Goal: Task Accomplishment & Management: Complete application form

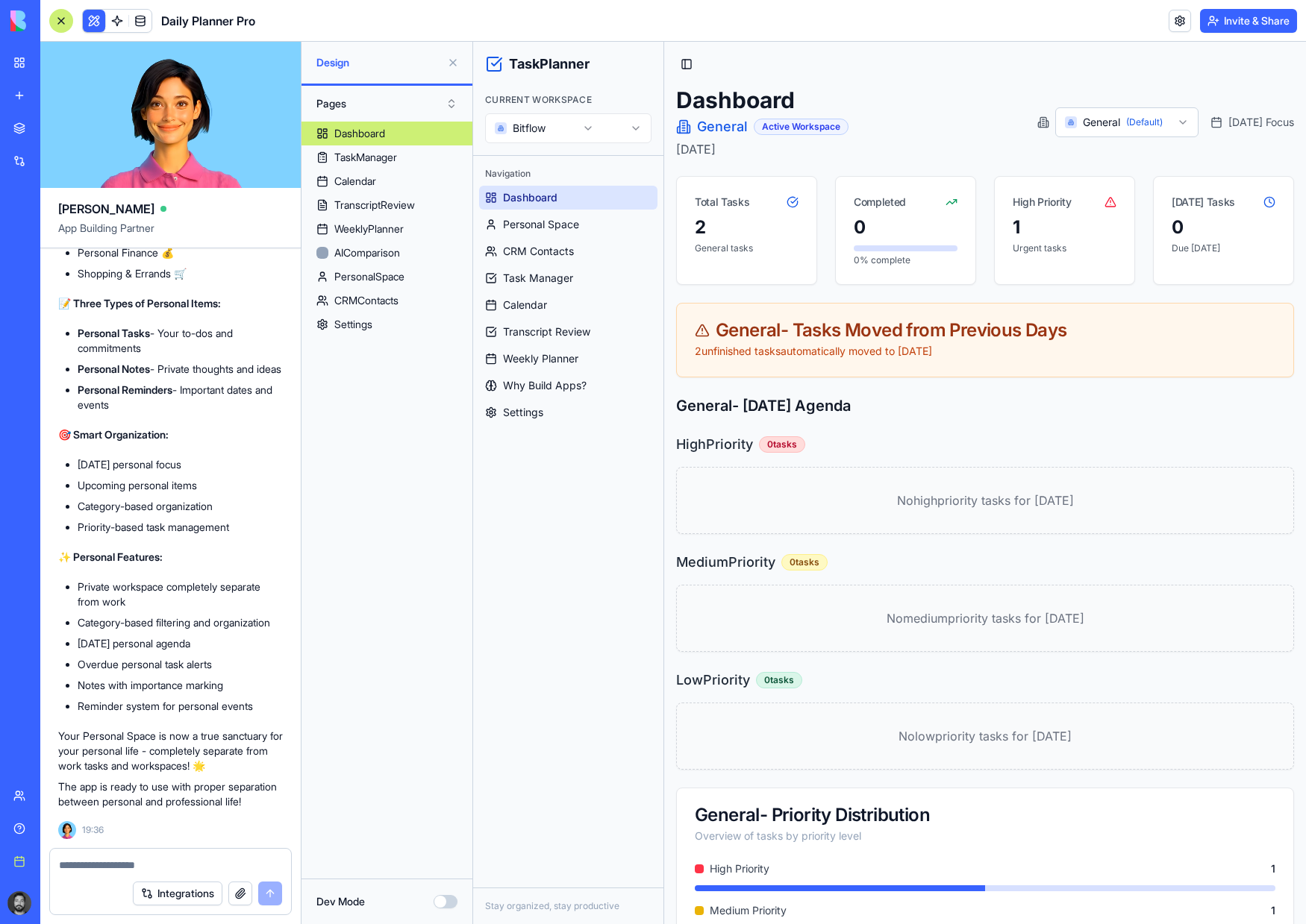
scroll to position [61615, 0]
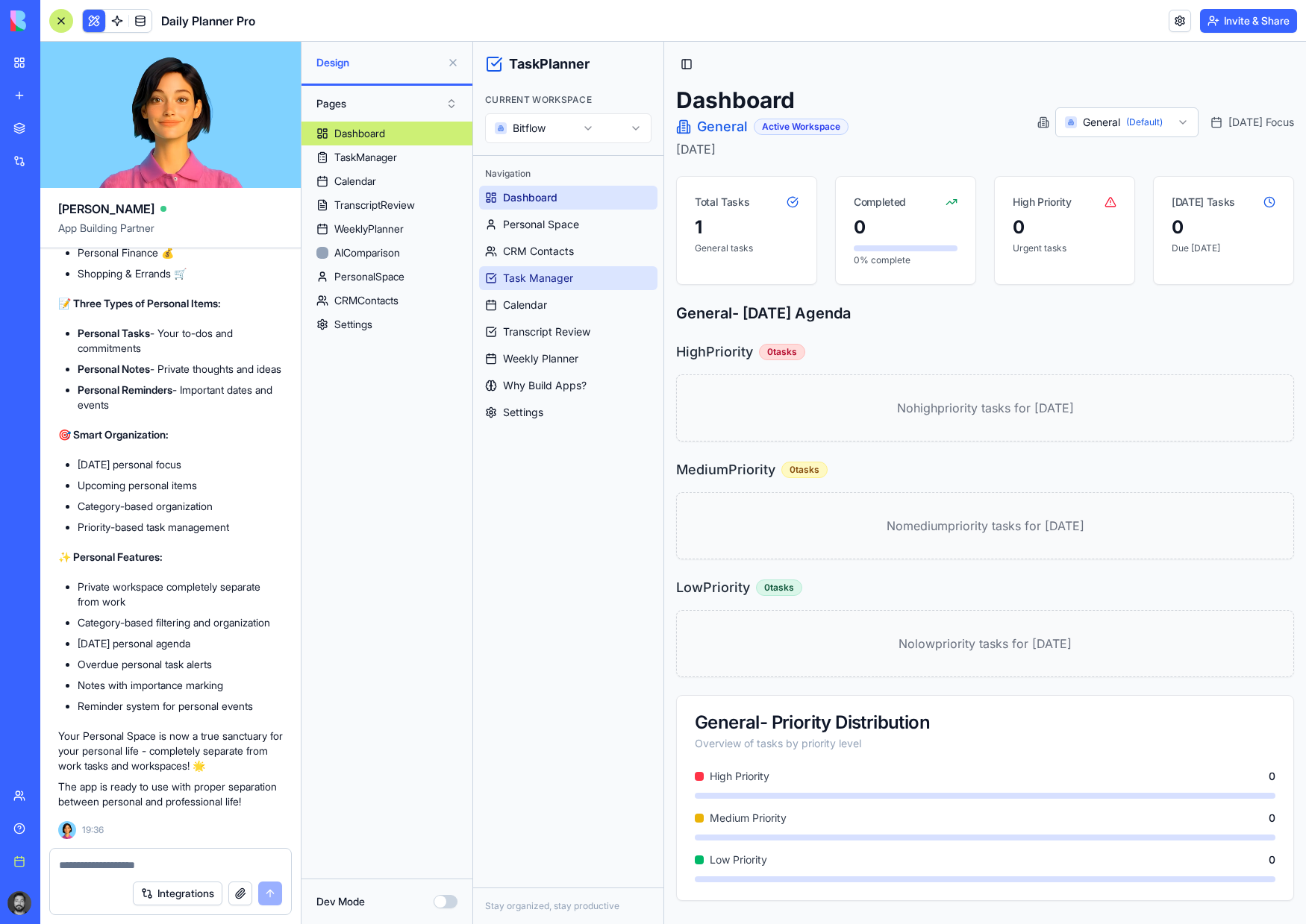
click at [566, 286] on link "Task Manager" at bounding box center [568, 278] width 178 height 24
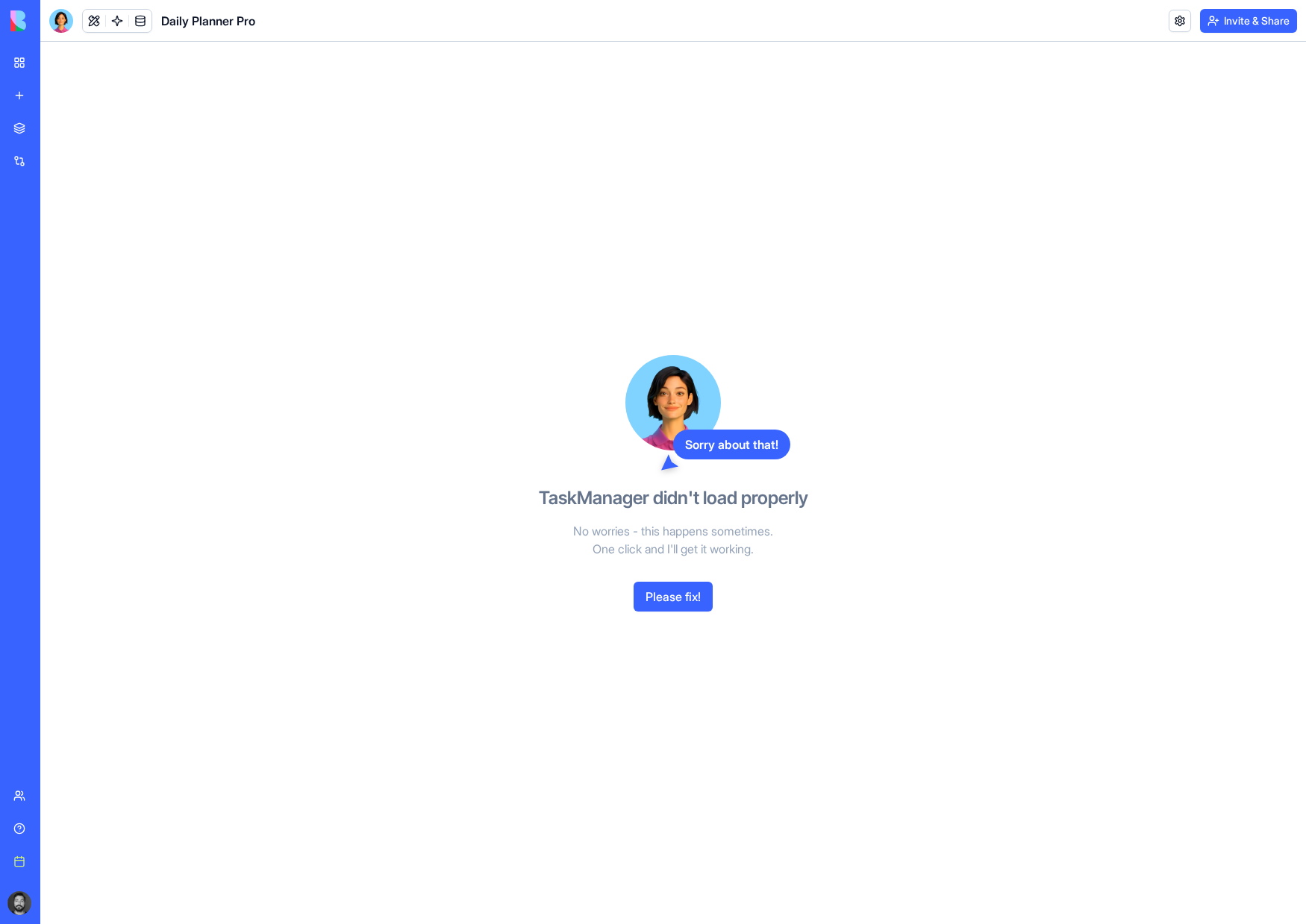
click at [670, 607] on button "Please fix!" at bounding box center [672, 596] width 79 height 29
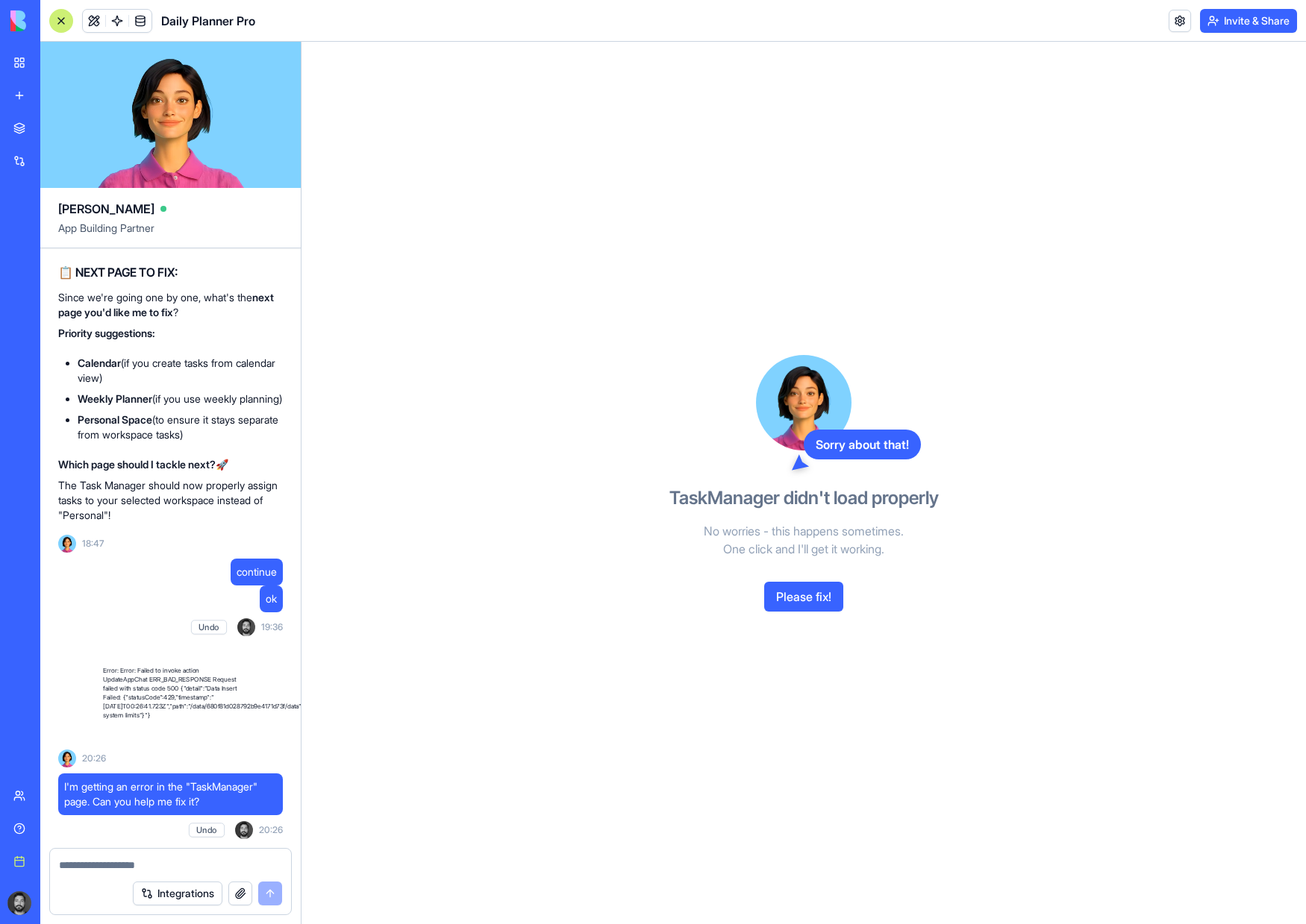
scroll to position [60803, 0]
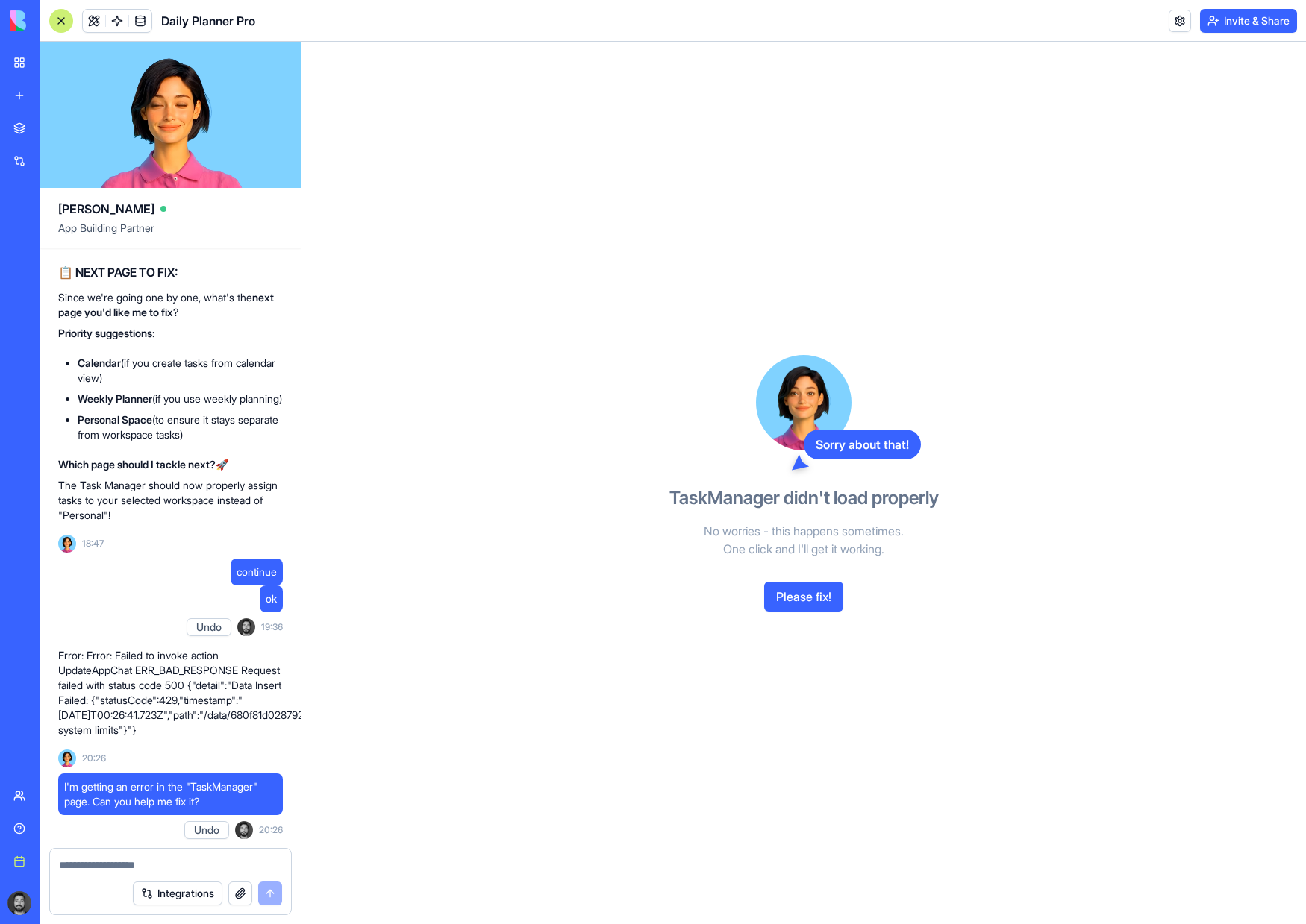
click at [868, 602] on div "Sorry about that! TaskManager didn't load properly No worries - this happens so…" at bounding box center [804, 482] width 343 height 882
click at [837, 599] on button "Please fix!" at bounding box center [803, 596] width 79 height 29
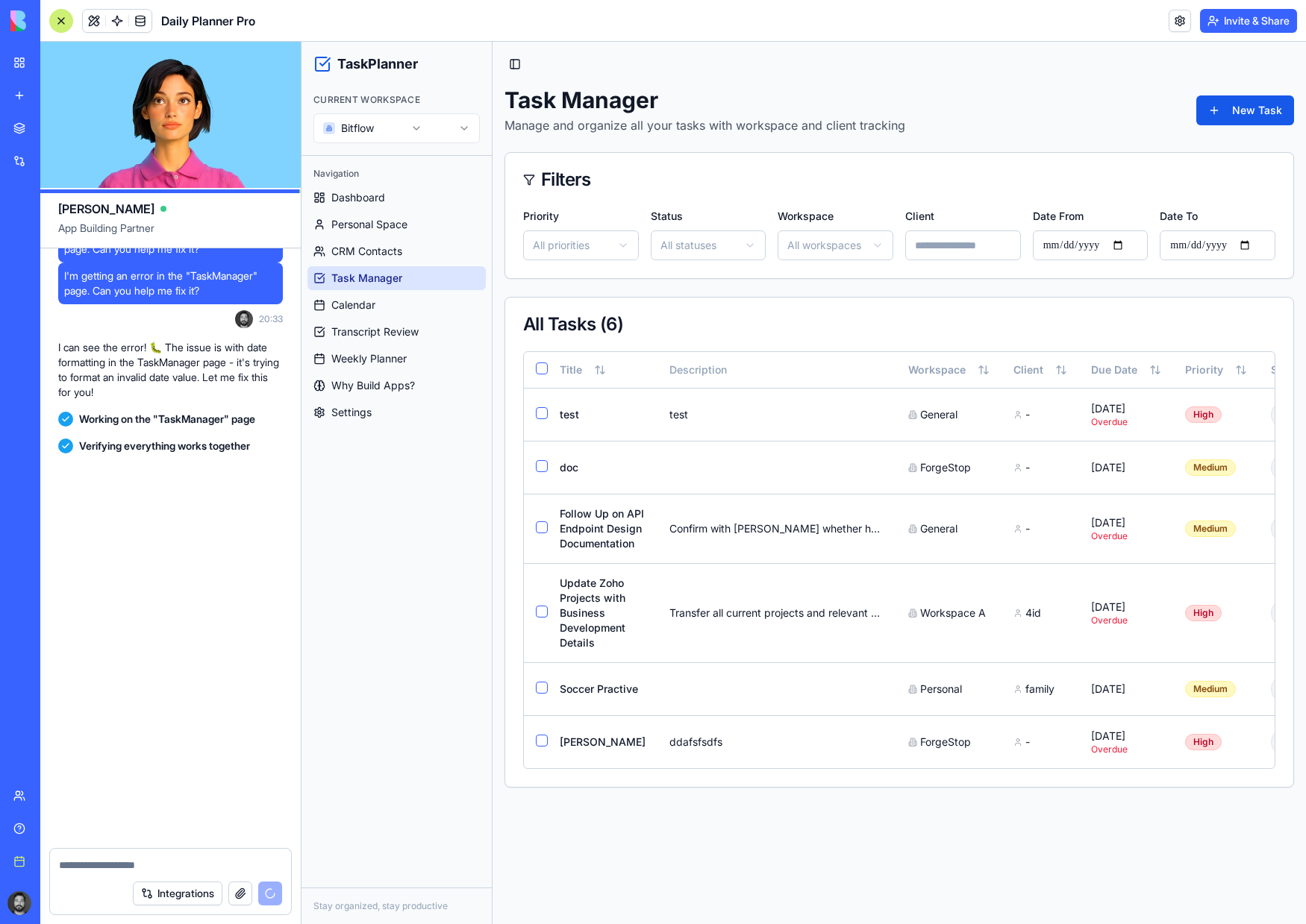
scroll to position [61400, 0]
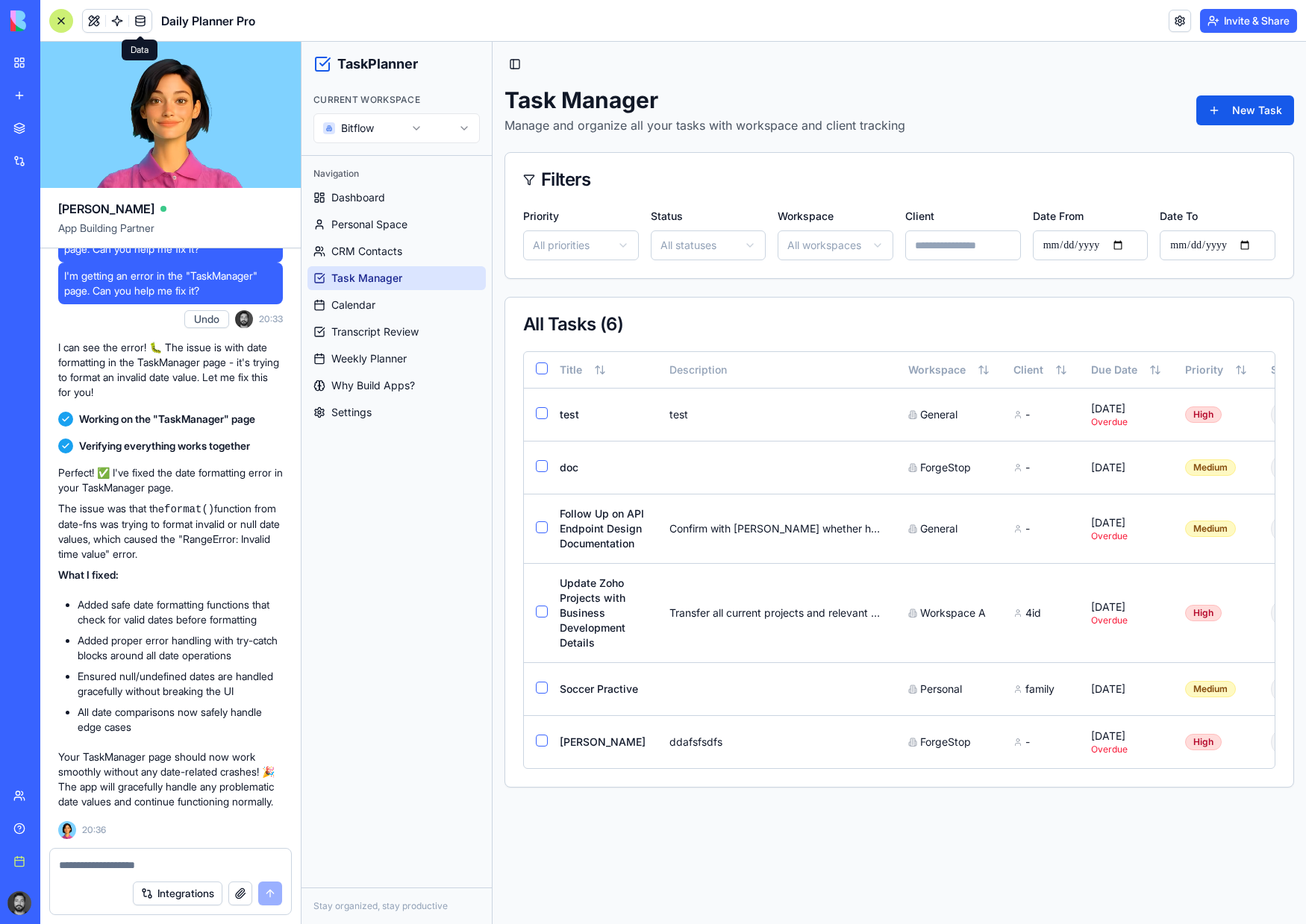
click at [135, 18] on link at bounding box center [140, 21] width 23 height 23
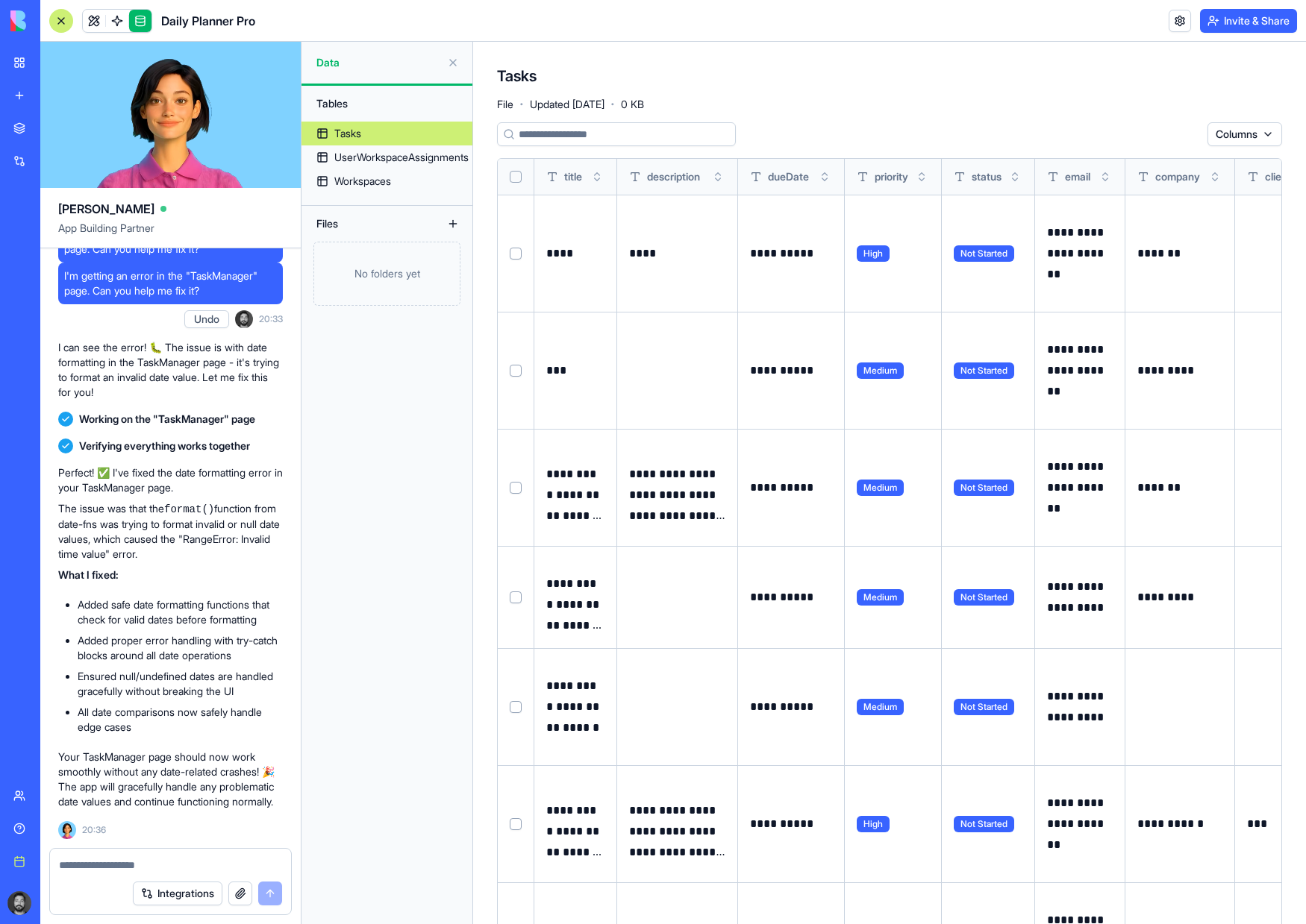
click at [382, 172] on link "Workspaces" at bounding box center [387, 181] width 171 height 24
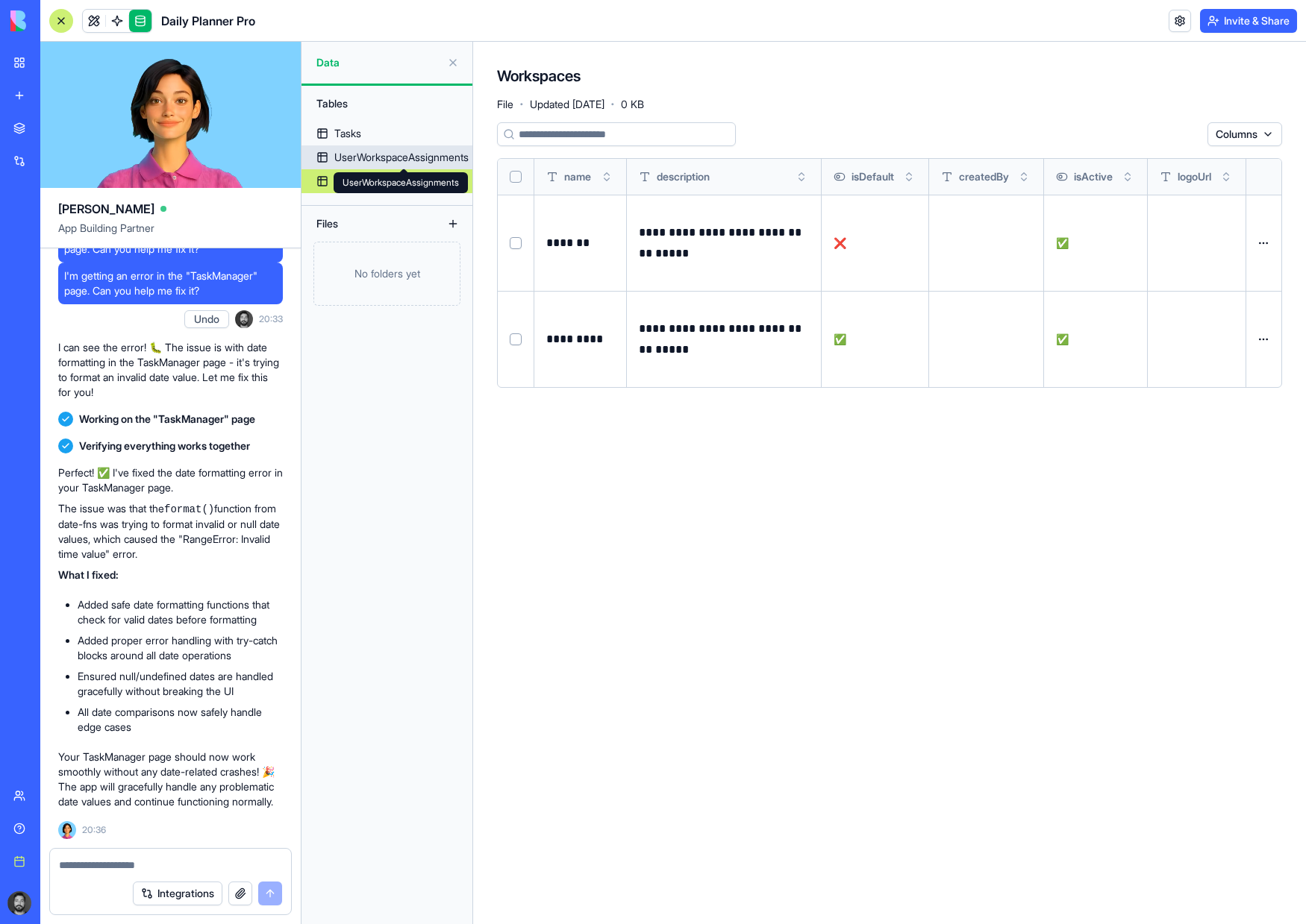
click at [383, 156] on div "UserWorkspaceAssignments" at bounding box center [402, 157] width 135 height 15
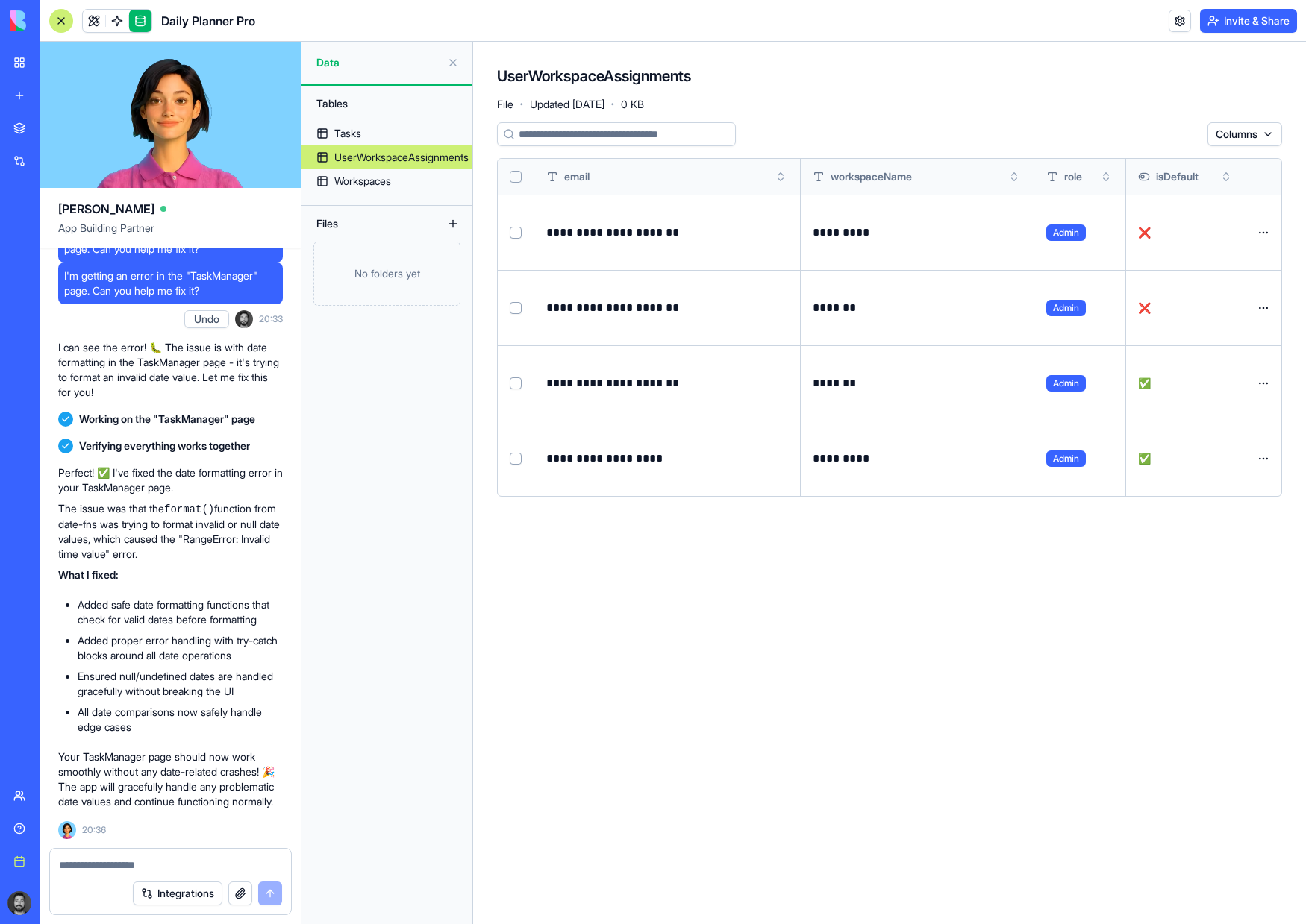
click at [517, 307] on button "Select row" at bounding box center [516, 308] width 12 height 12
click at [1161, 142] on html "BETA My workspace New app Marketplace Integrations Recent Daily Planner Pro Cli…" at bounding box center [653, 462] width 1306 height 924
click at [1145, 170] on div "Delete" at bounding box center [1151, 164] width 88 height 24
click at [517, 384] on button "Select row" at bounding box center [516, 383] width 12 height 12
click at [1187, 135] on html "BETA My workspace New app Marketplace Integrations Recent Daily Planner Pro Cli…" at bounding box center [653, 462] width 1306 height 924
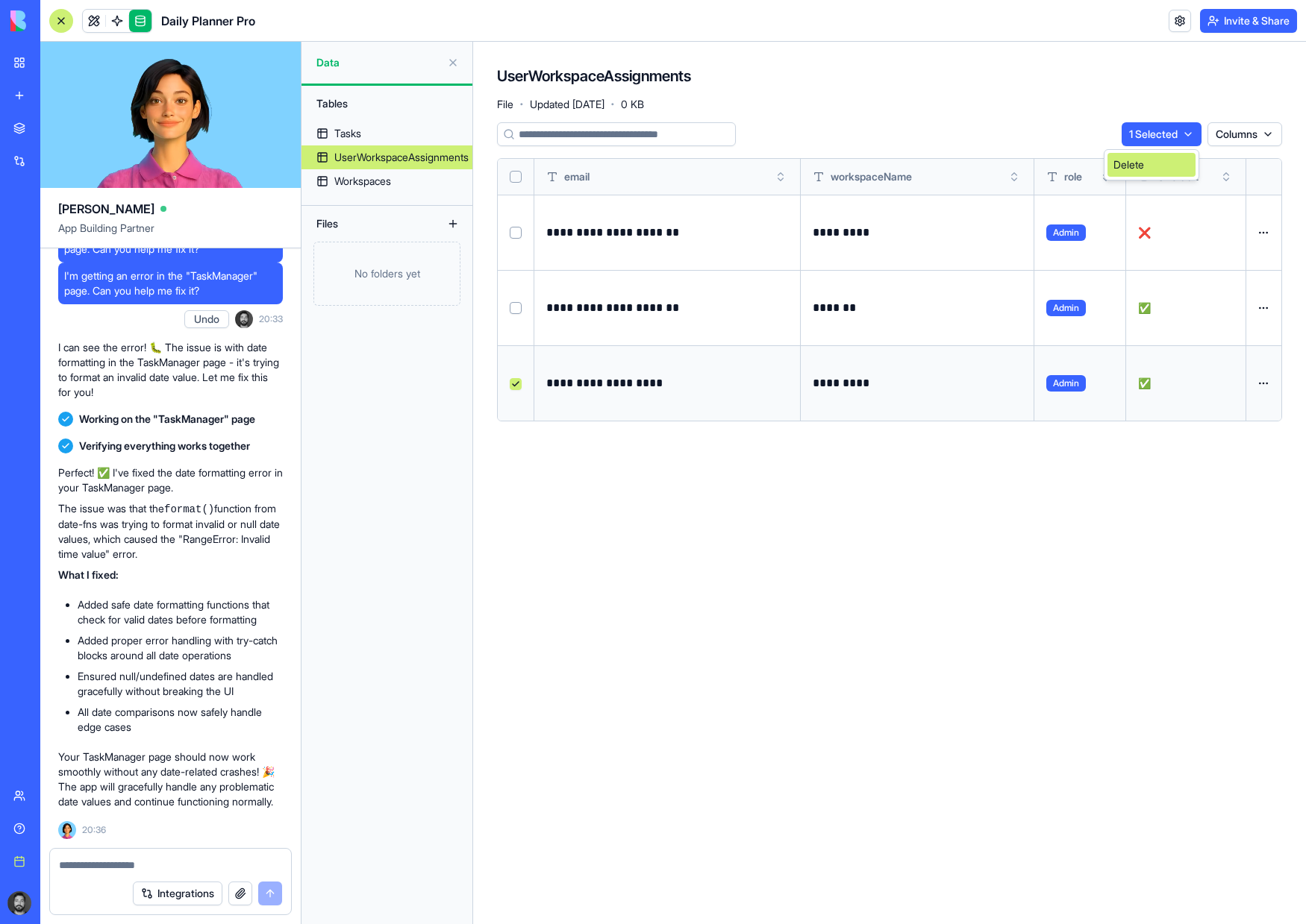
click at [1124, 166] on div "Delete" at bounding box center [1151, 164] width 88 height 24
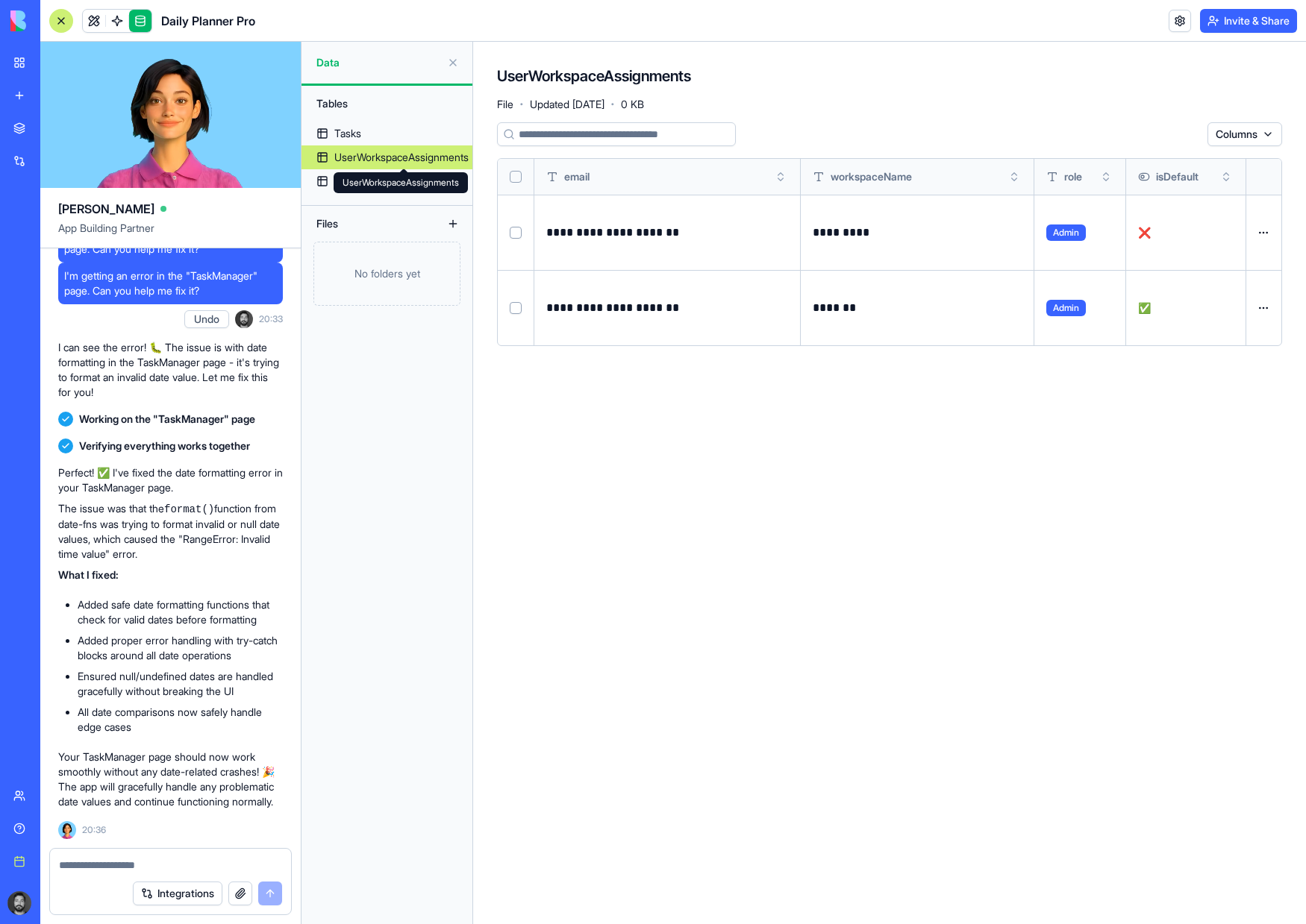
click at [362, 172] on div "UserWorkspaceAssignments UserWorkspaceAssignments" at bounding box center [401, 183] width 135 height 21
click at [332, 182] on link "Workspaces" at bounding box center [387, 181] width 171 height 24
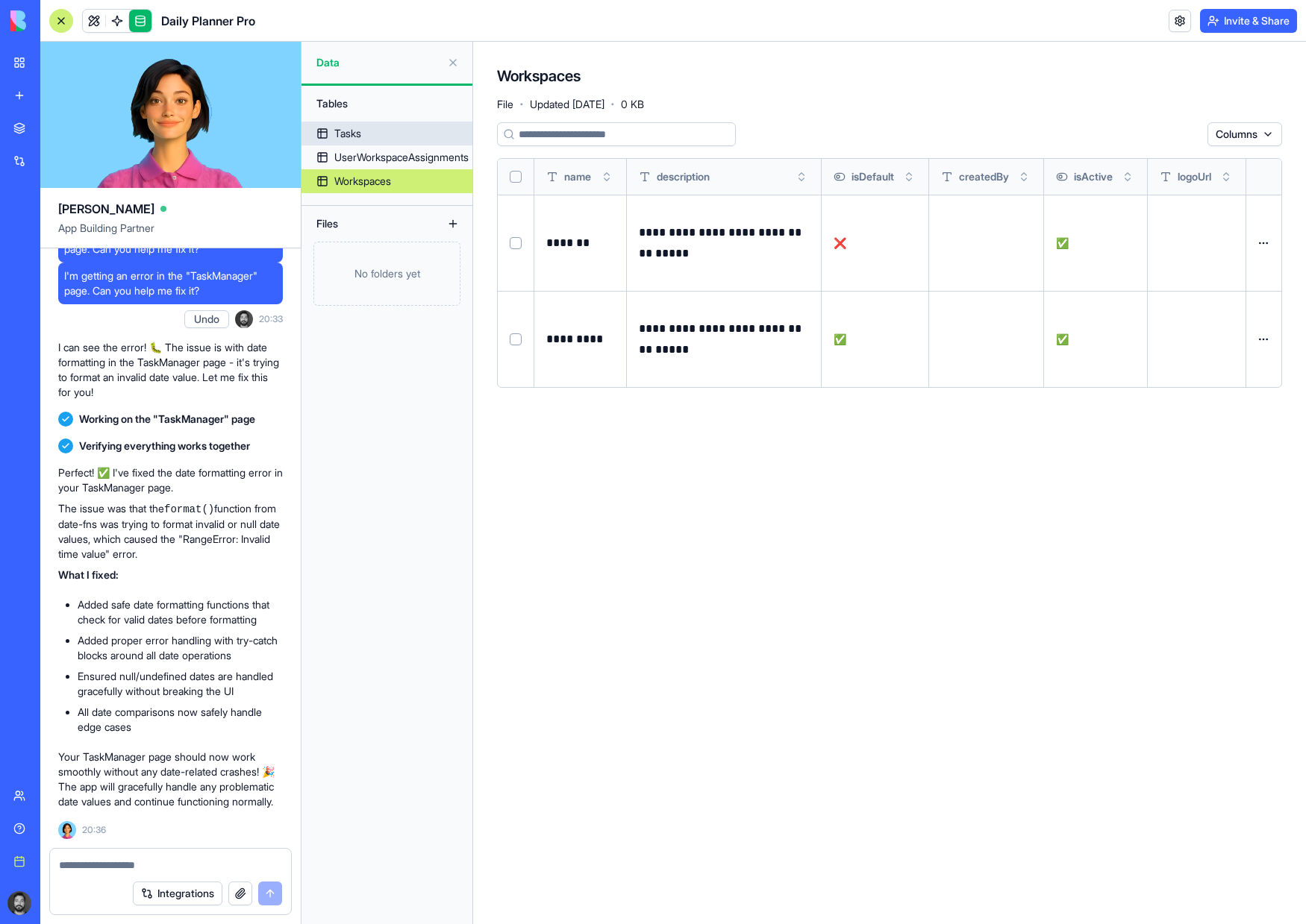
click at [367, 132] on link "Tasks" at bounding box center [387, 133] width 171 height 24
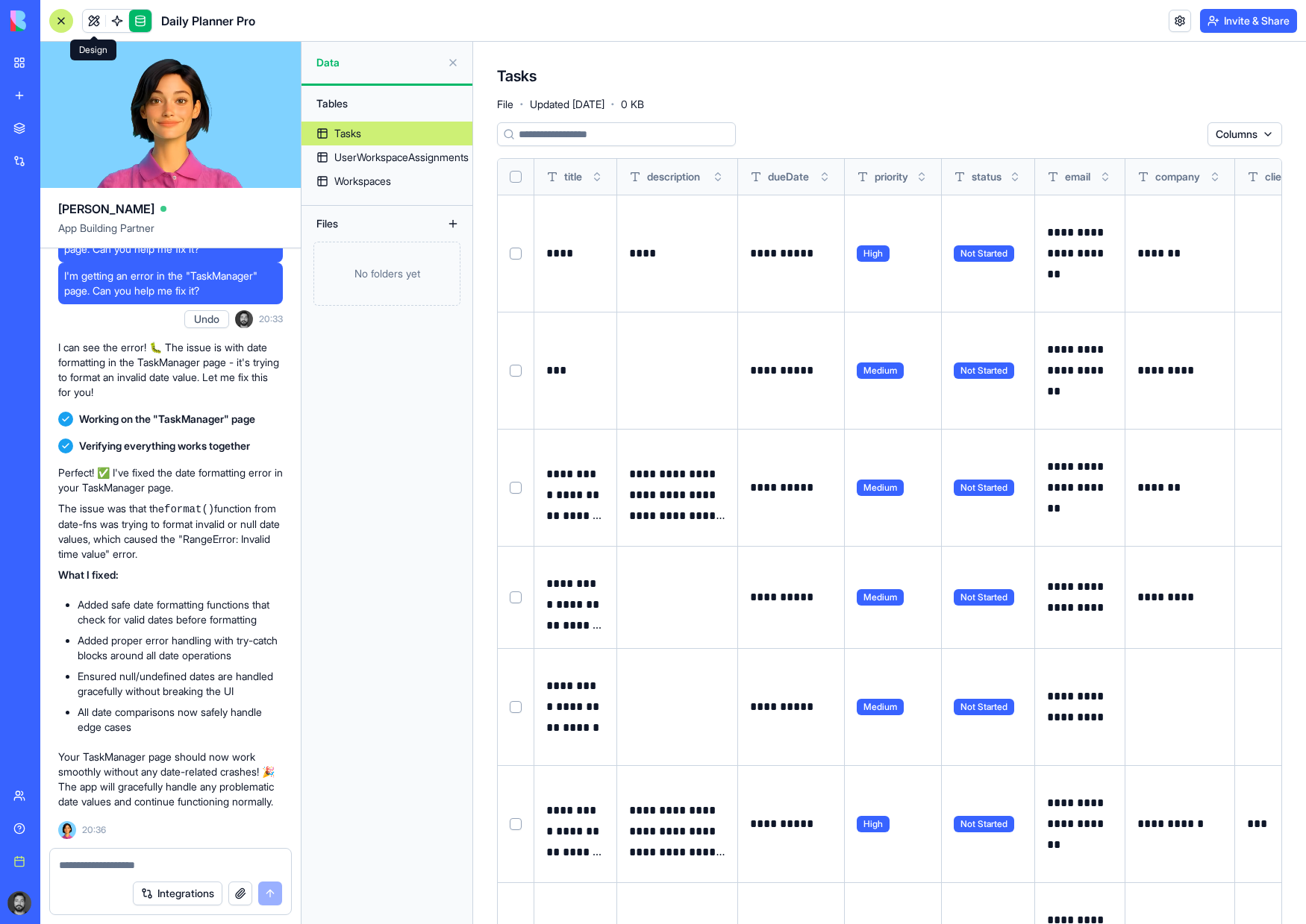
click at [90, 18] on link at bounding box center [94, 21] width 23 height 23
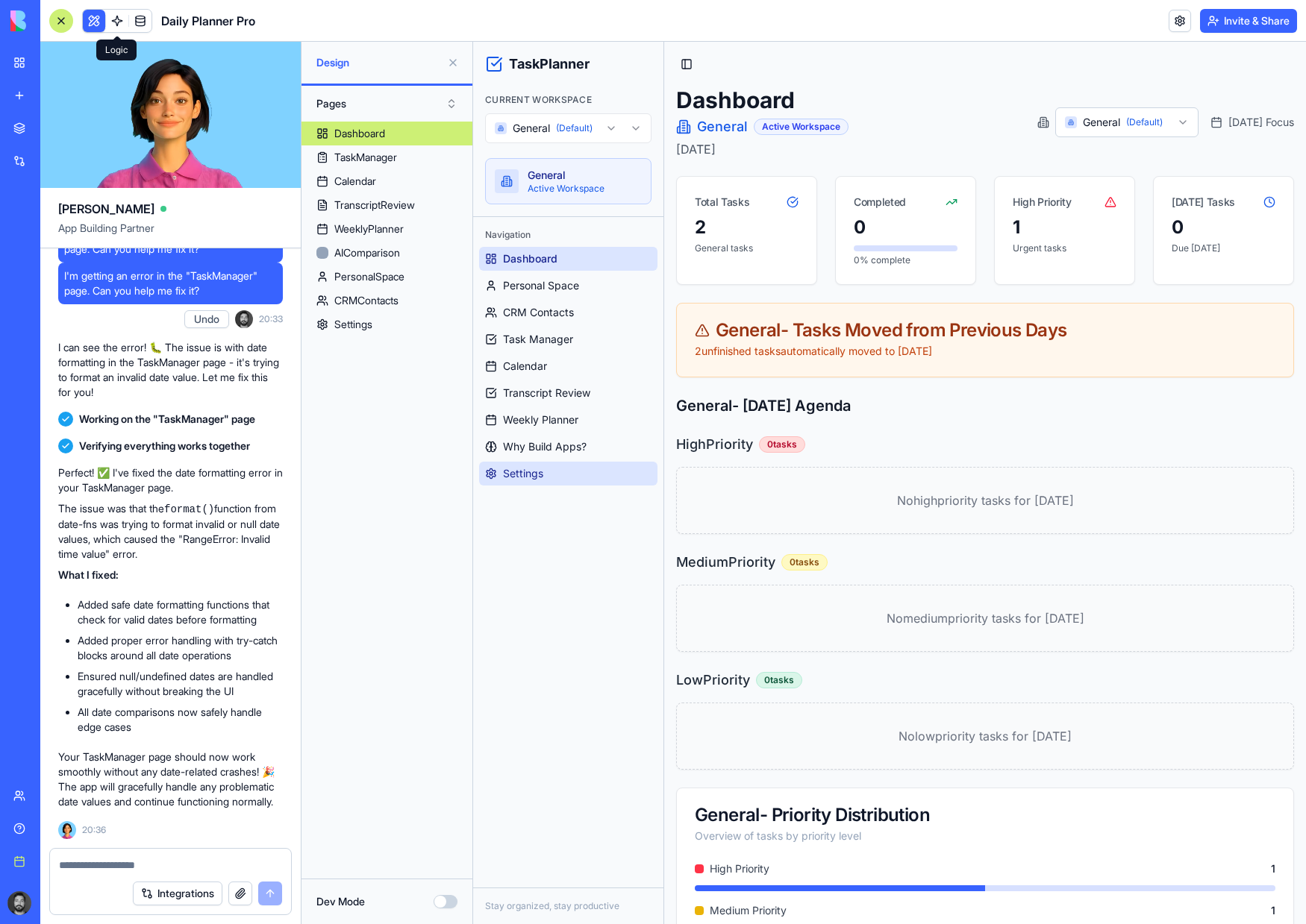
click at [538, 471] on span "Settings" at bounding box center [523, 474] width 41 height 15
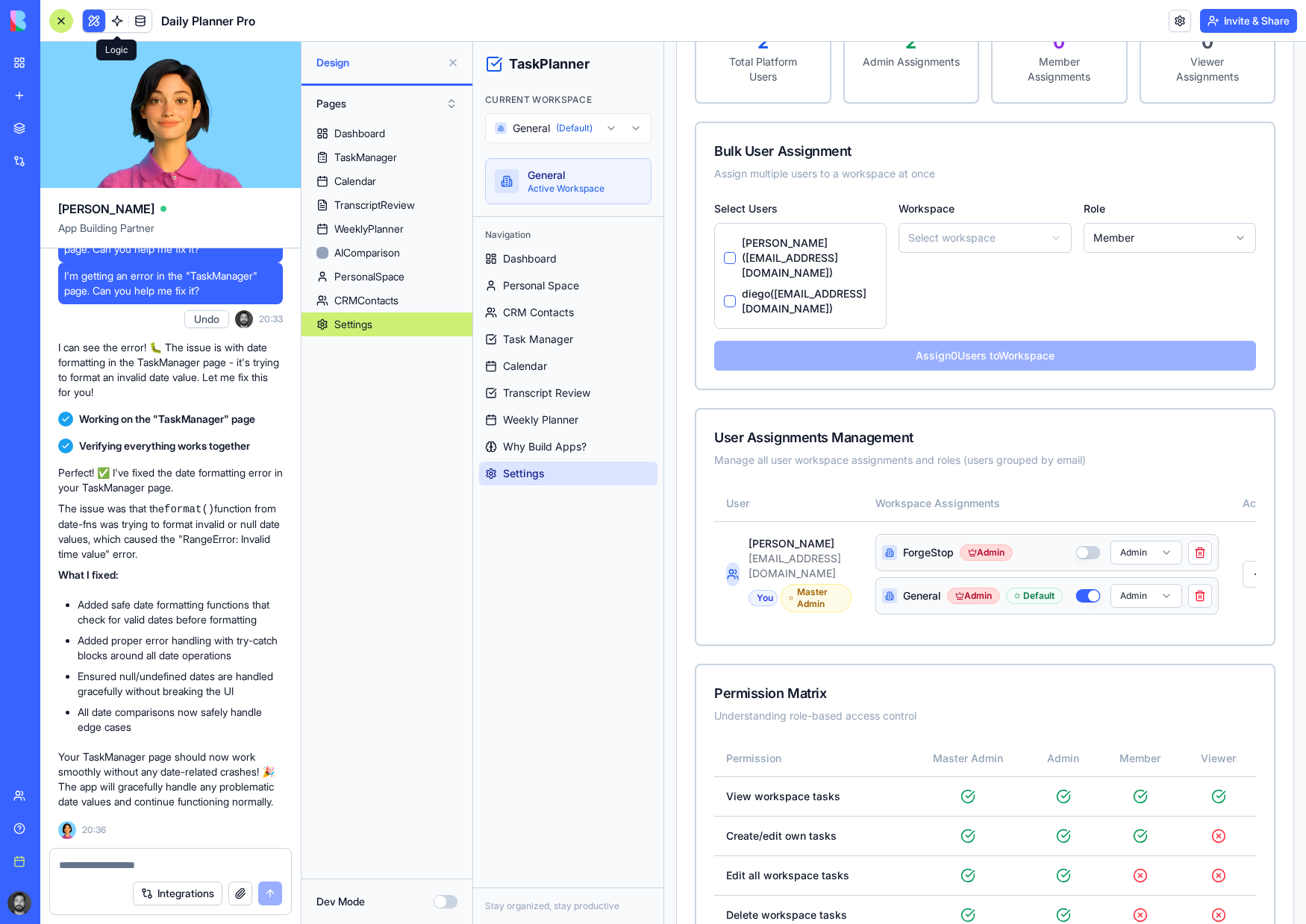
scroll to position [447, 0]
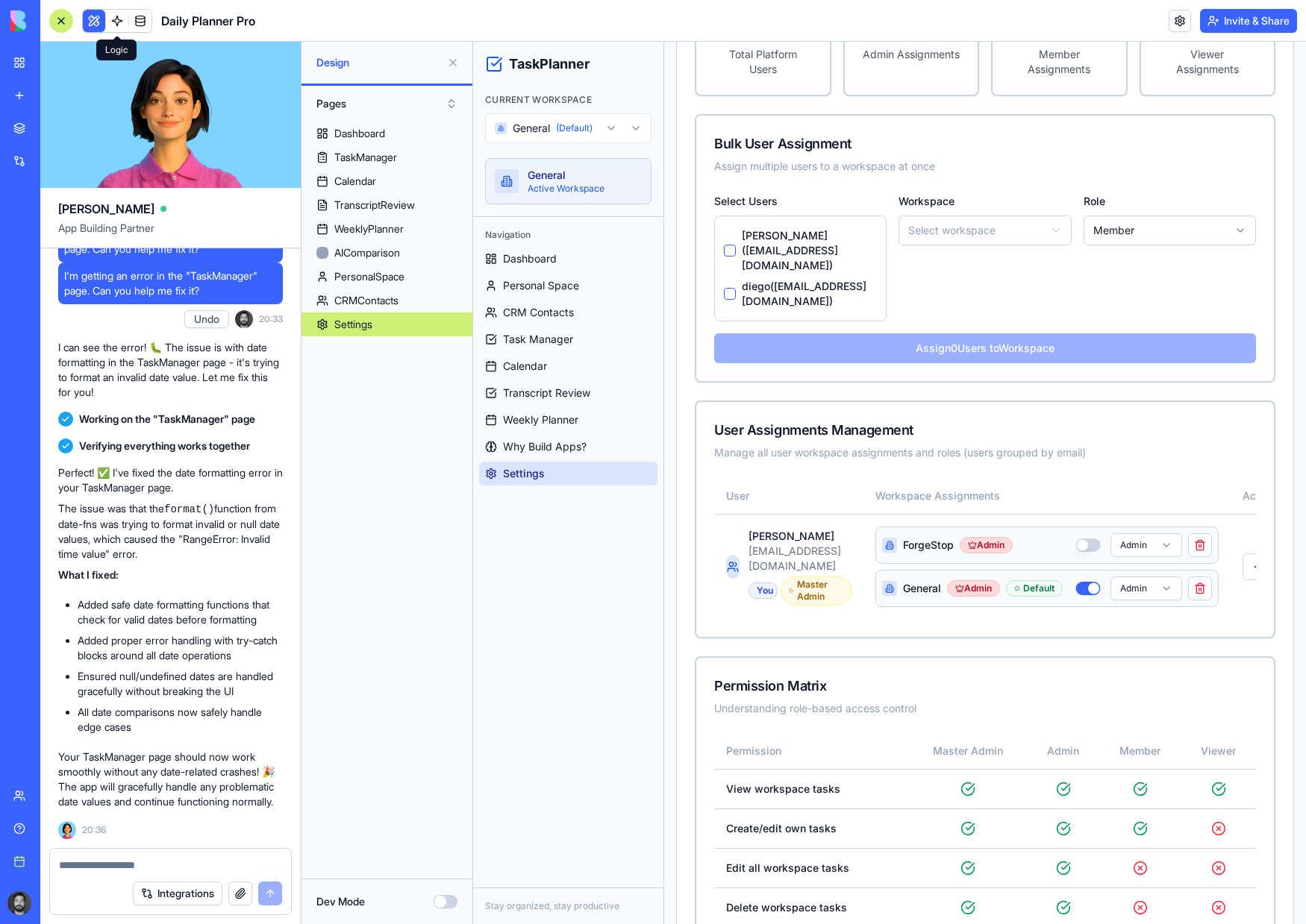
click at [727, 288] on button "diego ( [EMAIL_ADDRESS][DOMAIN_NAME] )" at bounding box center [730, 294] width 12 height 12
click at [900, 237] on html "TaskPlanner Current Workspace General (Default) General Active Workspace Naviga…" at bounding box center [889, 365] width 833 height 1541
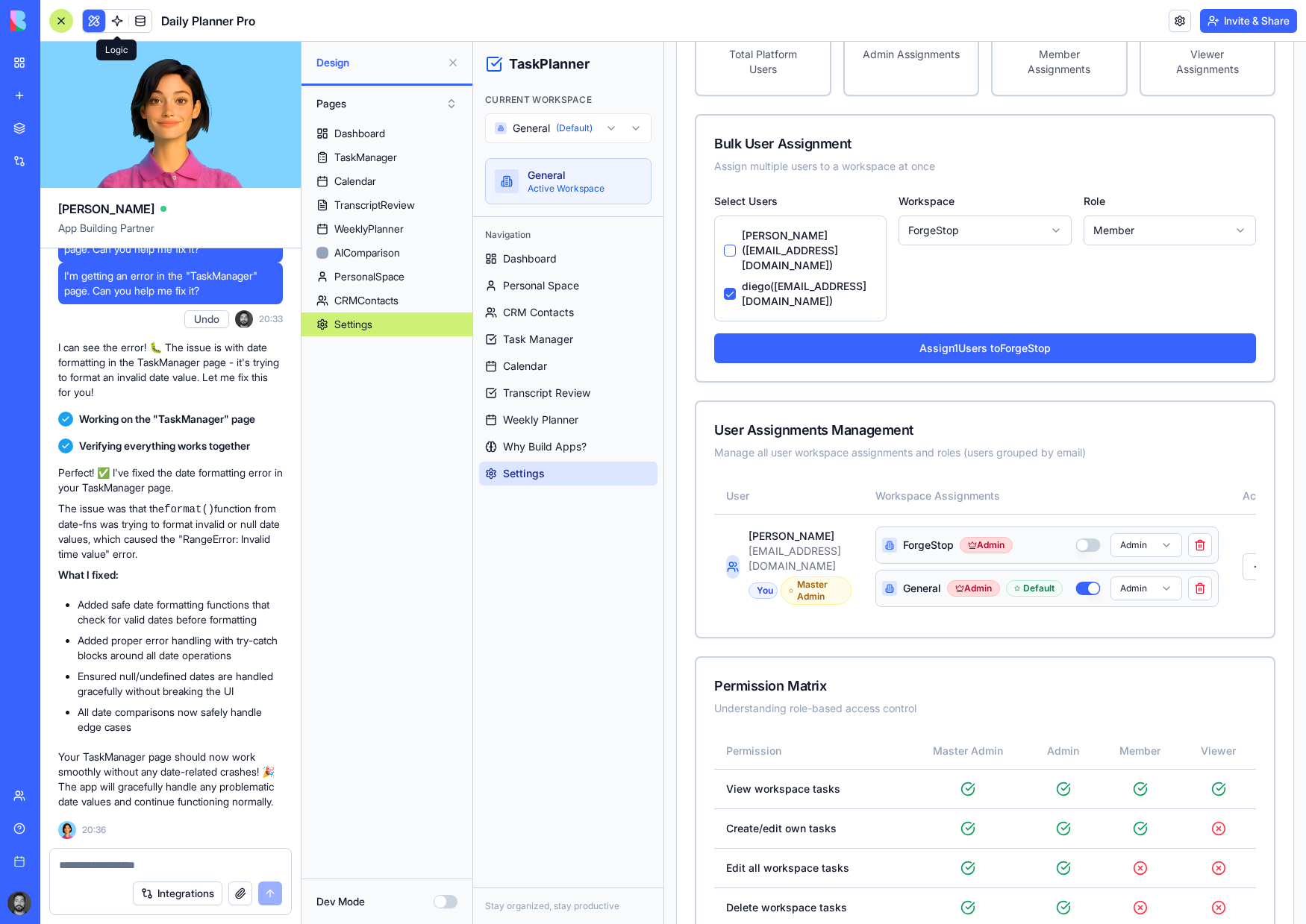
click at [1120, 229] on html "TaskPlanner Current Workspace General (Default) General Active Workspace Naviga…" at bounding box center [889, 365] width 833 height 1541
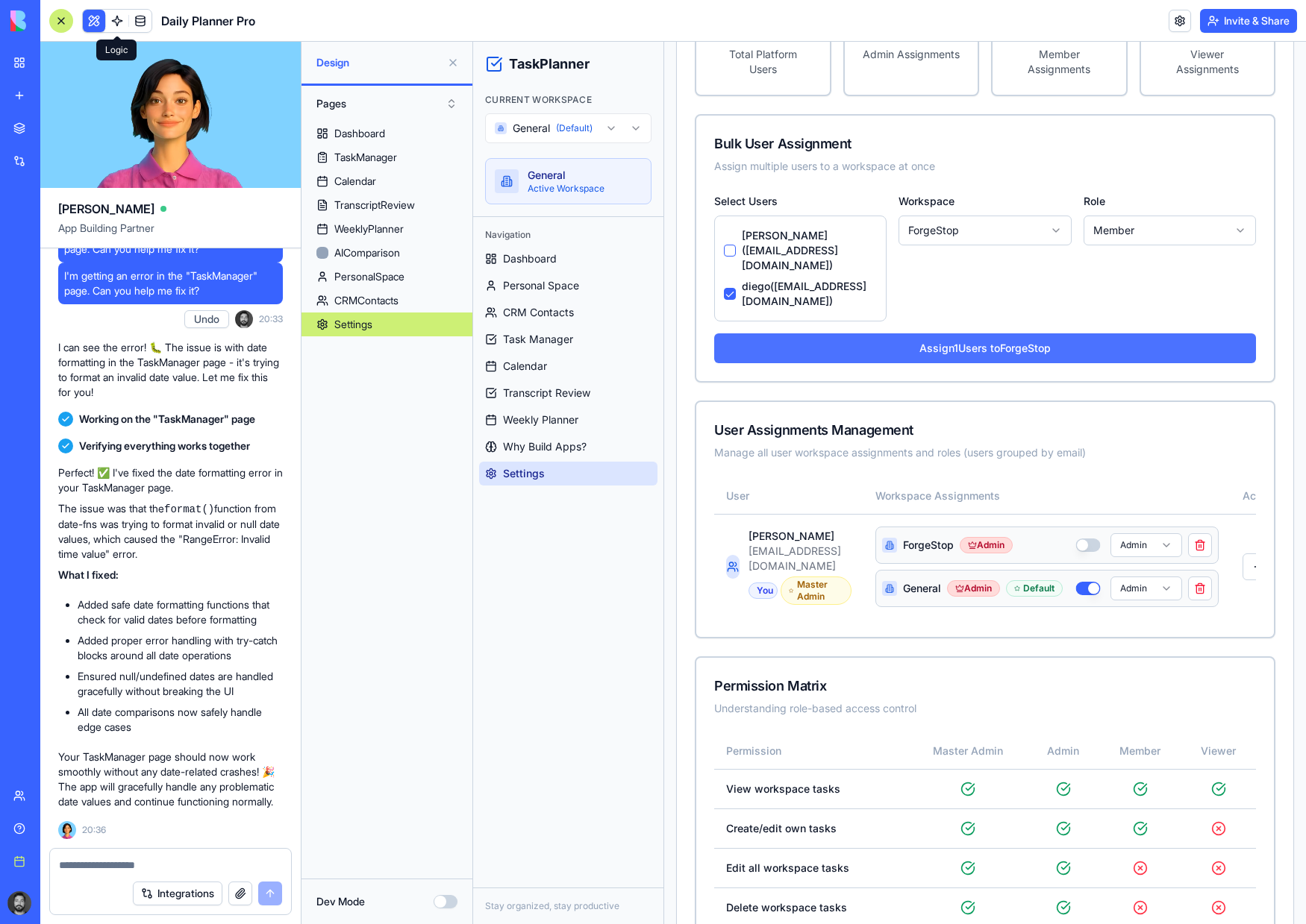
click at [1029, 334] on button "Assign 1 Users to ForgeStop" at bounding box center [985, 348] width 542 height 29
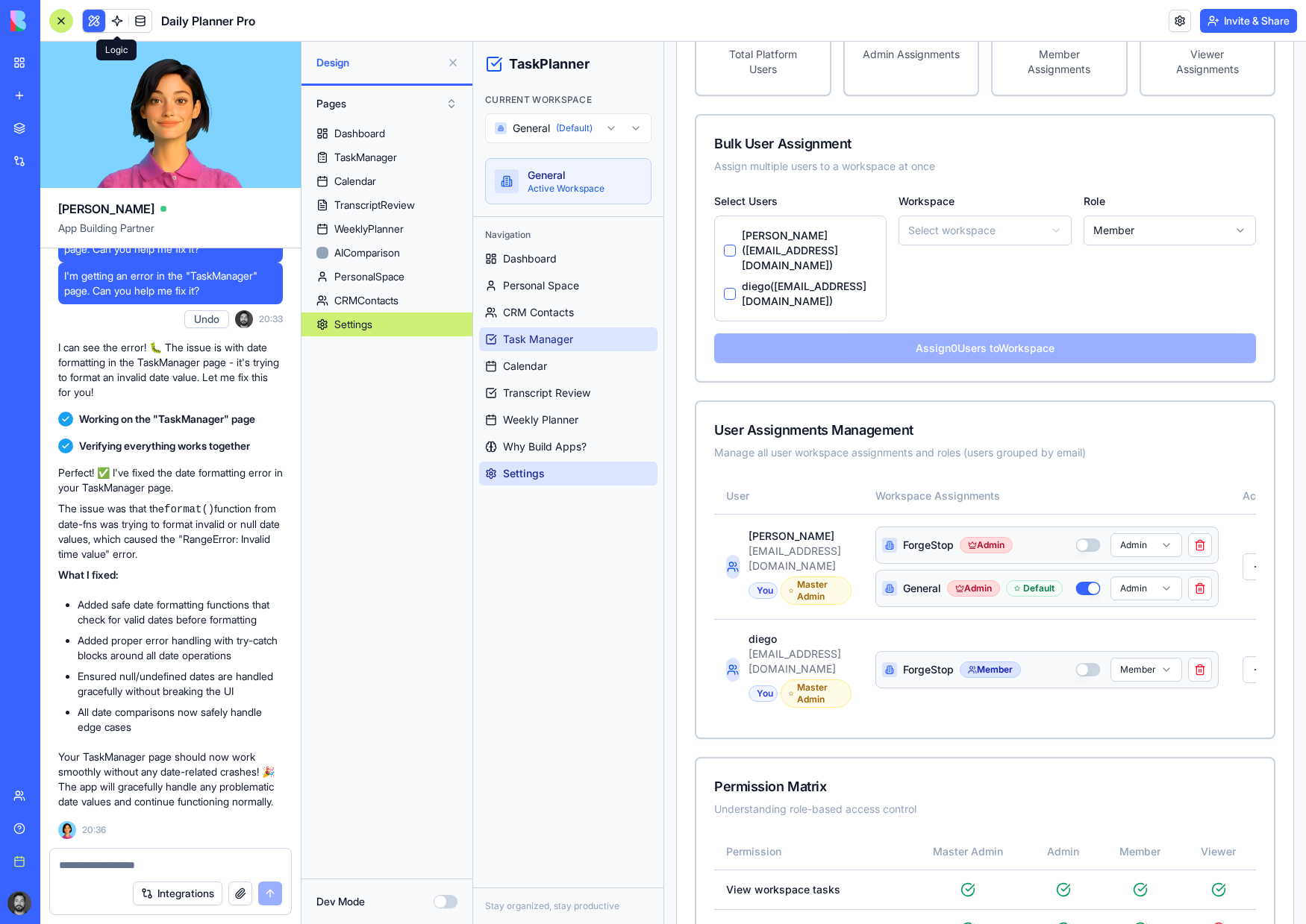
click at [549, 332] on link "Task Manager" at bounding box center [568, 339] width 178 height 24
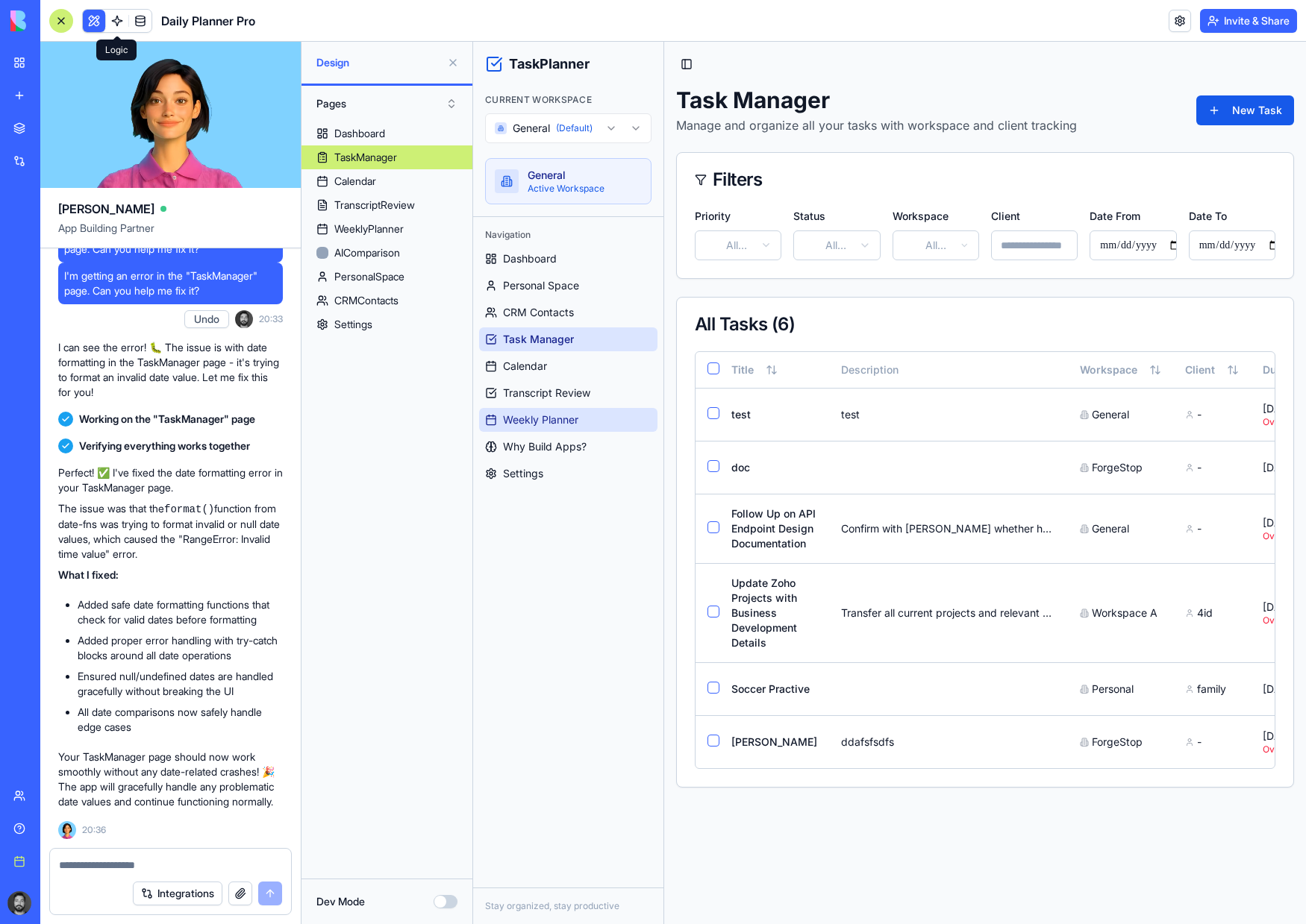
click at [554, 423] on span "Weekly Planner" at bounding box center [541, 420] width 76 height 15
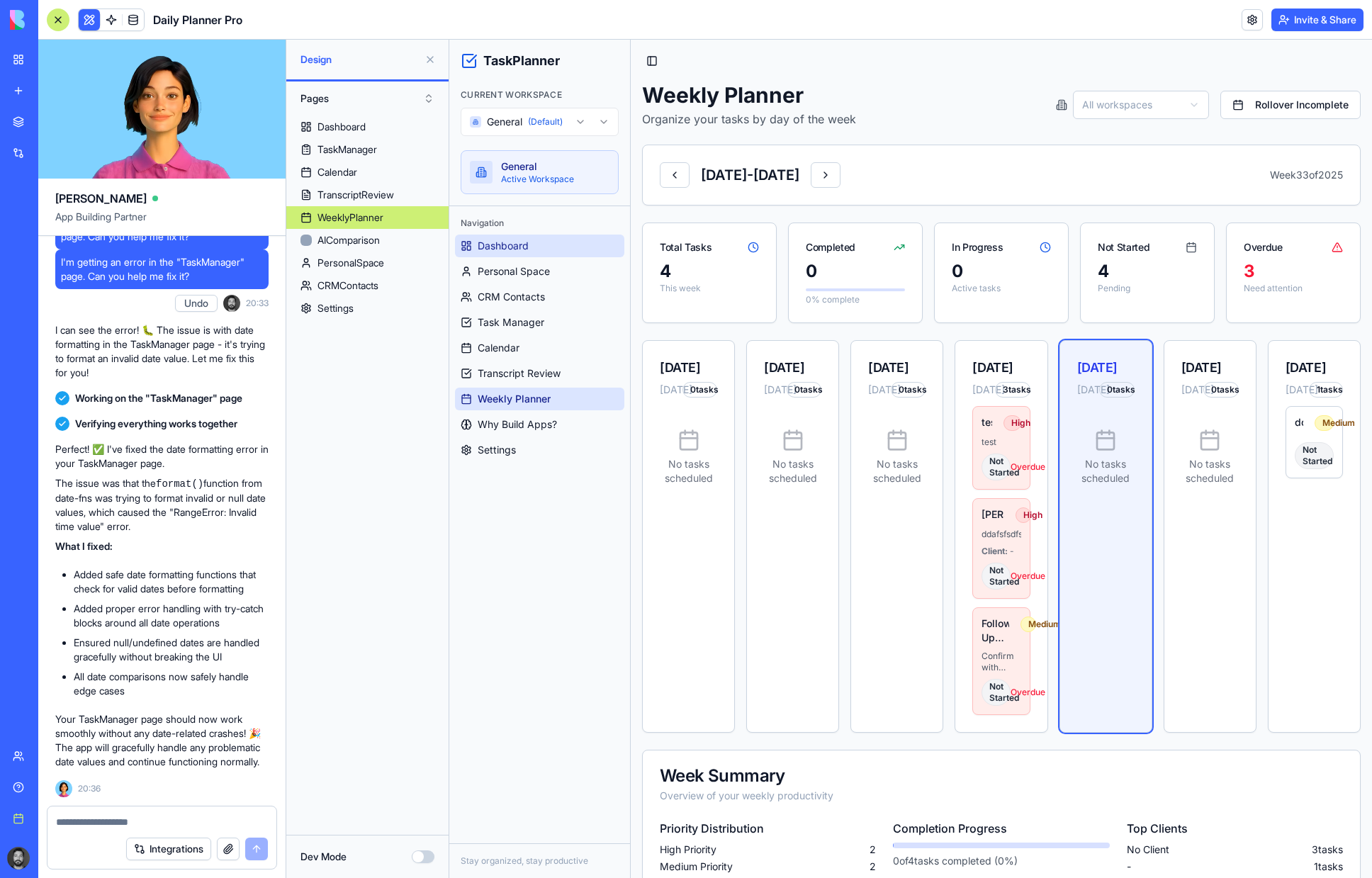
click at [545, 251] on link "Dashboard" at bounding box center [539, 246] width 169 height 23
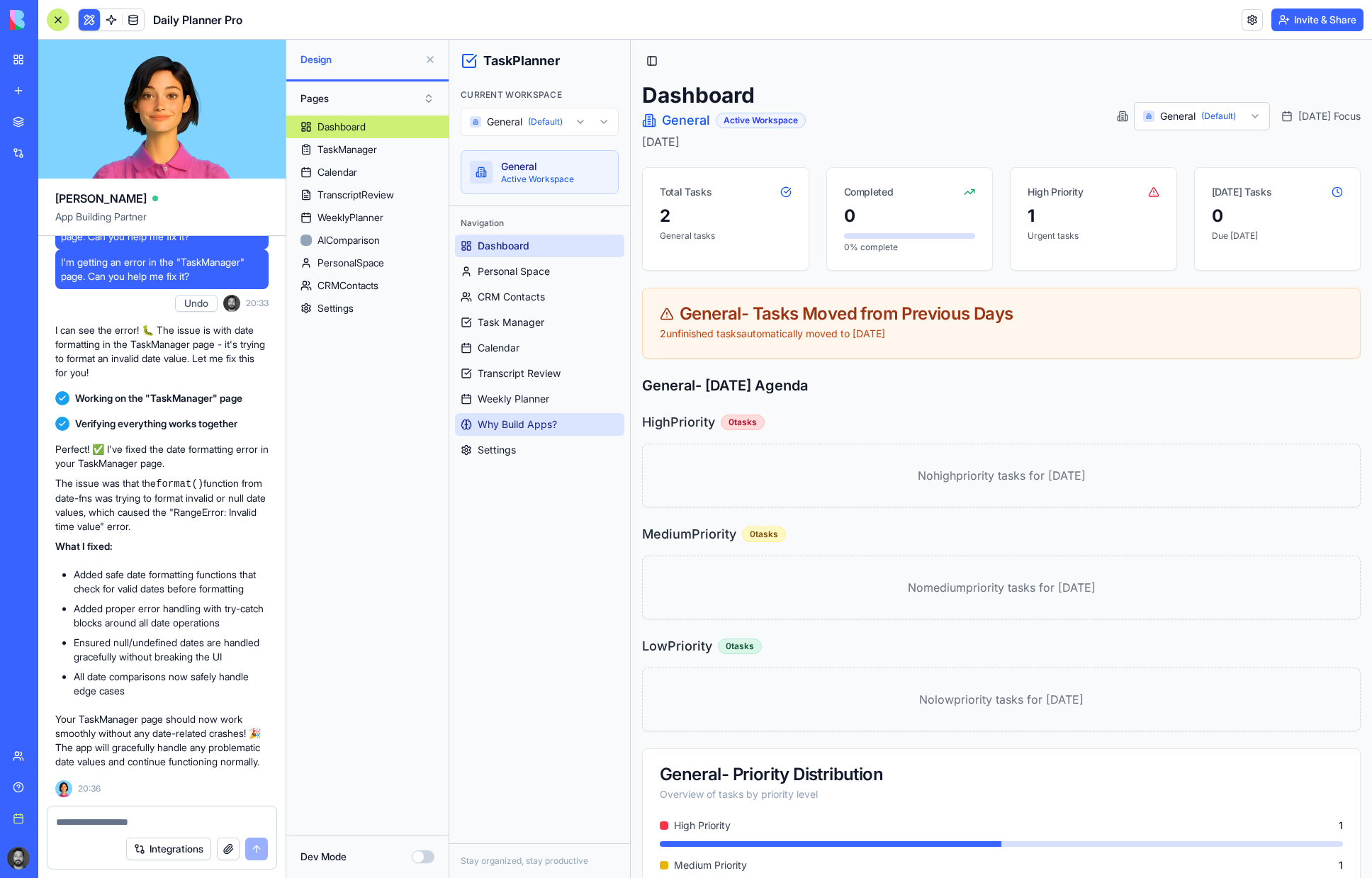
click at [548, 425] on span "Why Build Apps?" at bounding box center [518, 425] width 79 height 14
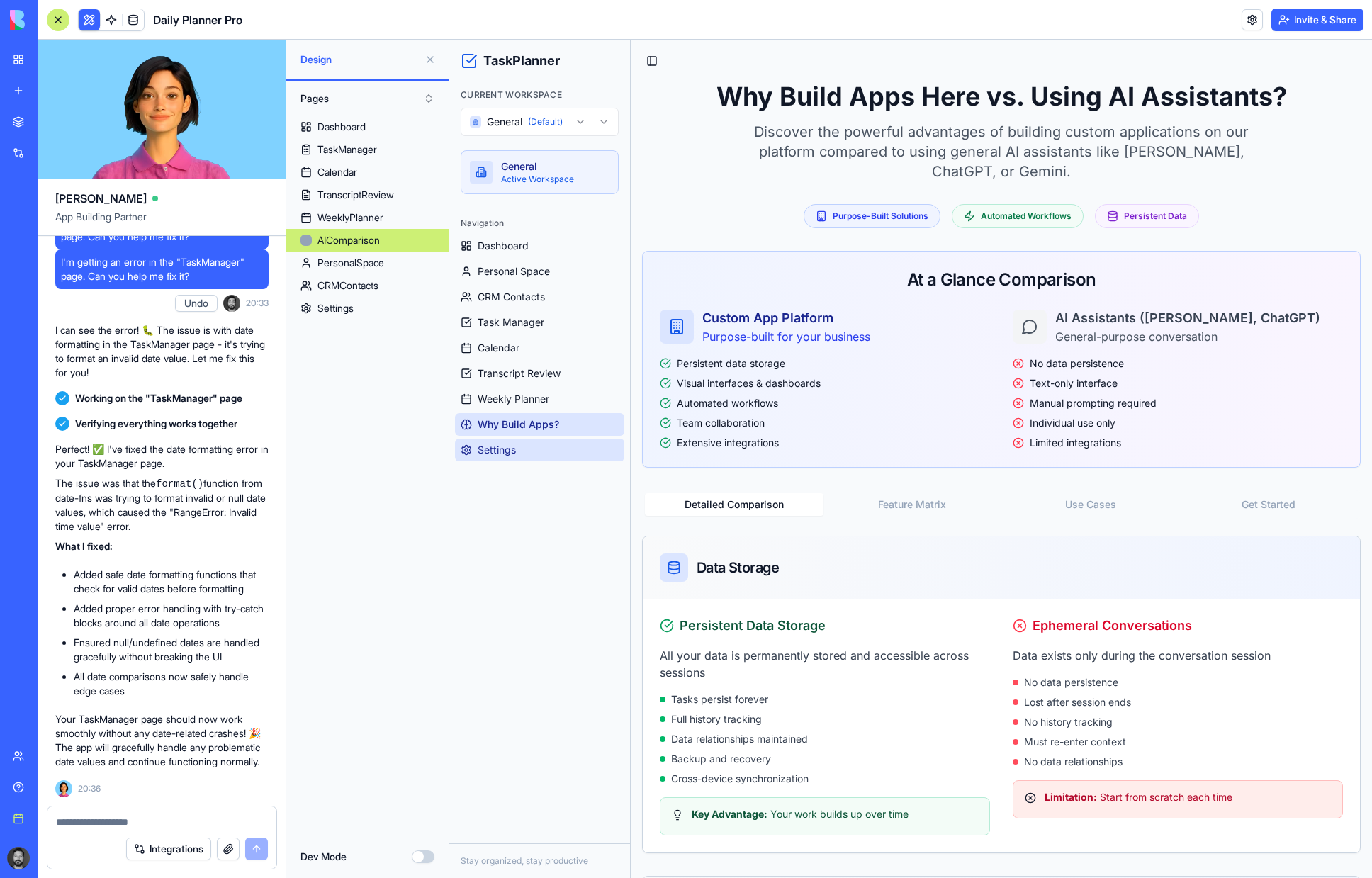
click at [509, 448] on span "Settings" at bounding box center [497, 450] width 39 height 14
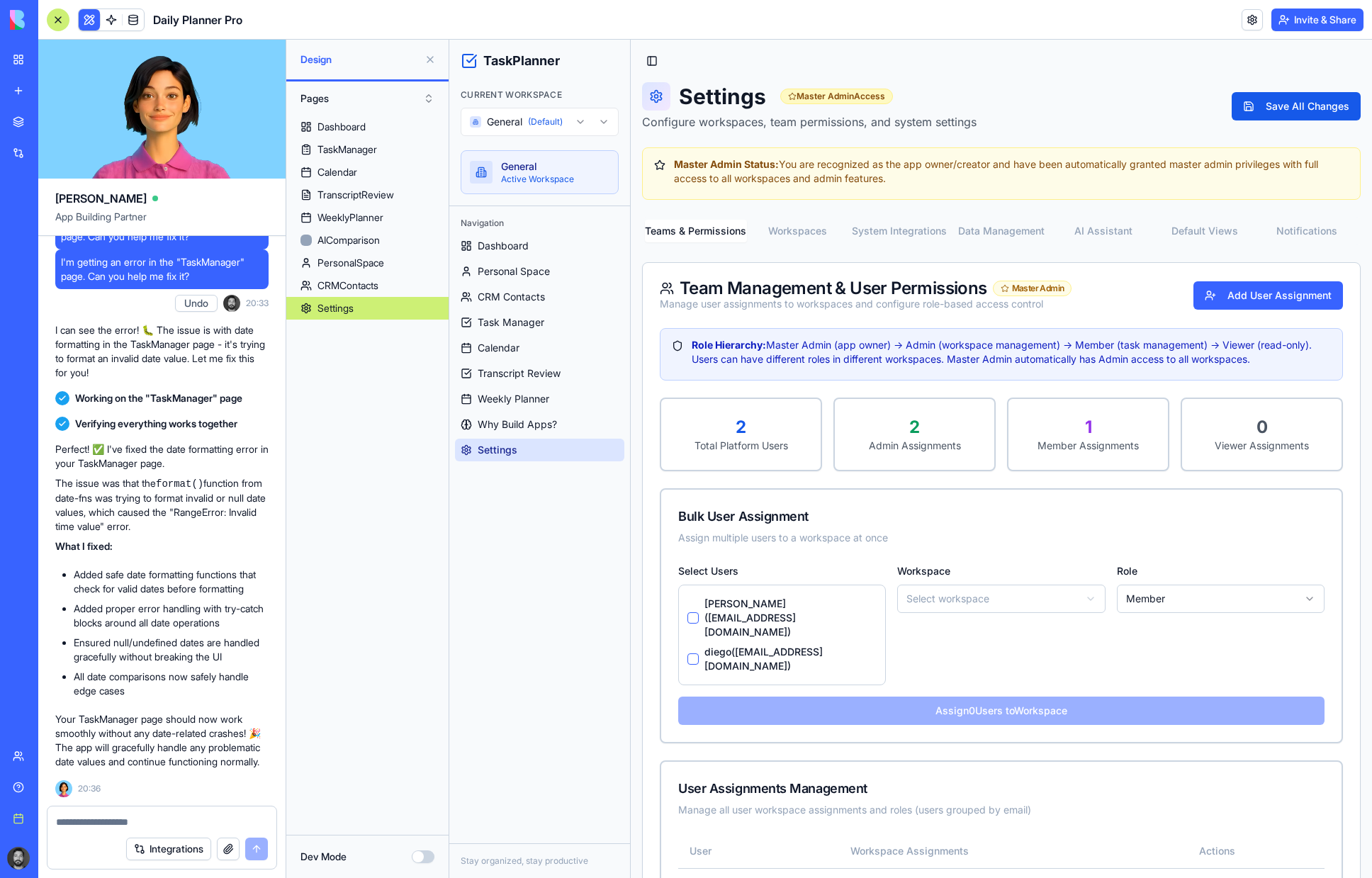
click at [818, 223] on button "Workspaces" at bounding box center [798, 231] width 102 height 23
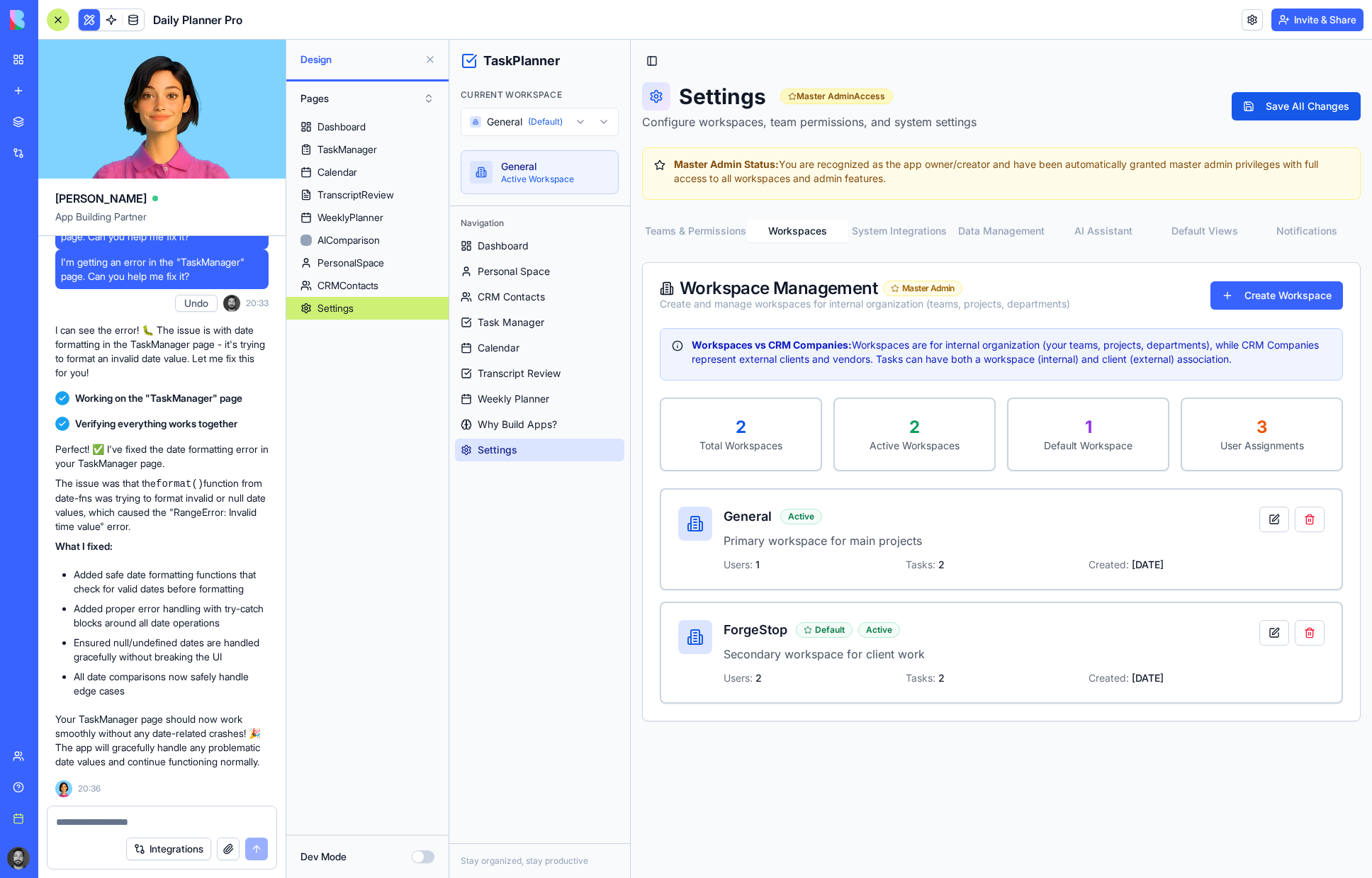
click at [573, 122] on html "TaskPlanner Current Workspace General (Default) General Active Workspace Naviga…" at bounding box center [910, 458] width 923 height 838
click at [564, 112] on html "TaskPlanner Current Workspace ForgeStop ForgeStop Active Workspace Navigation D…" at bounding box center [910, 458] width 923 height 838
click at [542, 127] on html "TaskPlanner Current Workspace ForgeStop ForgeStop Active Workspace Navigation D…" at bounding box center [910, 458] width 923 height 838
click at [507, 242] on span "Dashboard" at bounding box center [503, 246] width 51 height 14
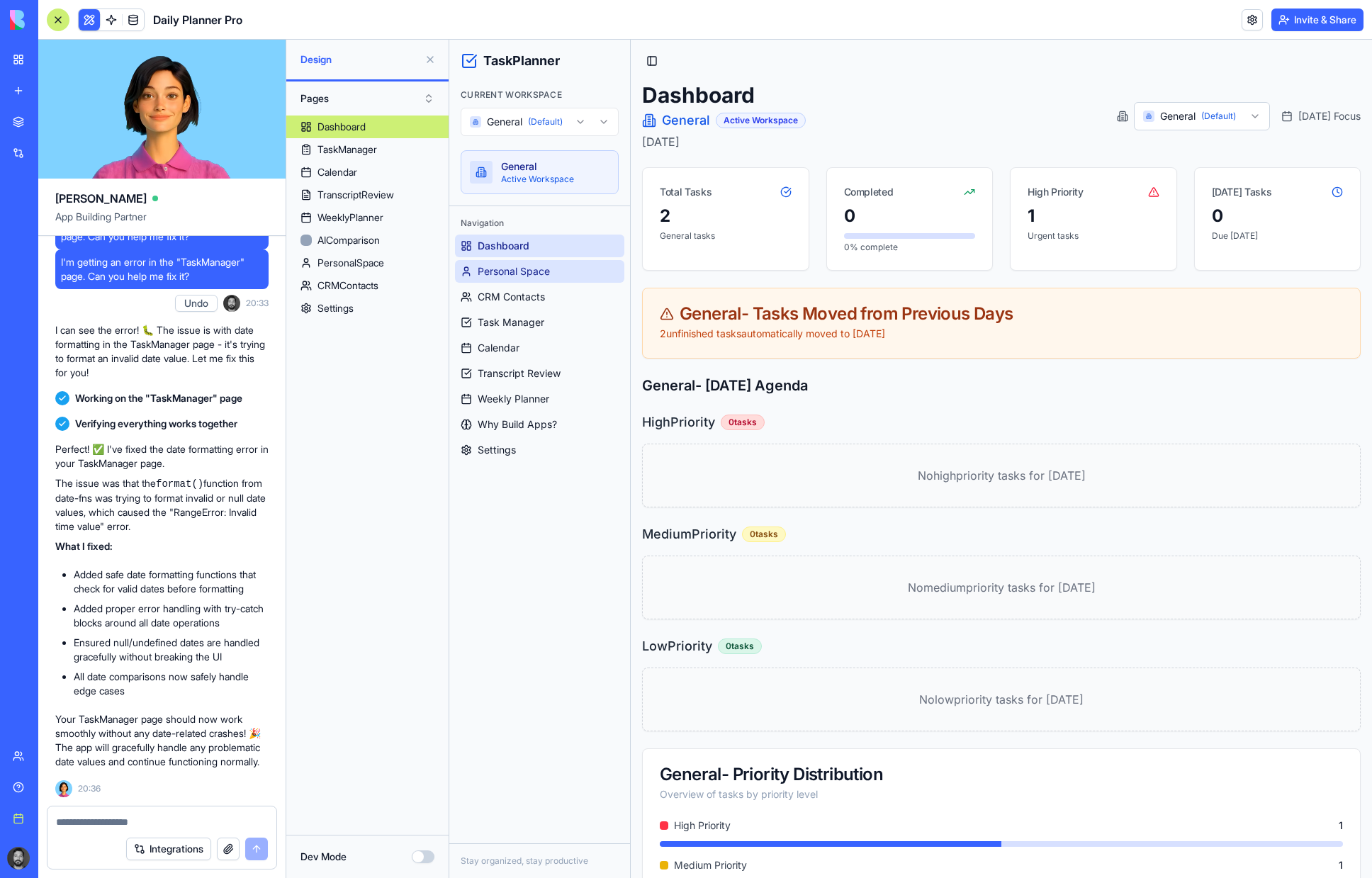
click at [518, 274] on span "Personal Space" at bounding box center [514, 272] width 72 height 14
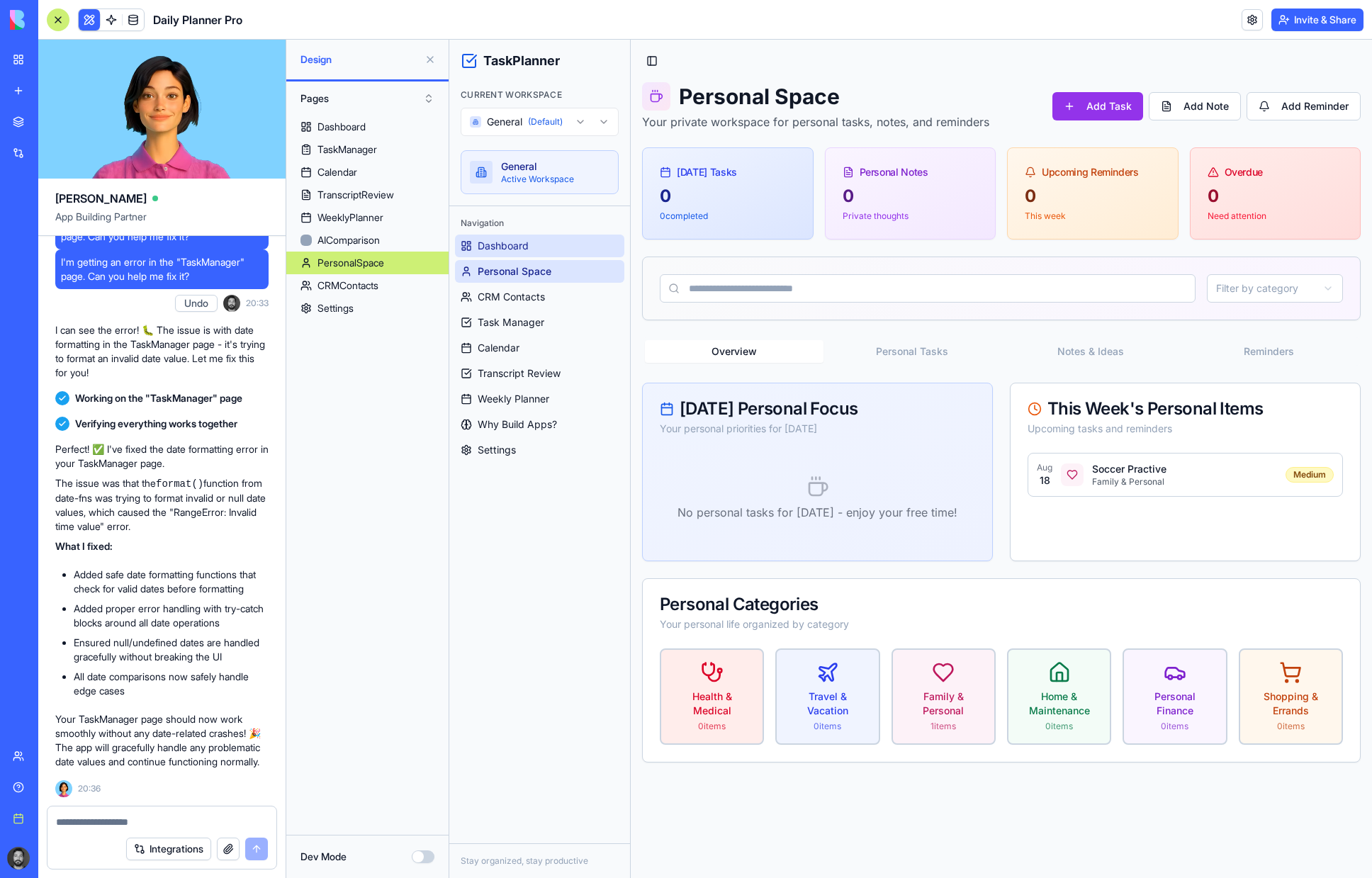
click at [515, 246] on span "Dashboard" at bounding box center [503, 246] width 51 height 14
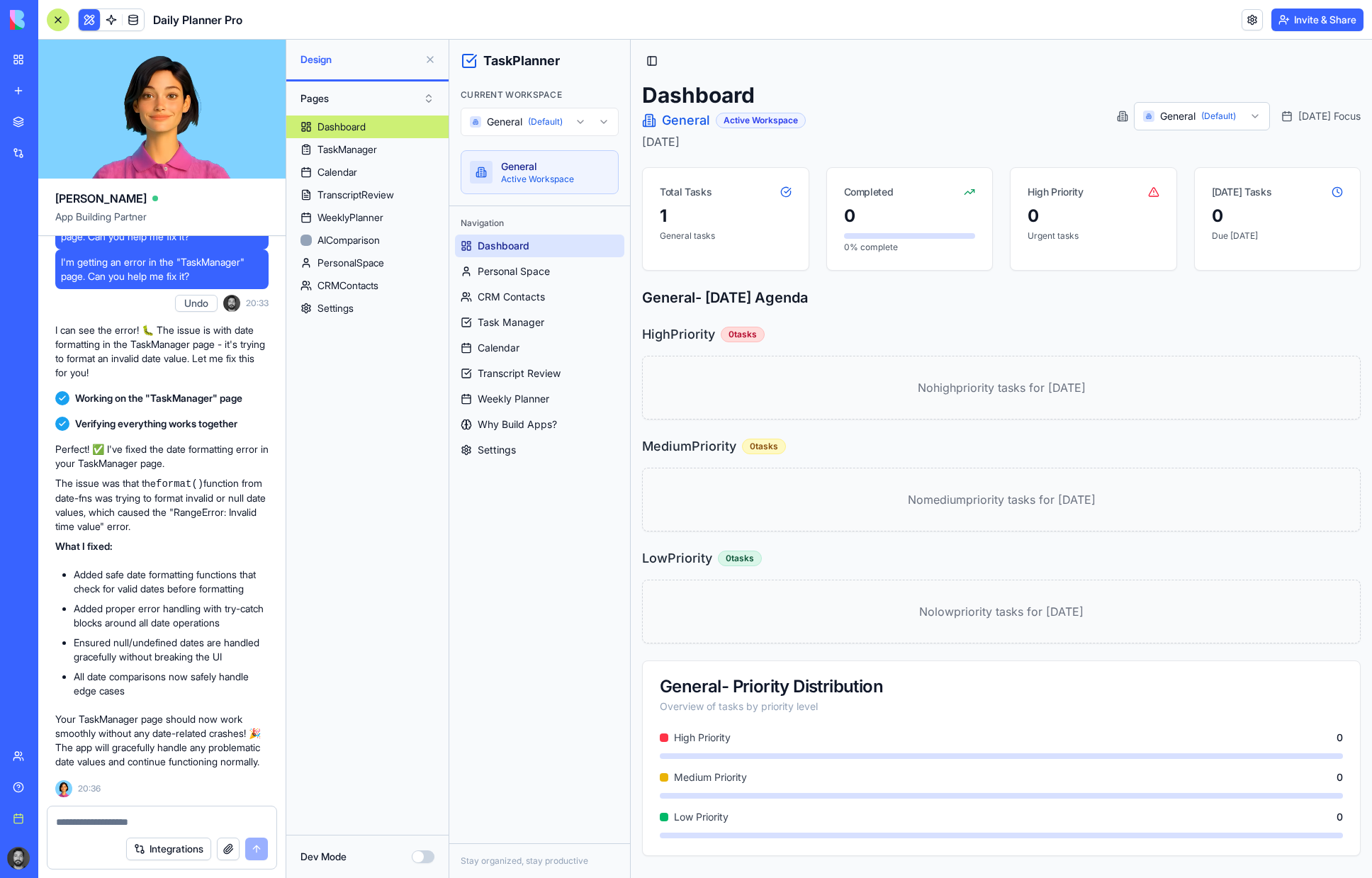
click at [1201, 112] on html "TaskPlanner Current Workspace General (Default) General Active Workspace Naviga…" at bounding box center [910, 458] width 923 height 838
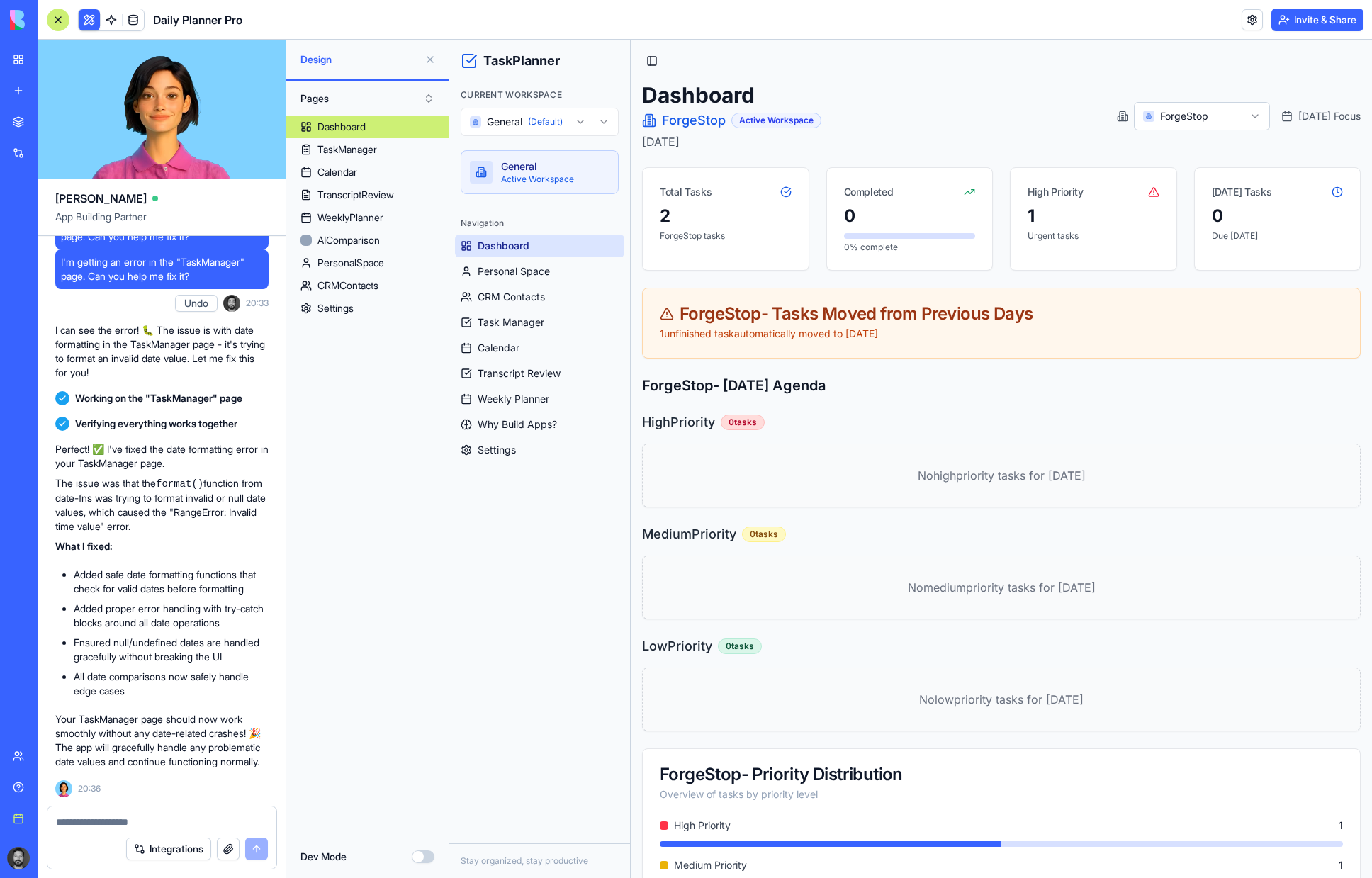
click at [1187, 121] on html "TaskPlanner Current Workspace General (Default) General Active Workspace Naviga…" at bounding box center [910, 497] width 923 height 916
click at [537, 326] on span "Task Manager" at bounding box center [511, 322] width 67 height 14
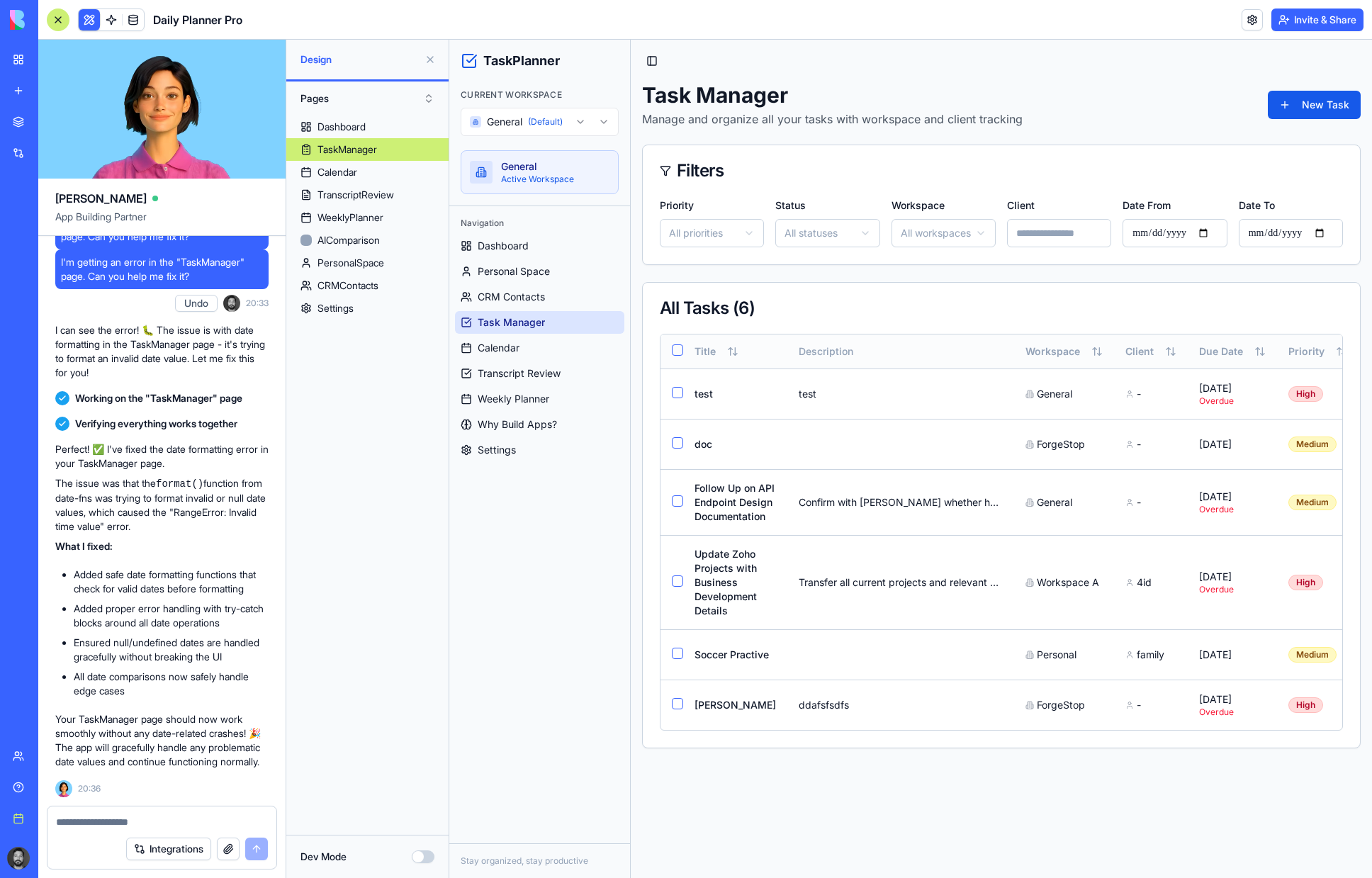
click at [681, 348] on button "button" at bounding box center [677, 350] width 12 height 12
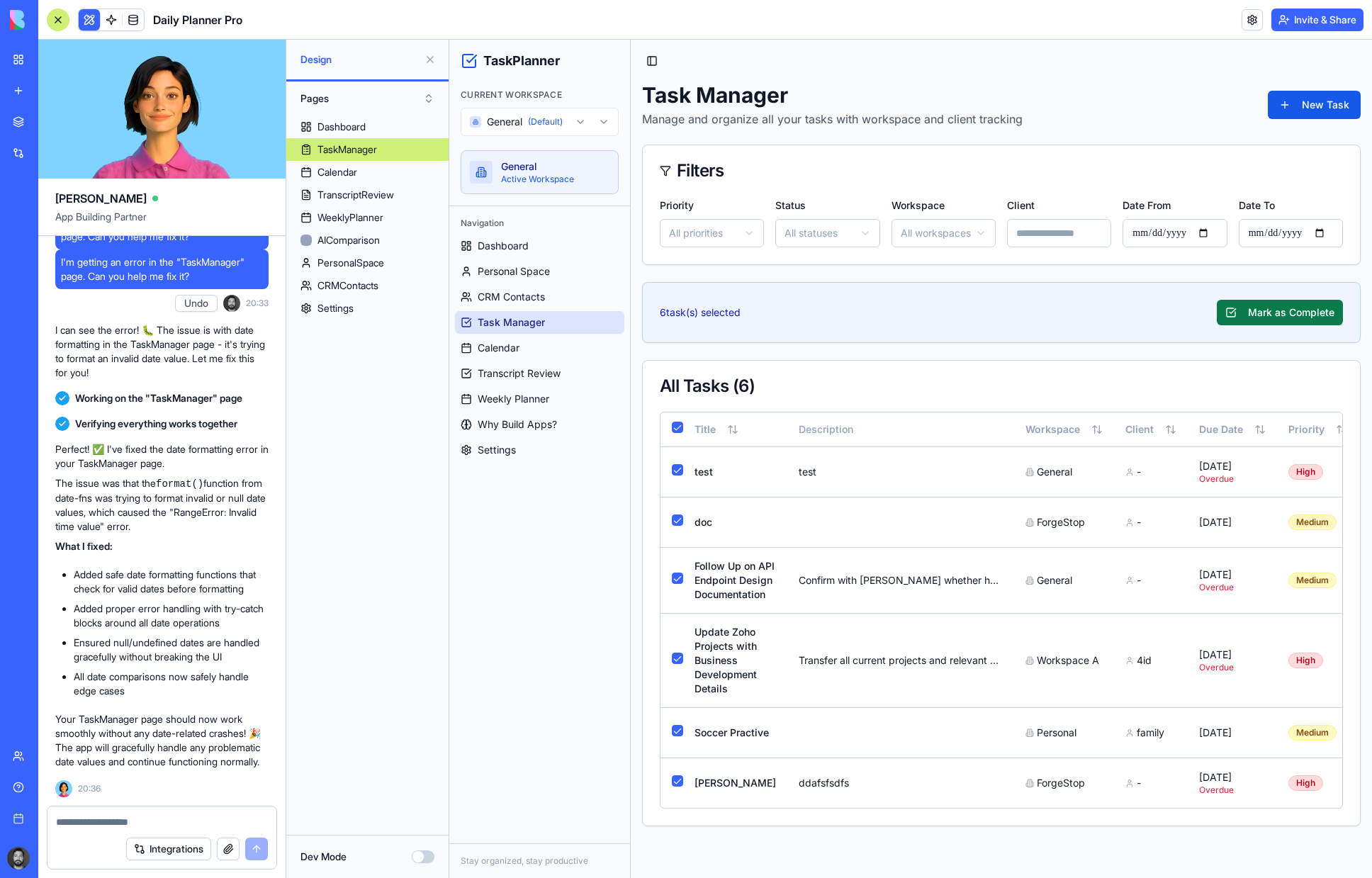
click at [1240, 308] on button "Mark as Complete" at bounding box center [1280, 312] width 126 height 25
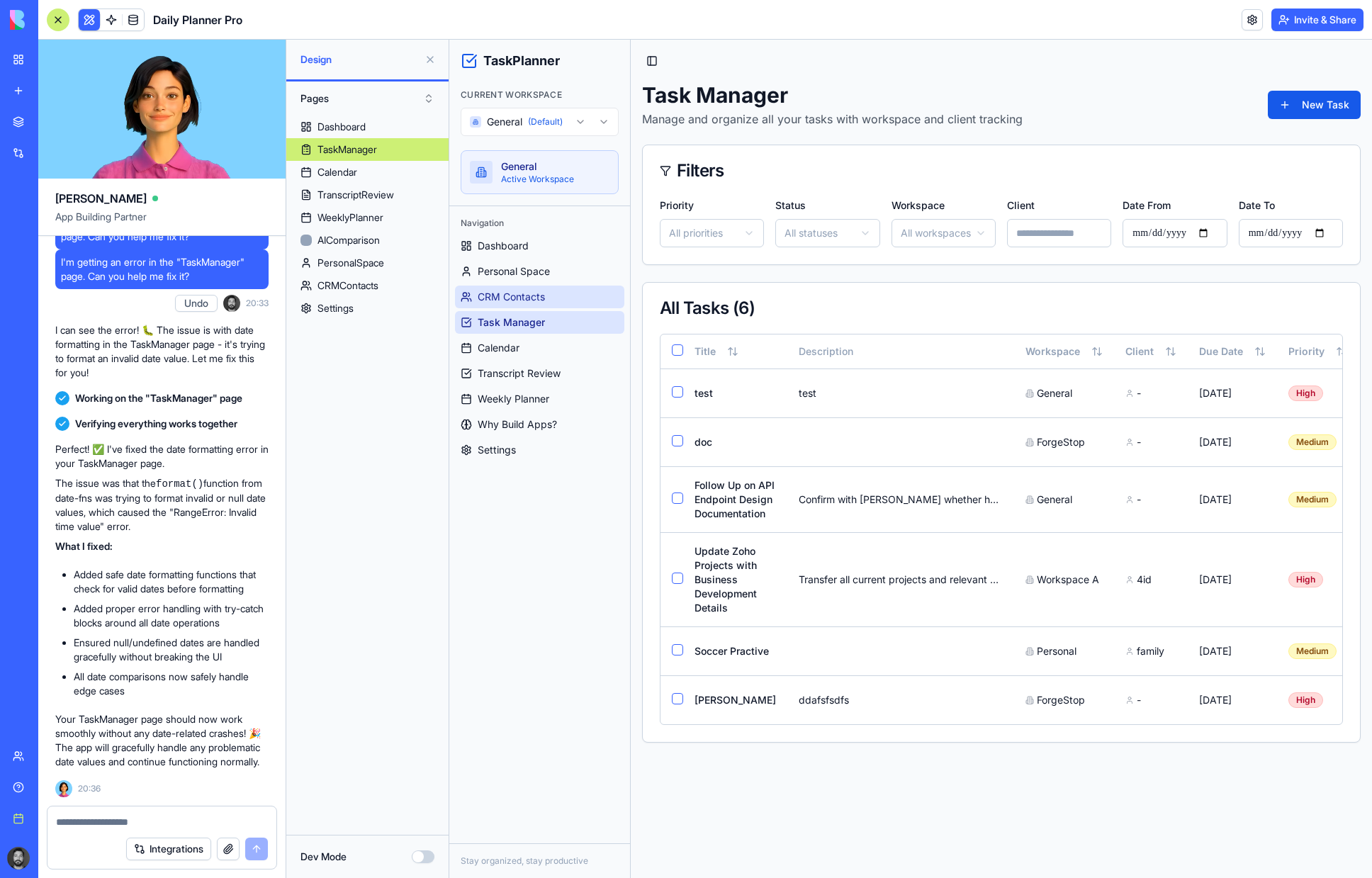
click at [523, 289] on link "CRM Contacts" at bounding box center [539, 296] width 169 height 23
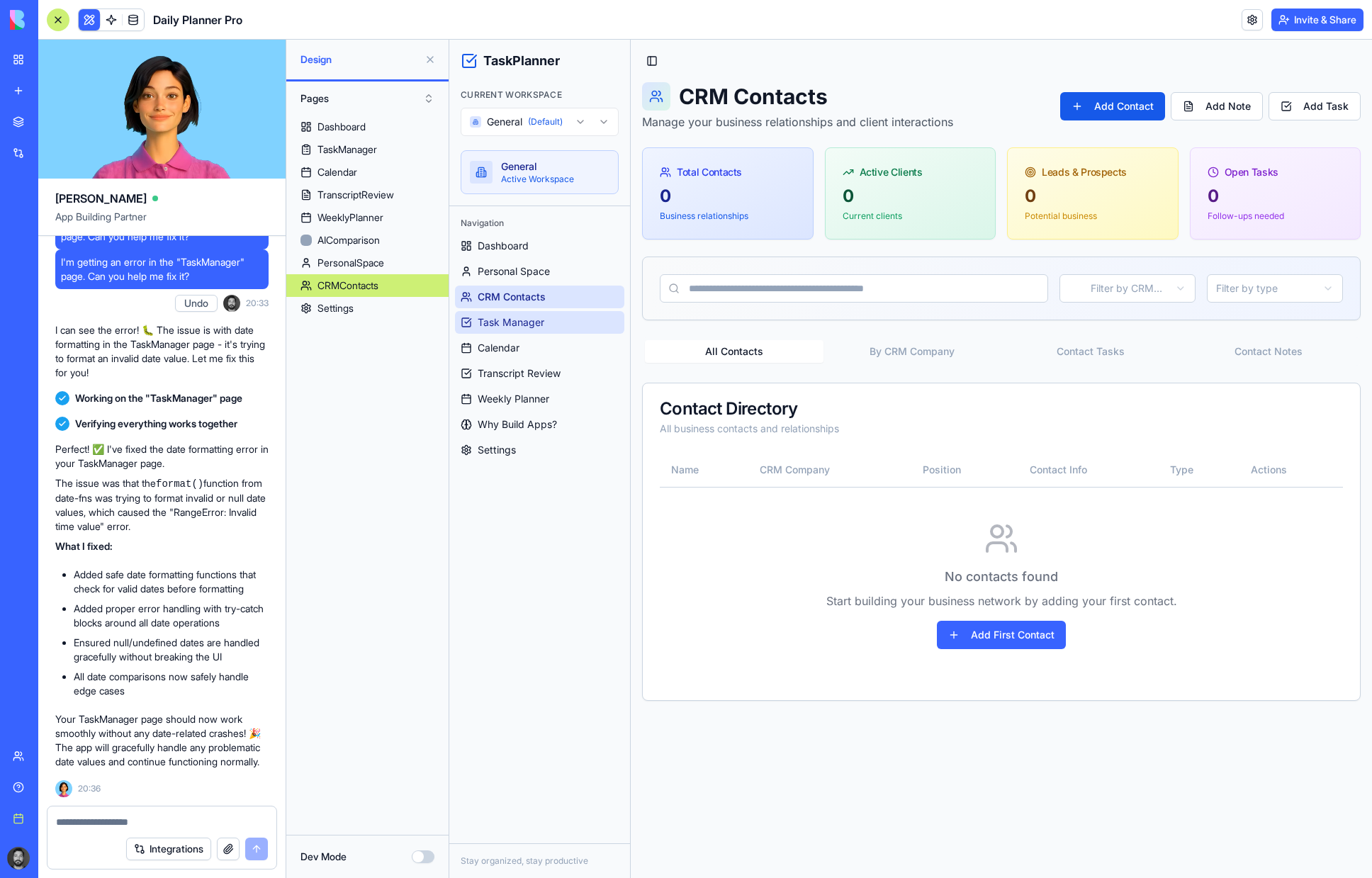
click at [518, 321] on span "Task Manager" at bounding box center [511, 322] width 67 height 14
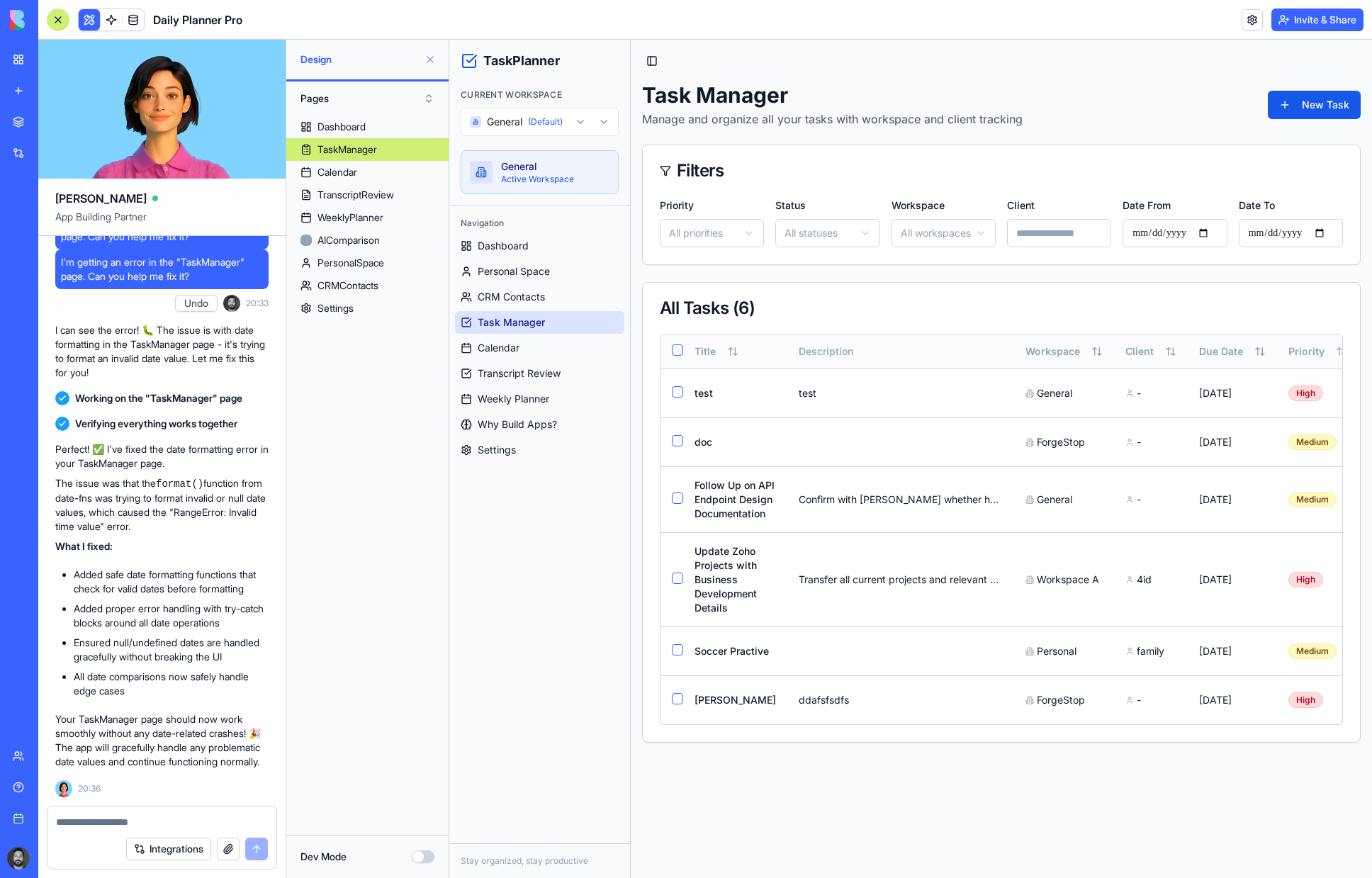
click at [672, 354] on th at bounding box center [672, 352] width 23 height 34
click at [674, 350] on button "button" at bounding box center [677, 350] width 12 height 12
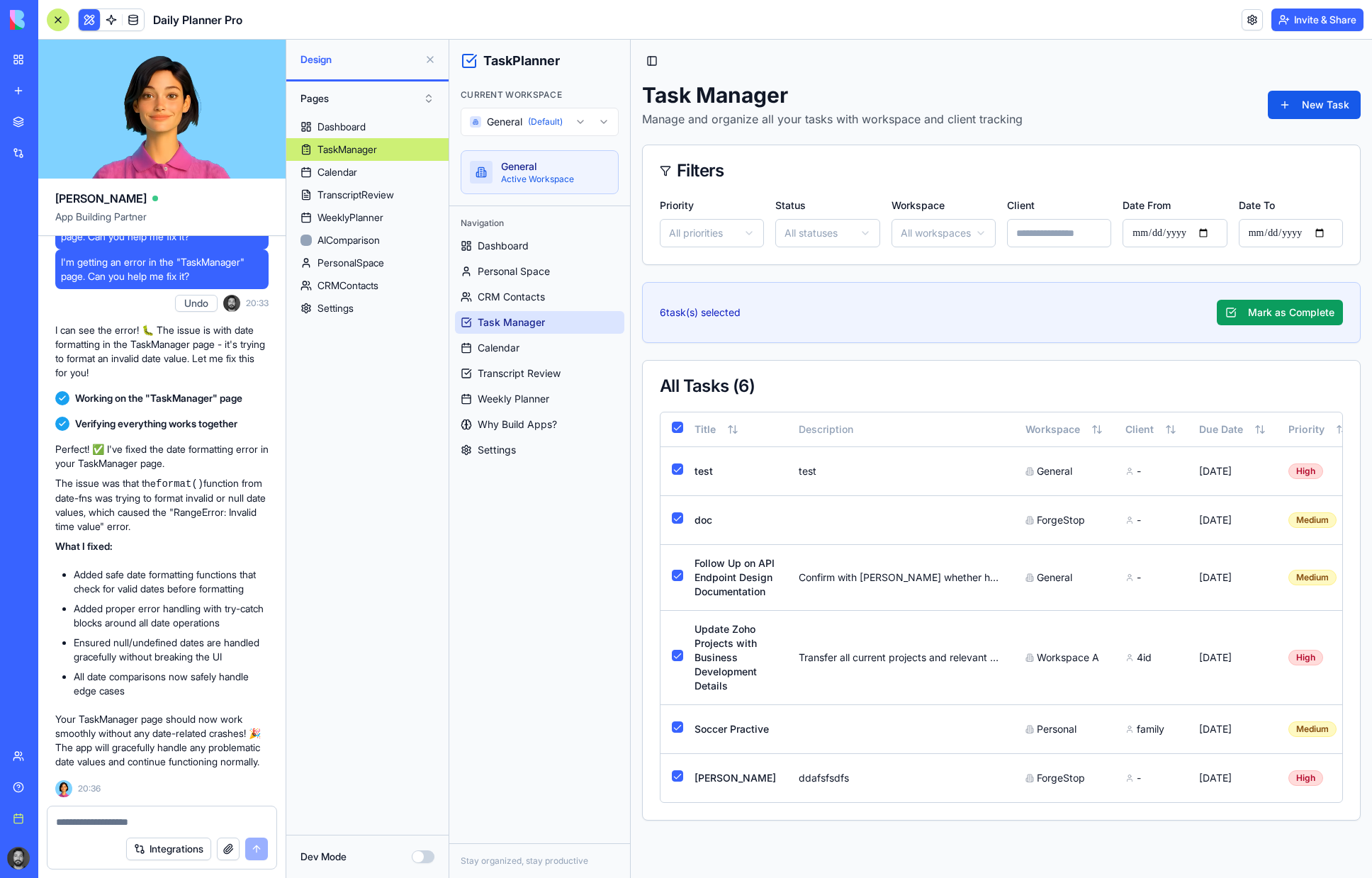
scroll to position [0, 177]
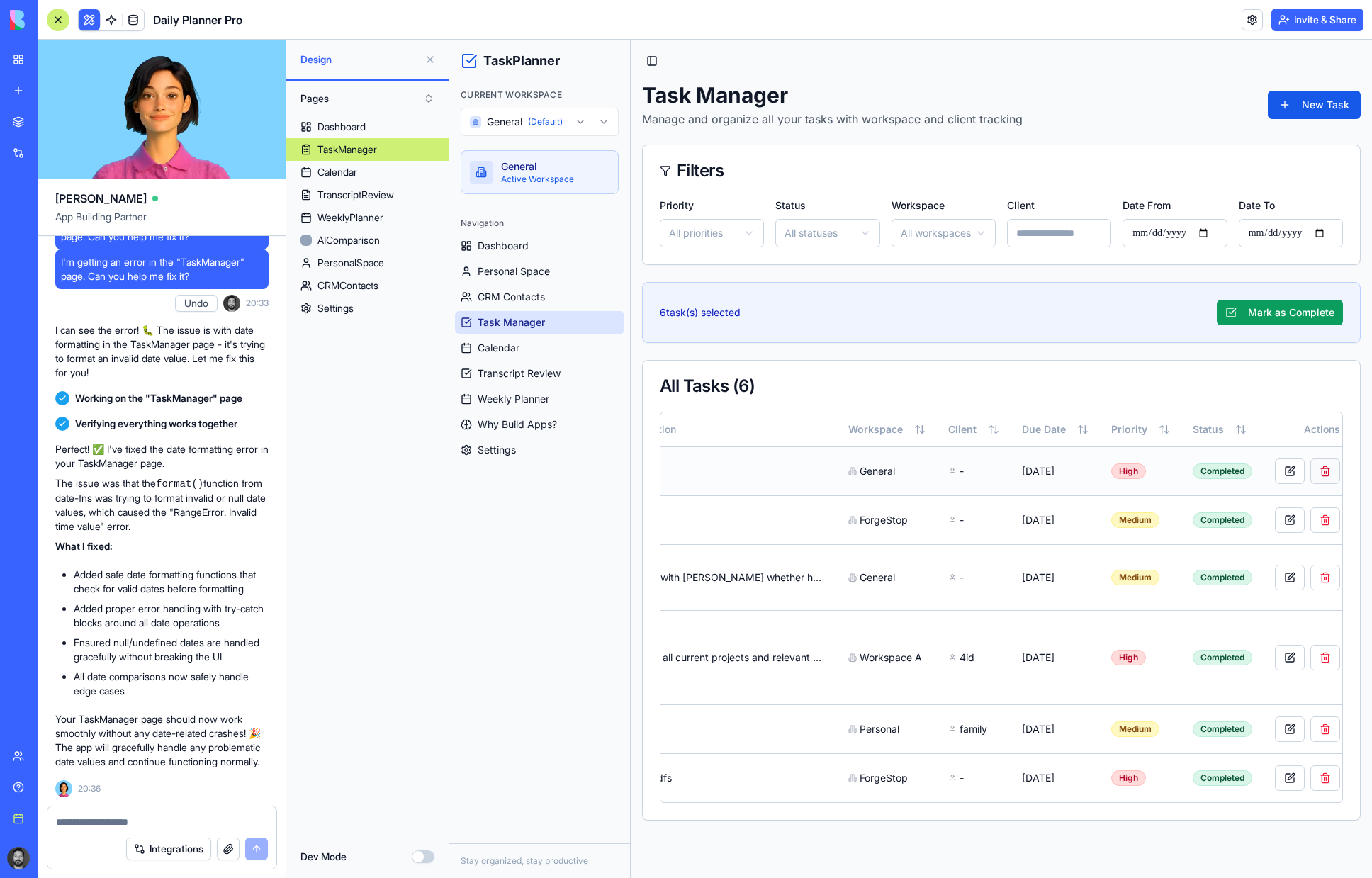
click at [1240, 462] on button at bounding box center [1325, 471] width 30 height 25
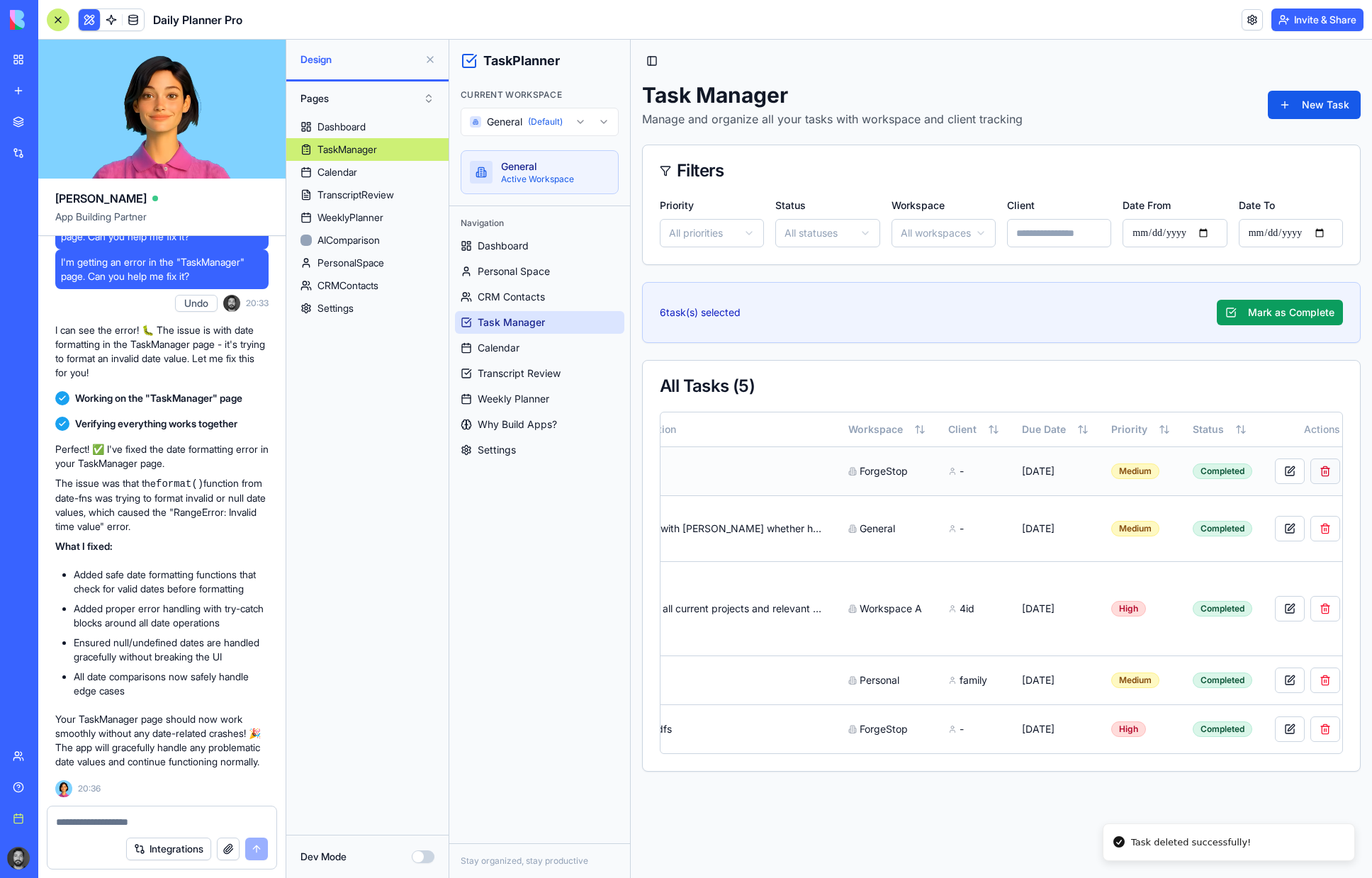
click at [1240, 473] on button at bounding box center [1325, 471] width 30 height 25
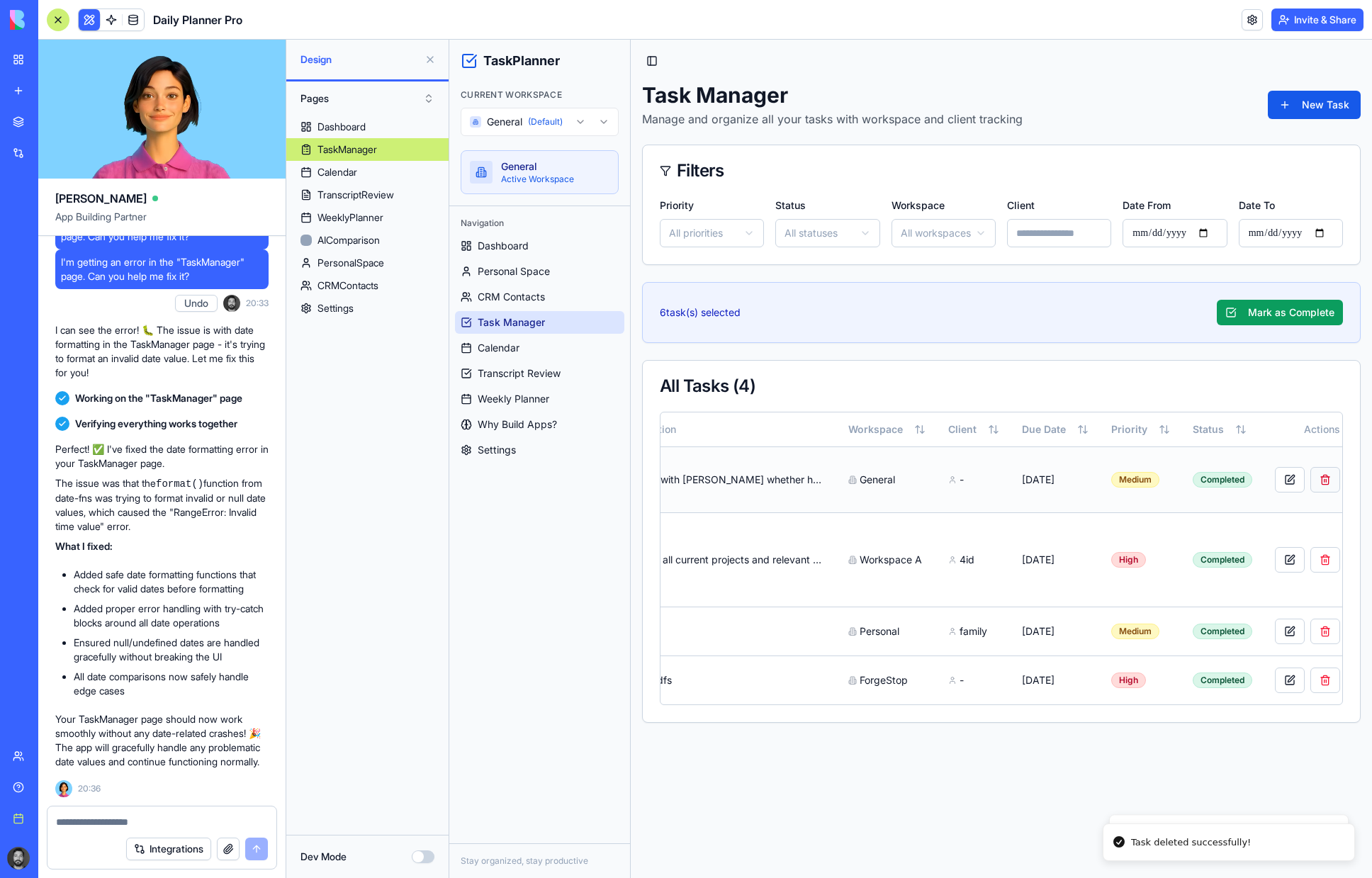
click at [1240, 477] on button at bounding box center [1325, 480] width 30 height 25
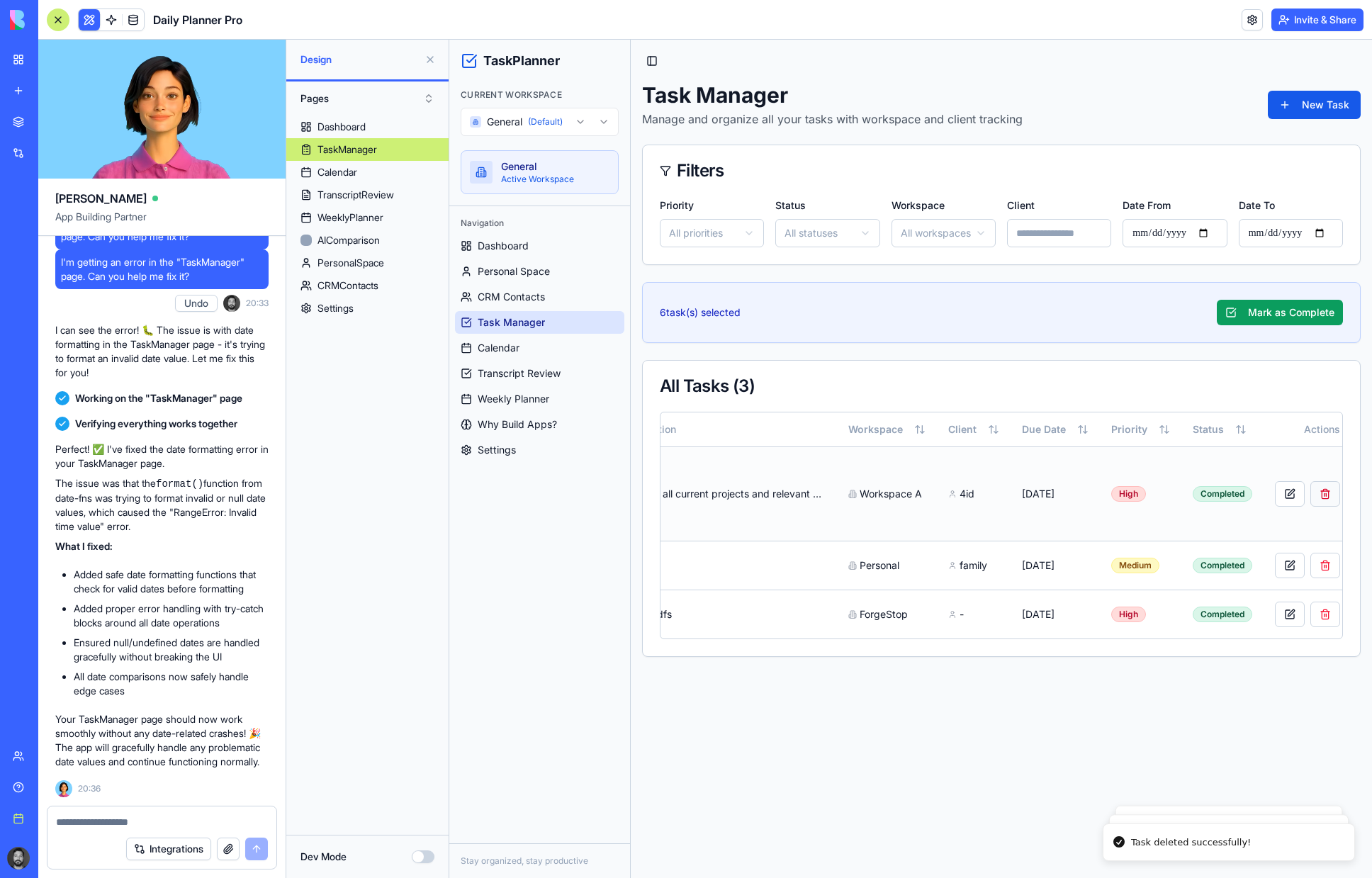
scroll to position [0, 167]
click at [1240, 492] on button at bounding box center [1335, 494] width 30 height 25
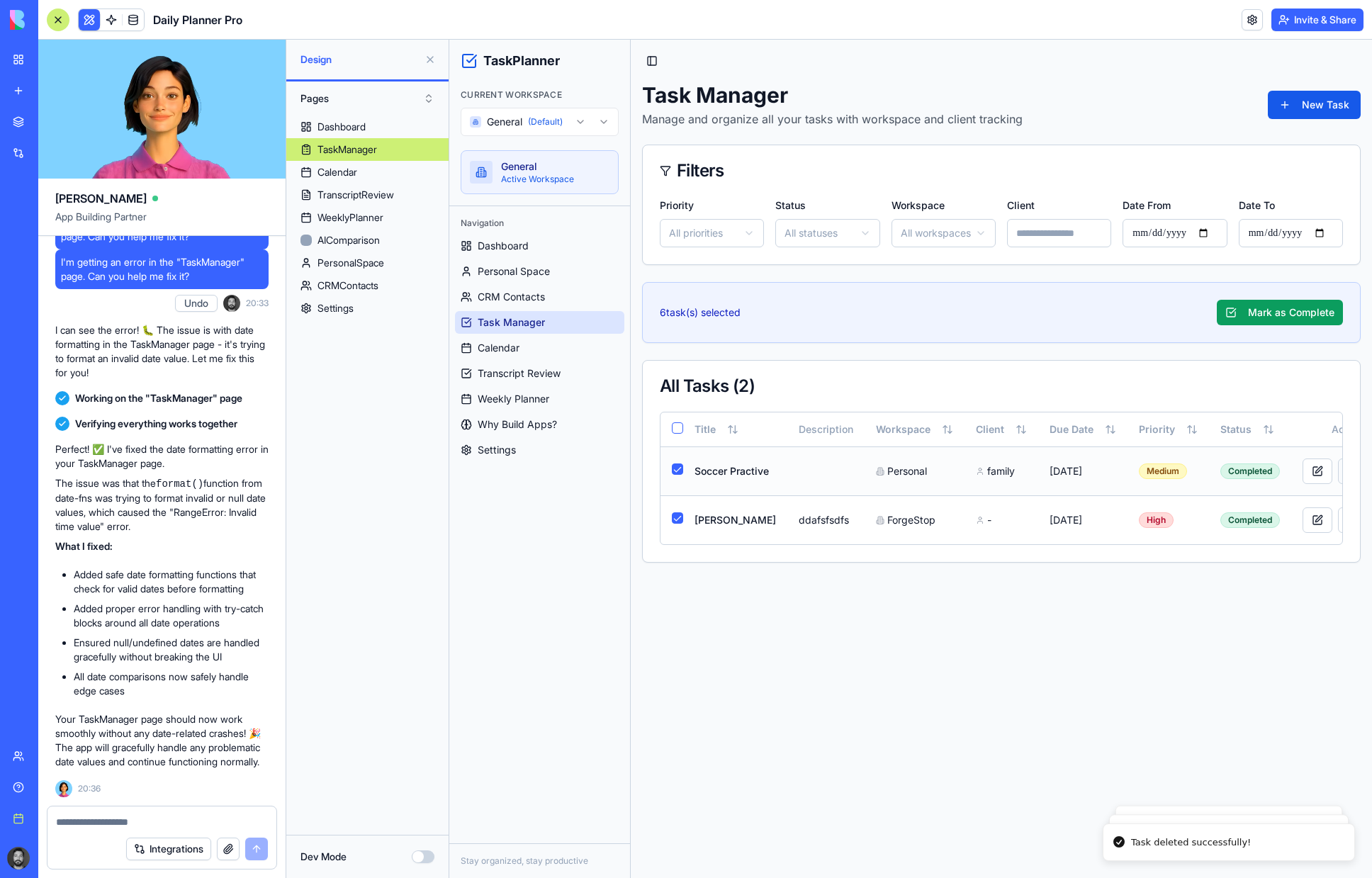
click at [1240, 482] on button at bounding box center [1352, 471] width 30 height 25
click at [1240, 469] on button at bounding box center [1352, 471] width 30 height 25
click at [137, 14] on link at bounding box center [133, 20] width 22 height 22
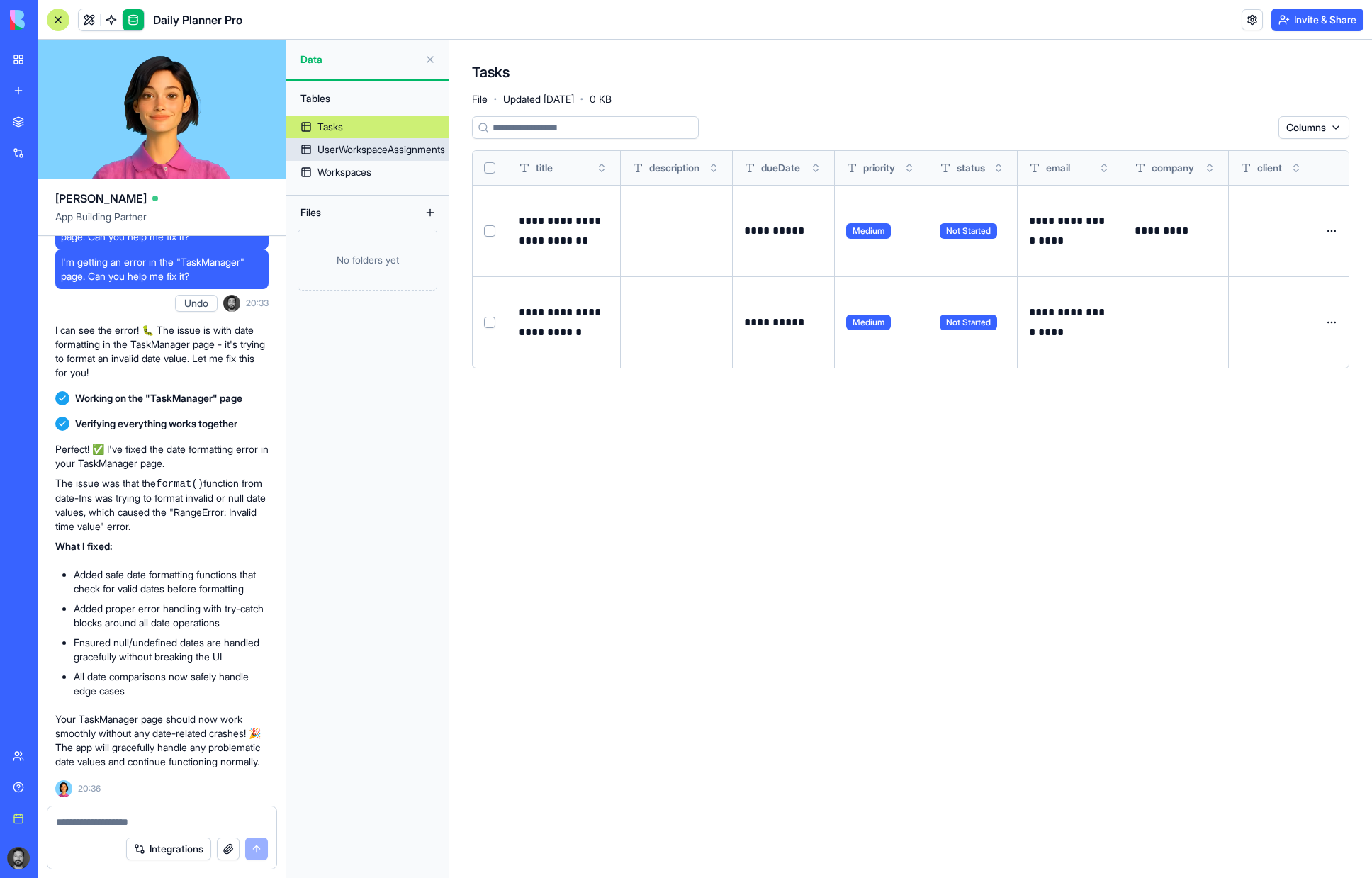
click at [367, 141] on link "UserWorkspaceAssignments" at bounding box center [367, 149] width 162 height 23
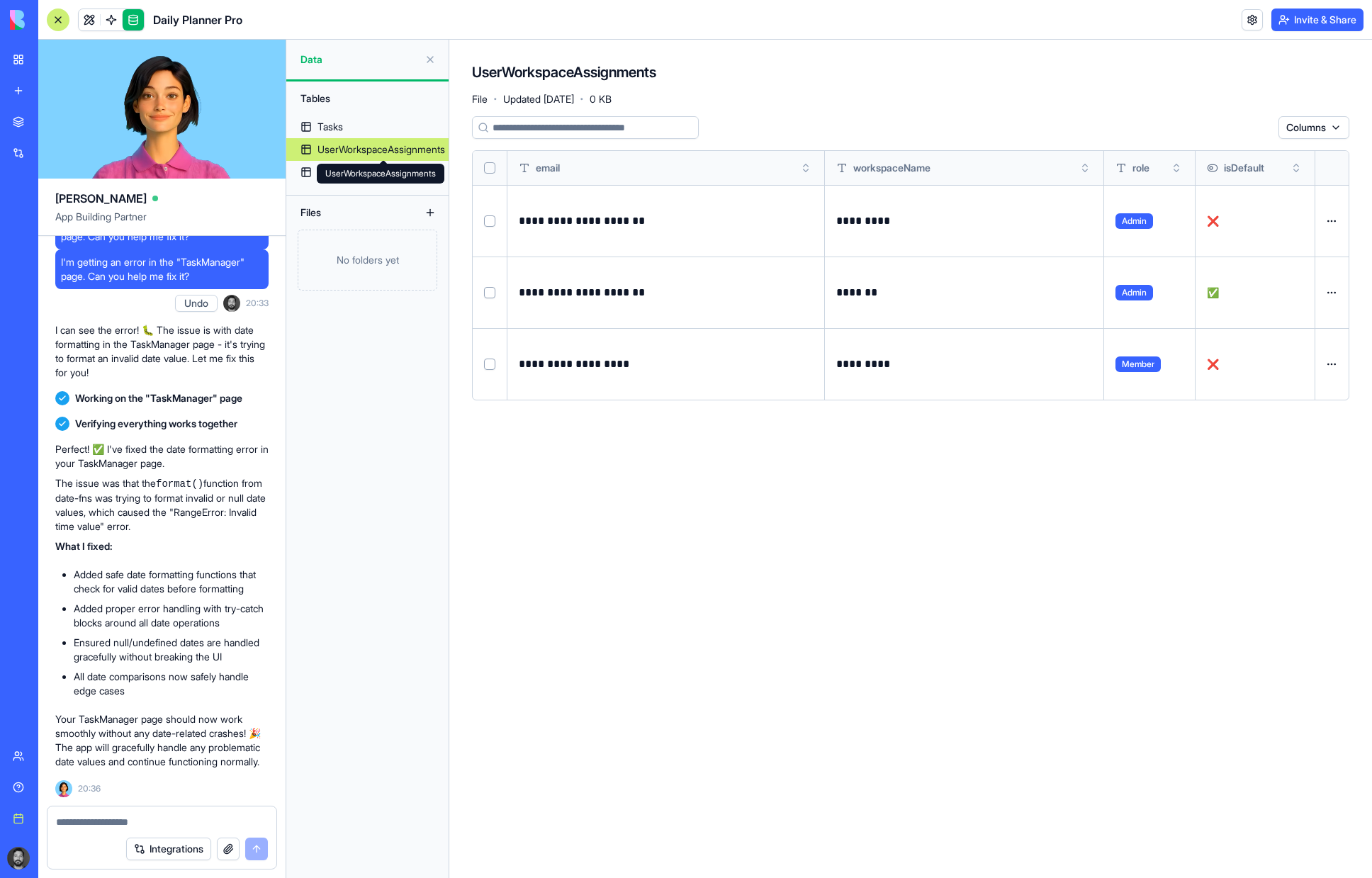
click at [329, 111] on div "Tables" at bounding box center [367, 99] width 162 height 34
click at [331, 122] on div "Tasks" at bounding box center [330, 127] width 25 height 14
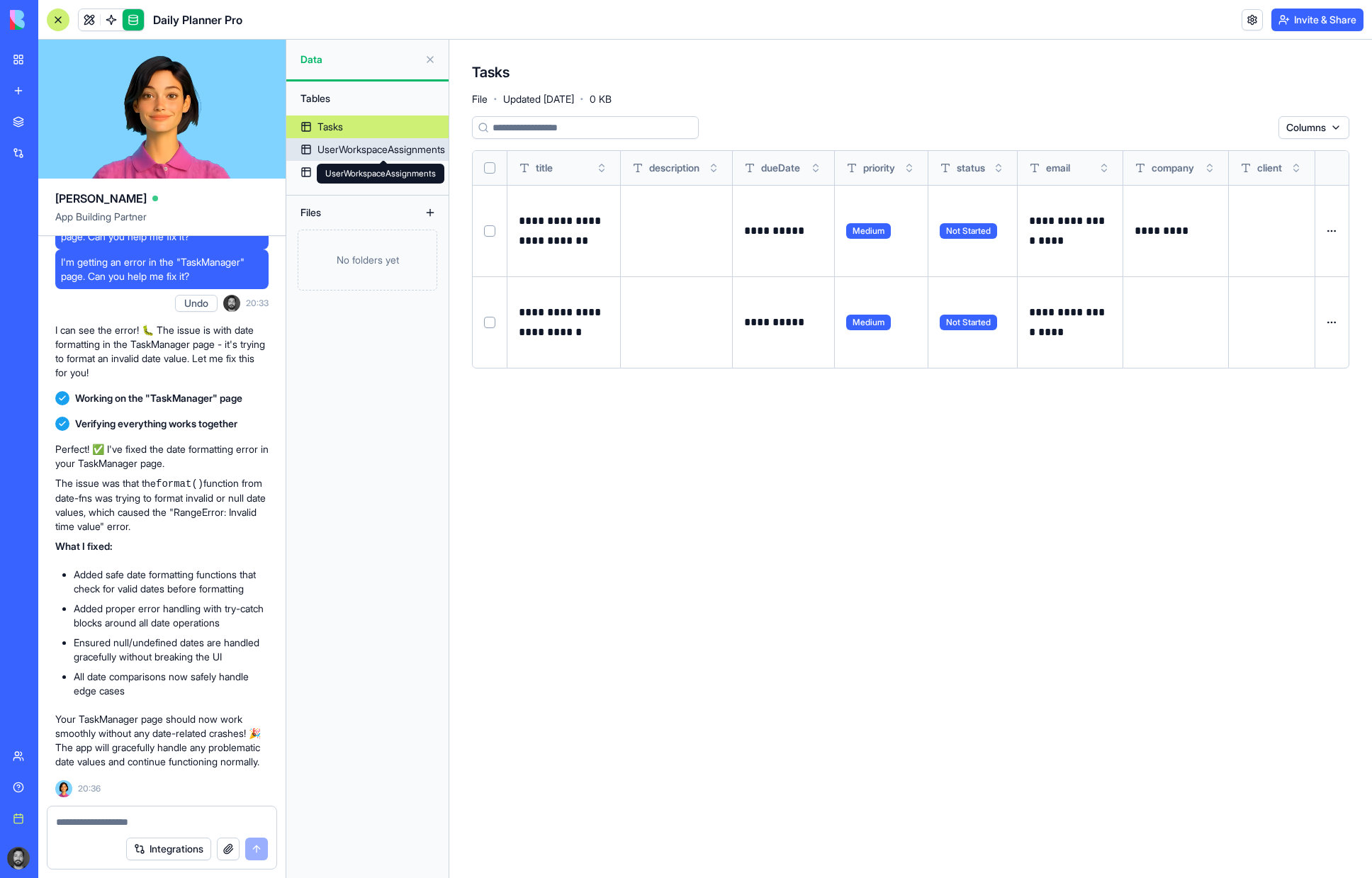
click at [352, 151] on div "UserWorkspaceAssignments" at bounding box center [382, 149] width 128 height 14
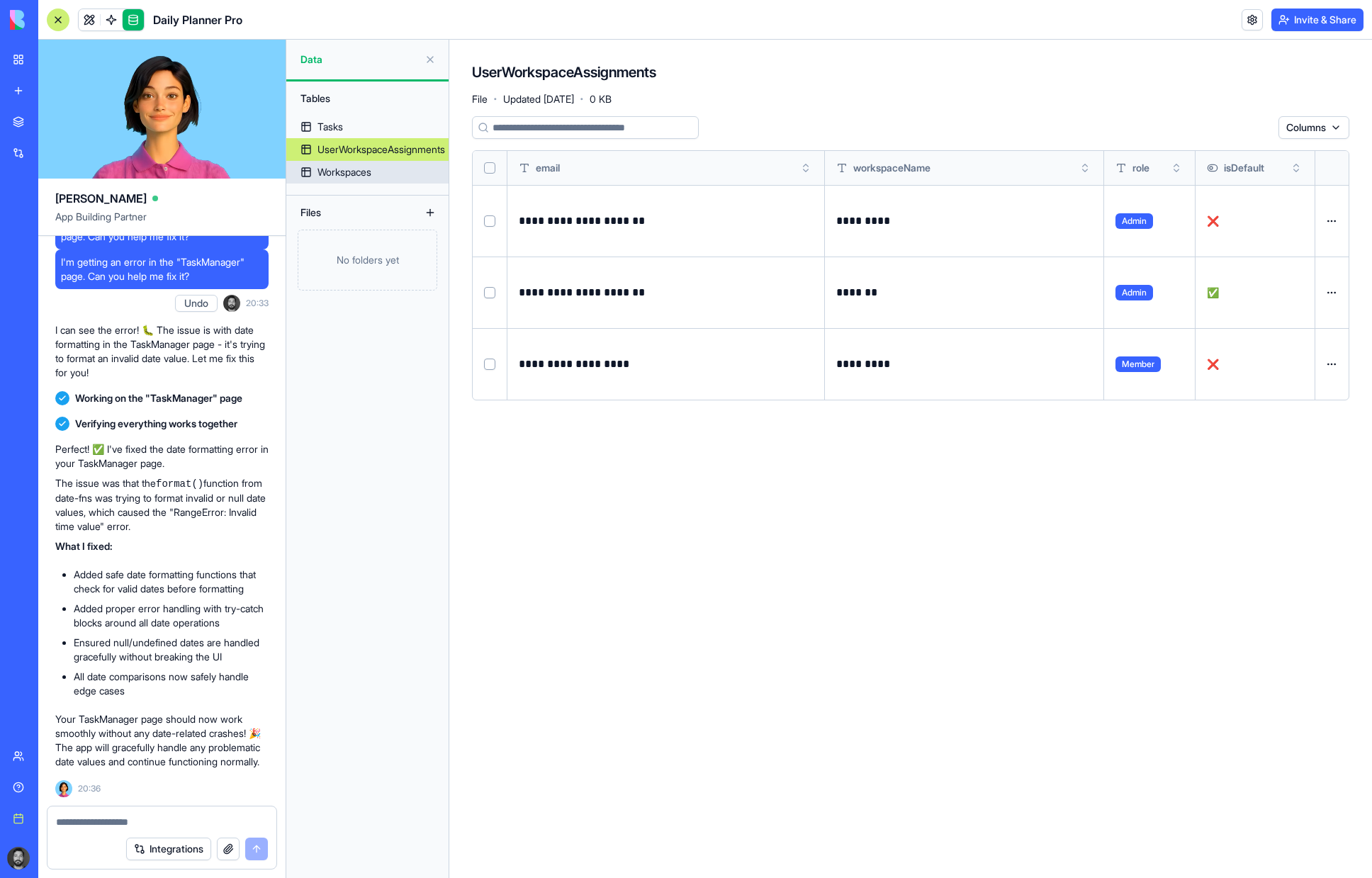
click at [351, 165] on link "Workspaces" at bounding box center [367, 172] width 162 height 23
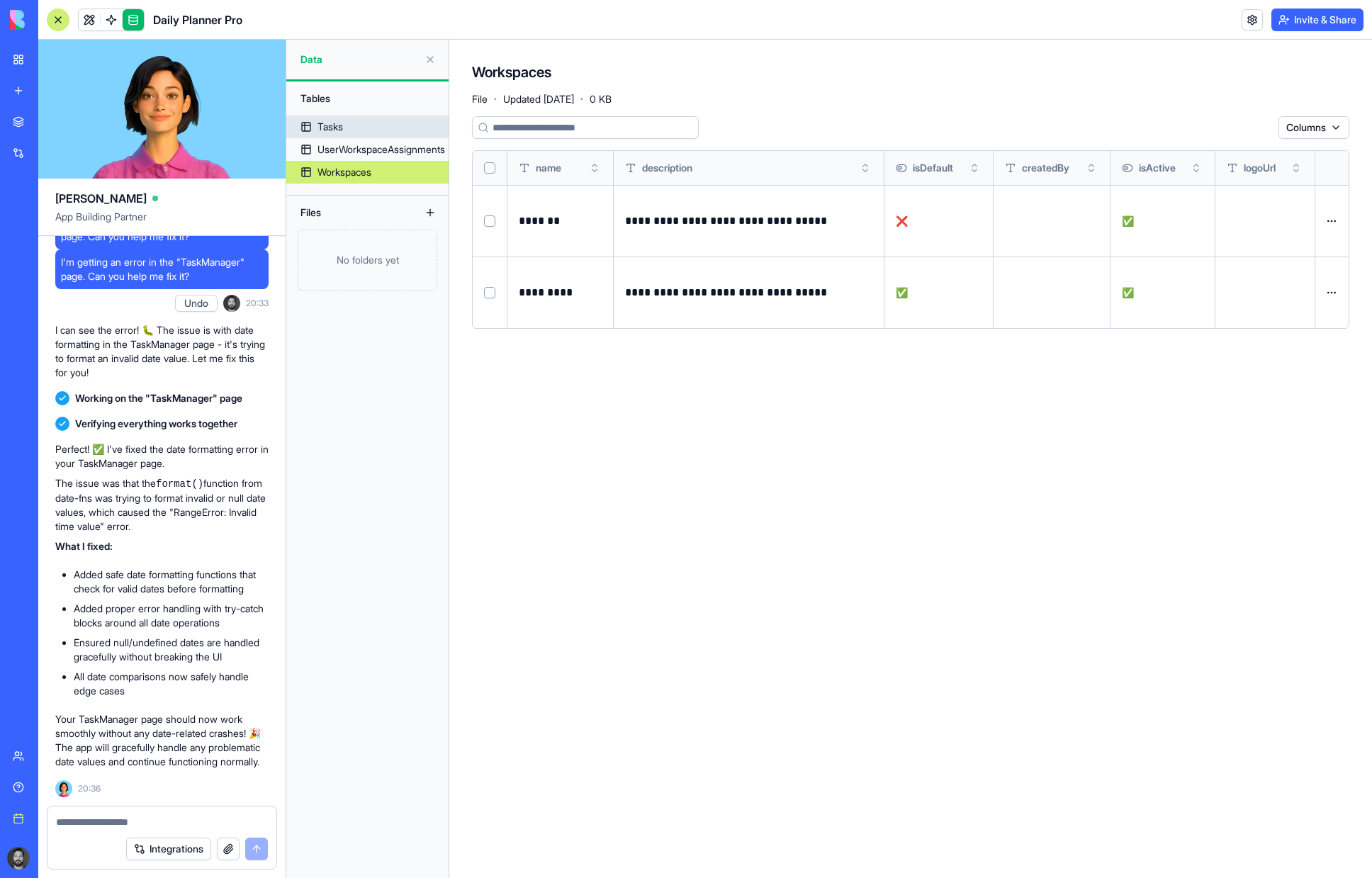
click at [348, 118] on link "Tasks" at bounding box center [367, 126] width 162 height 23
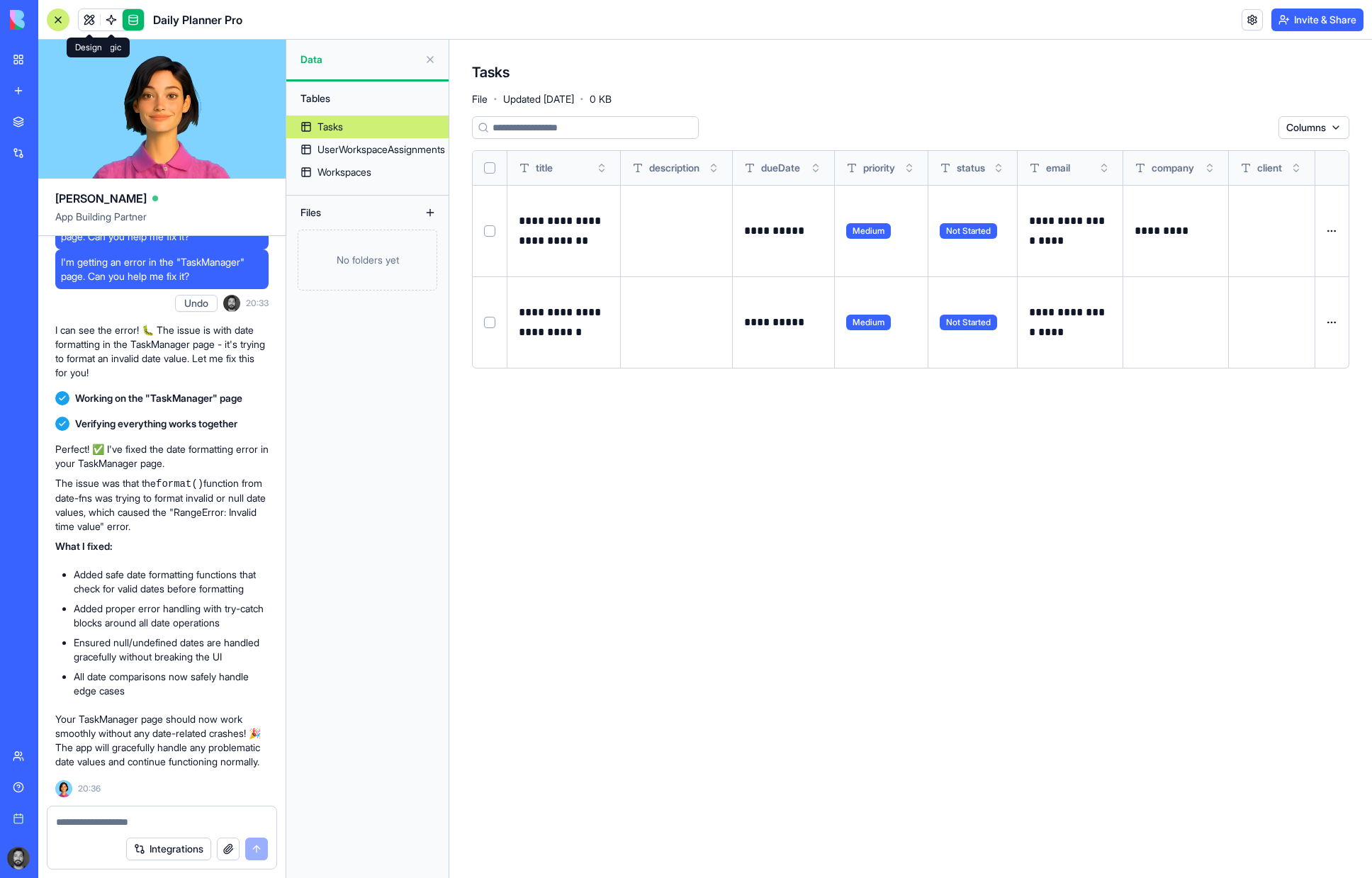
click at [86, 15] on link at bounding box center [89, 20] width 22 height 22
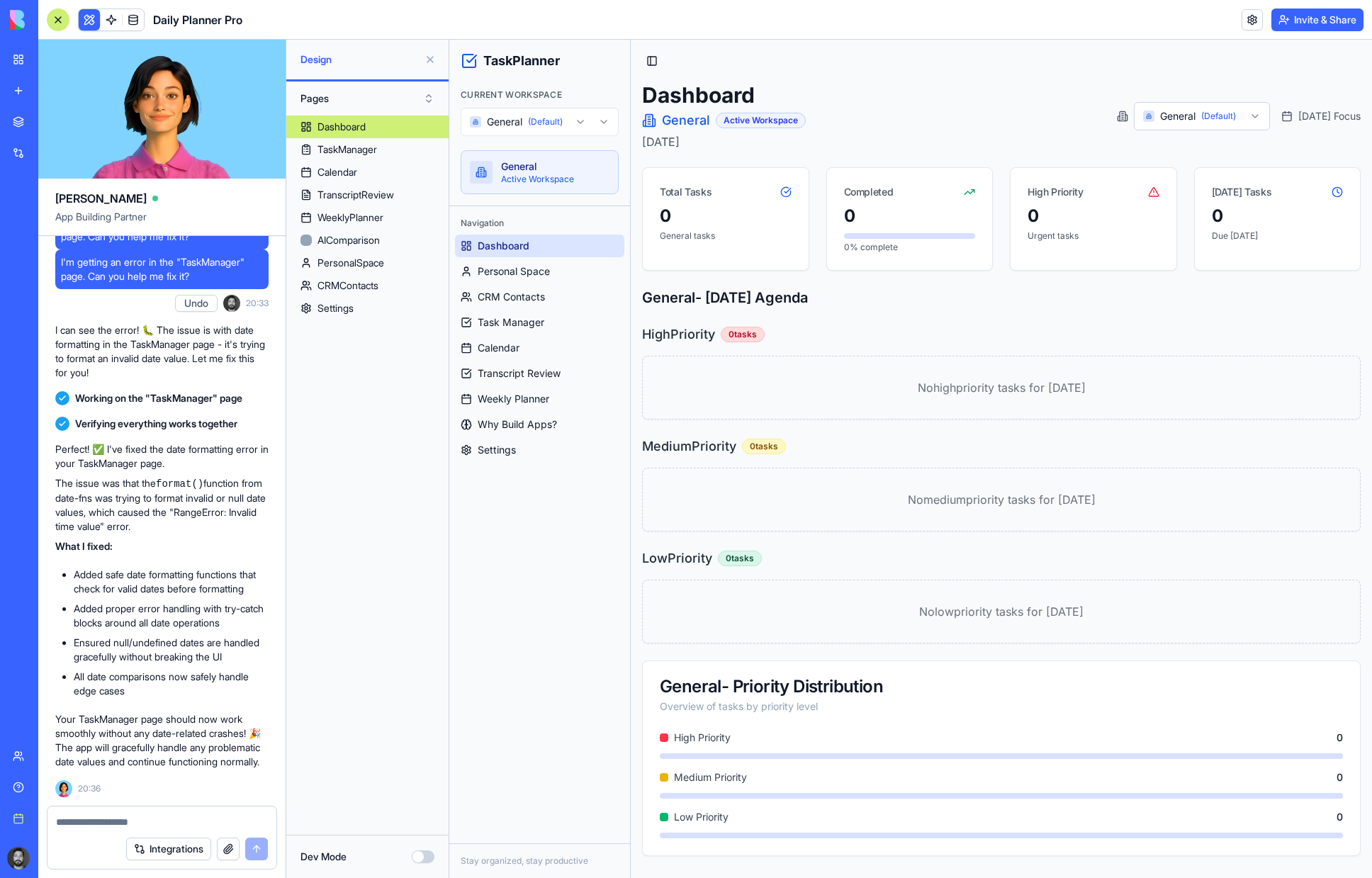
click at [592, 117] on html "TaskPlanner Current Workspace General (Default) General Active Workspace Naviga…" at bounding box center [910, 458] width 923 height 838
click at [531, 317] on span "Task Manager" at bounding box center [511, 322] width 67 height 14
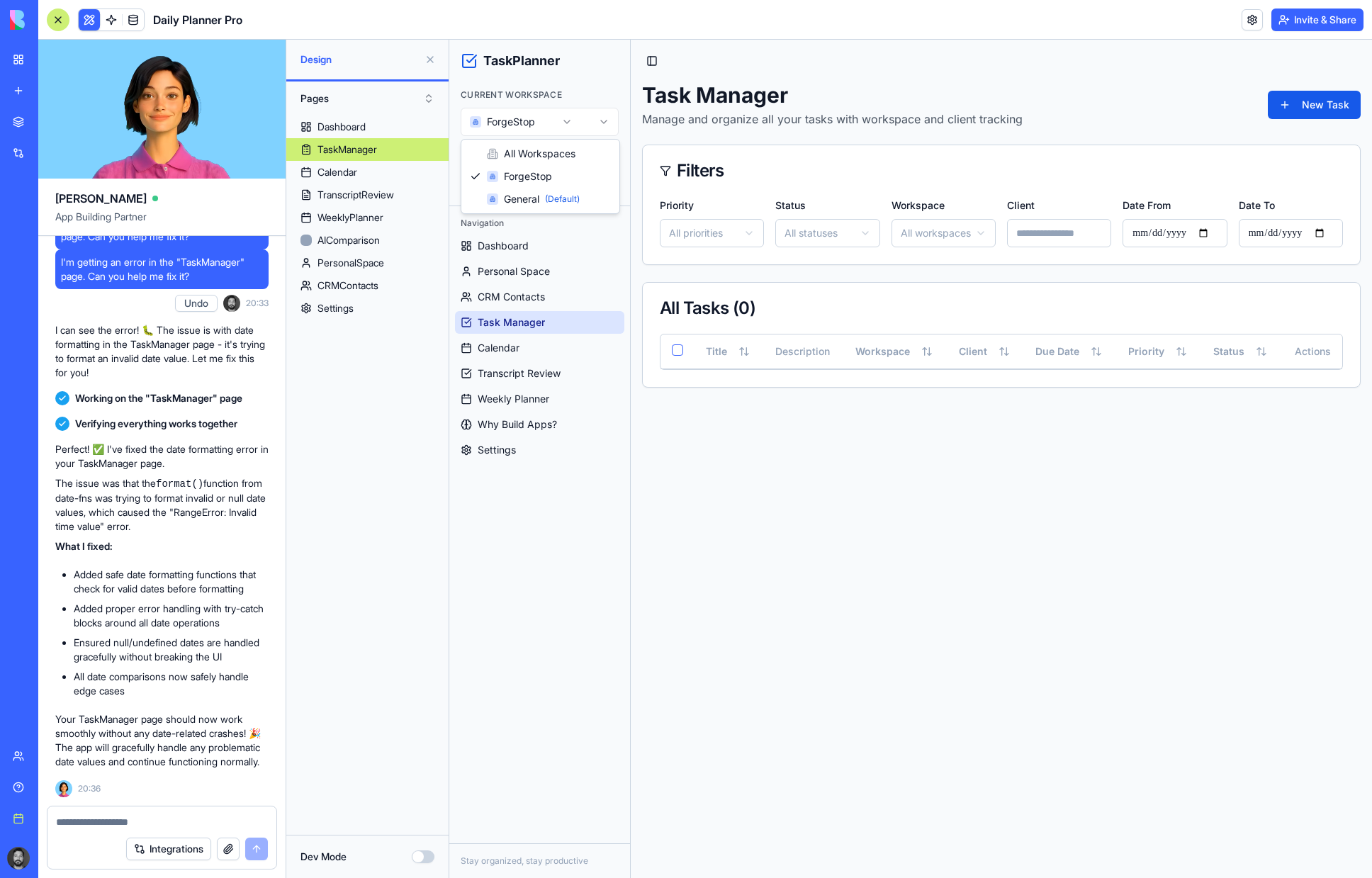
click at [567, 116] on html "TaskPlanner Current Workspace ForgeStop ForgeStop Active Workspace Navigation D…" at bounding box center [910, 458] width 923 height 838
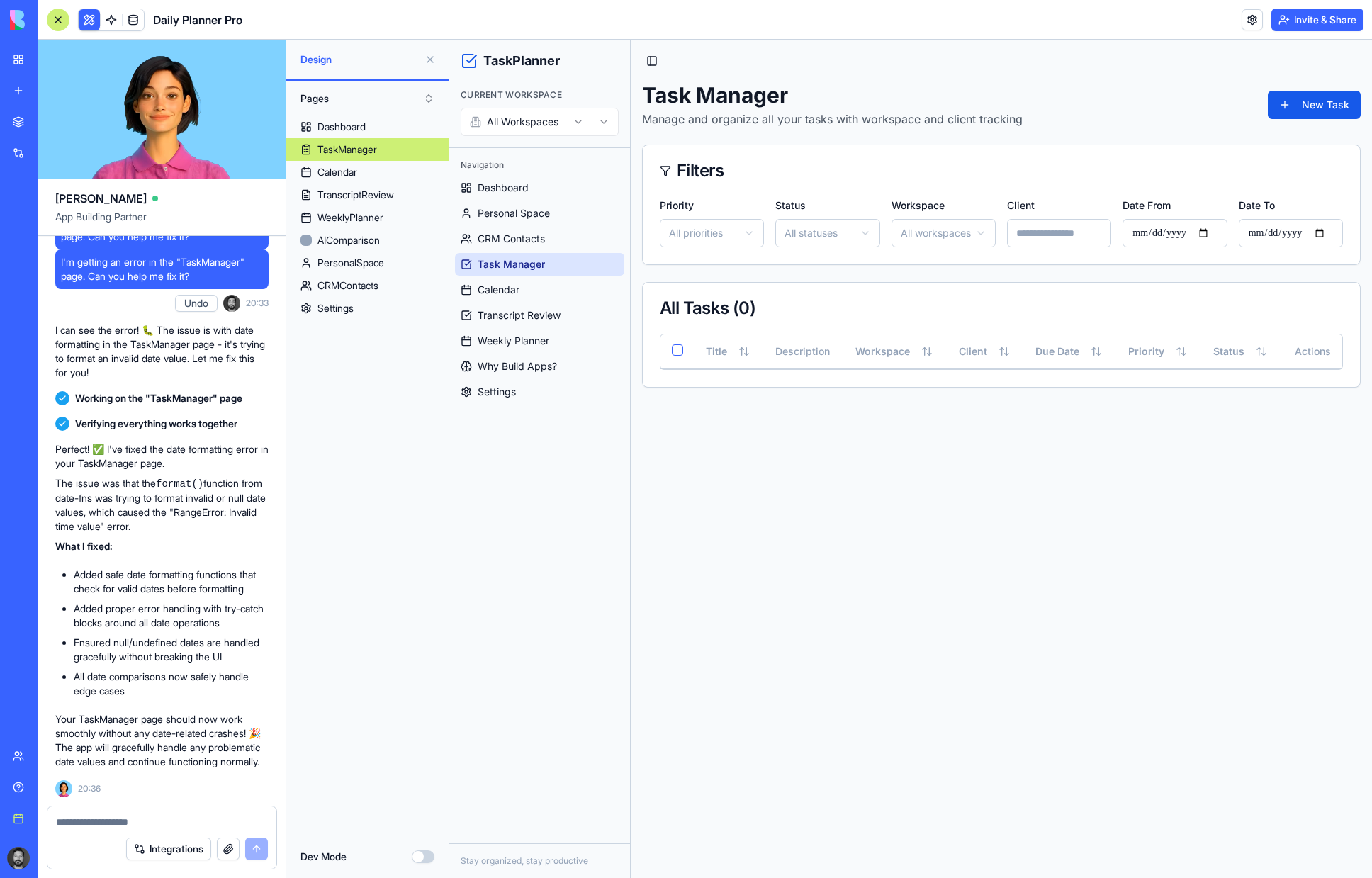
click at [538, 122] on html "TaskPlanner Current Workspace All Workspaces Navigation Dashboard Personal Spac…" at bounding box center [910, 458] width 923 height 838
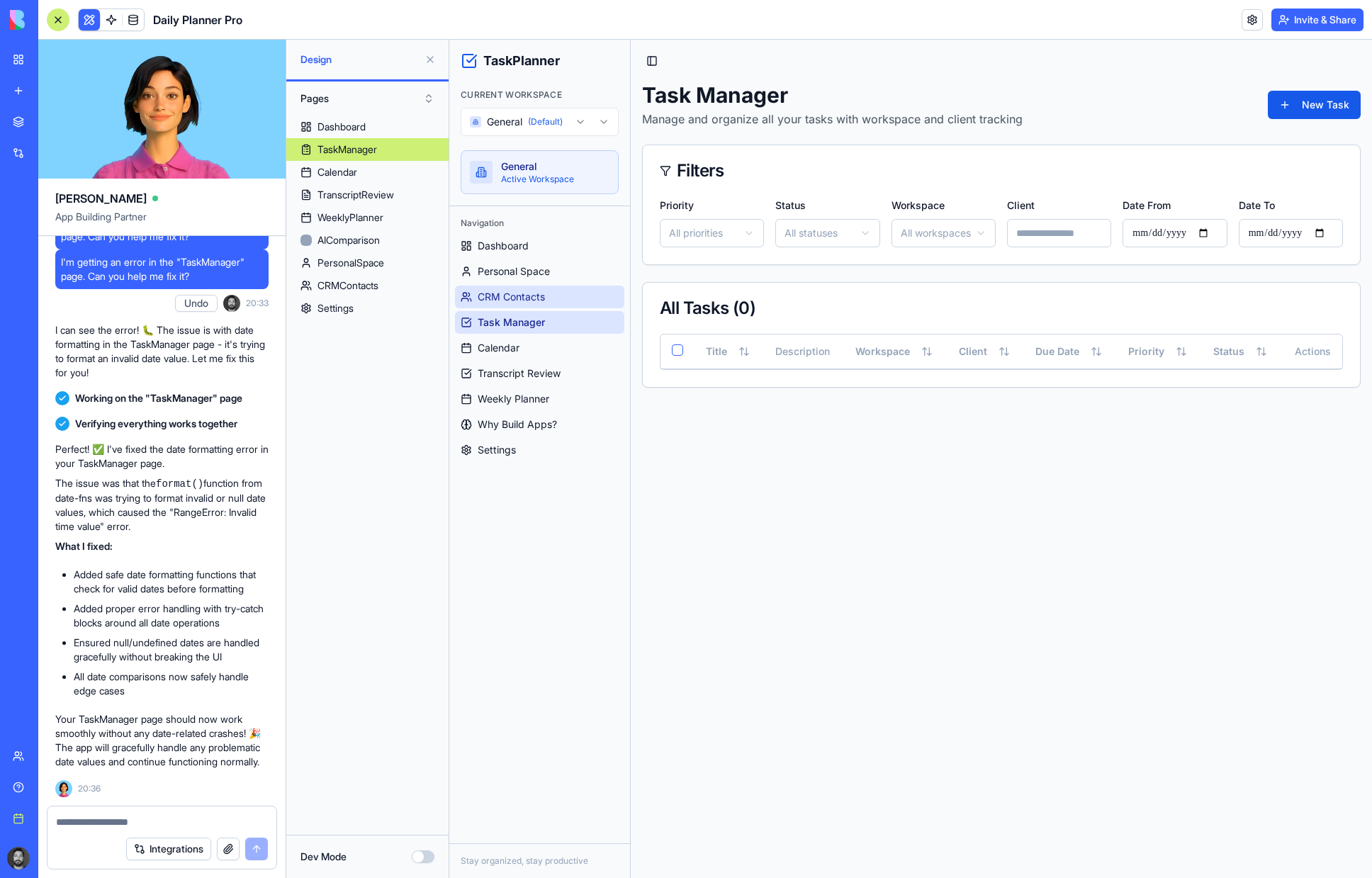
click at [535, 301] on span "CRM Contacts" at bounding box center [511, 297] width 68 height 14
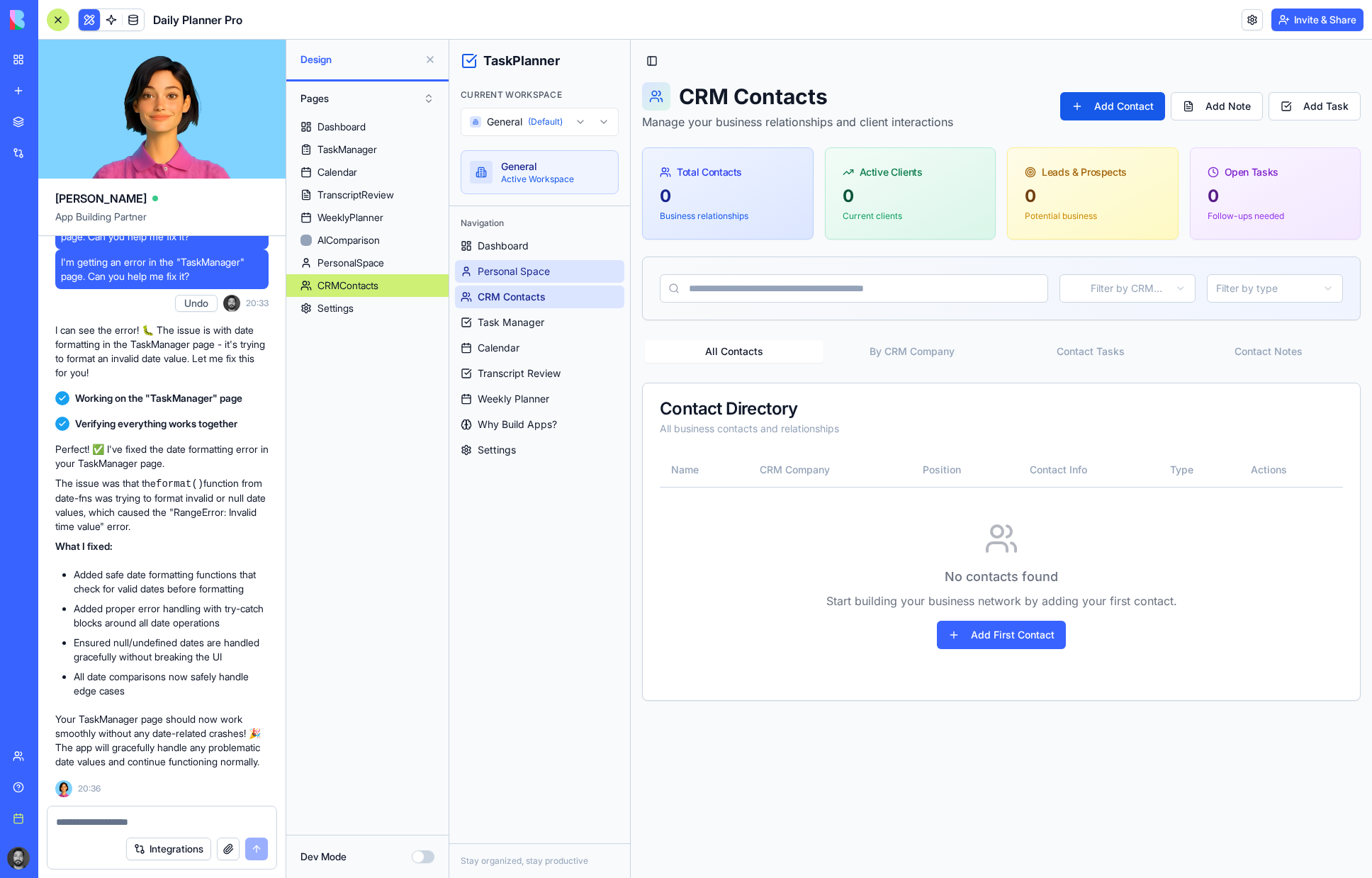
click at [526, 276] on span "Personal Space" at bounding box center [514, 272] width 72 height 14
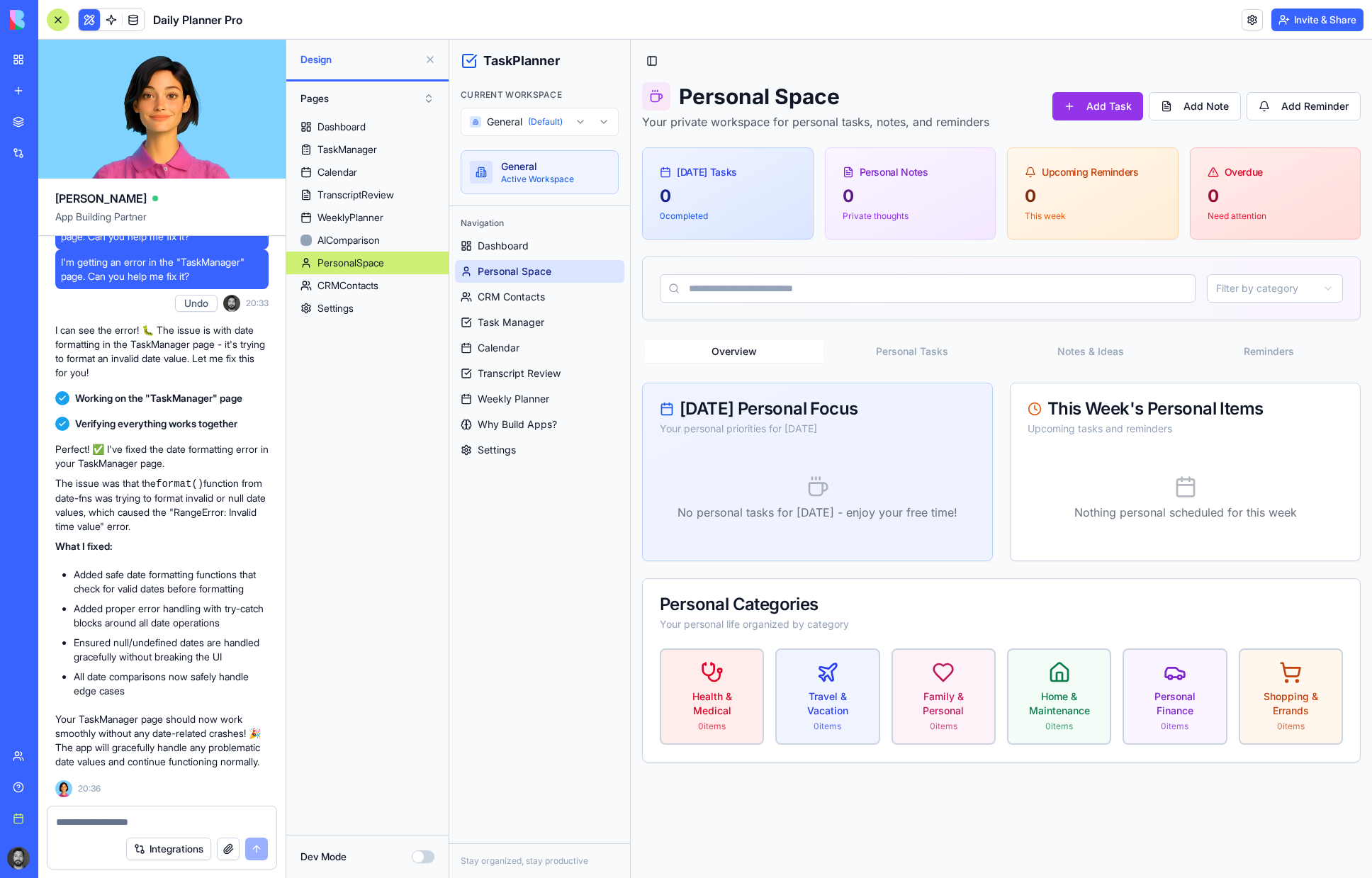
click at [520, 113] on html "TaskPlanner Current Workspace General (Default) General Active Workspace Naviga…" at bounding box center [910, 458] width 923 height 838
click at [135, 20] on link at bounding box center [133, 20] width 22 height 22
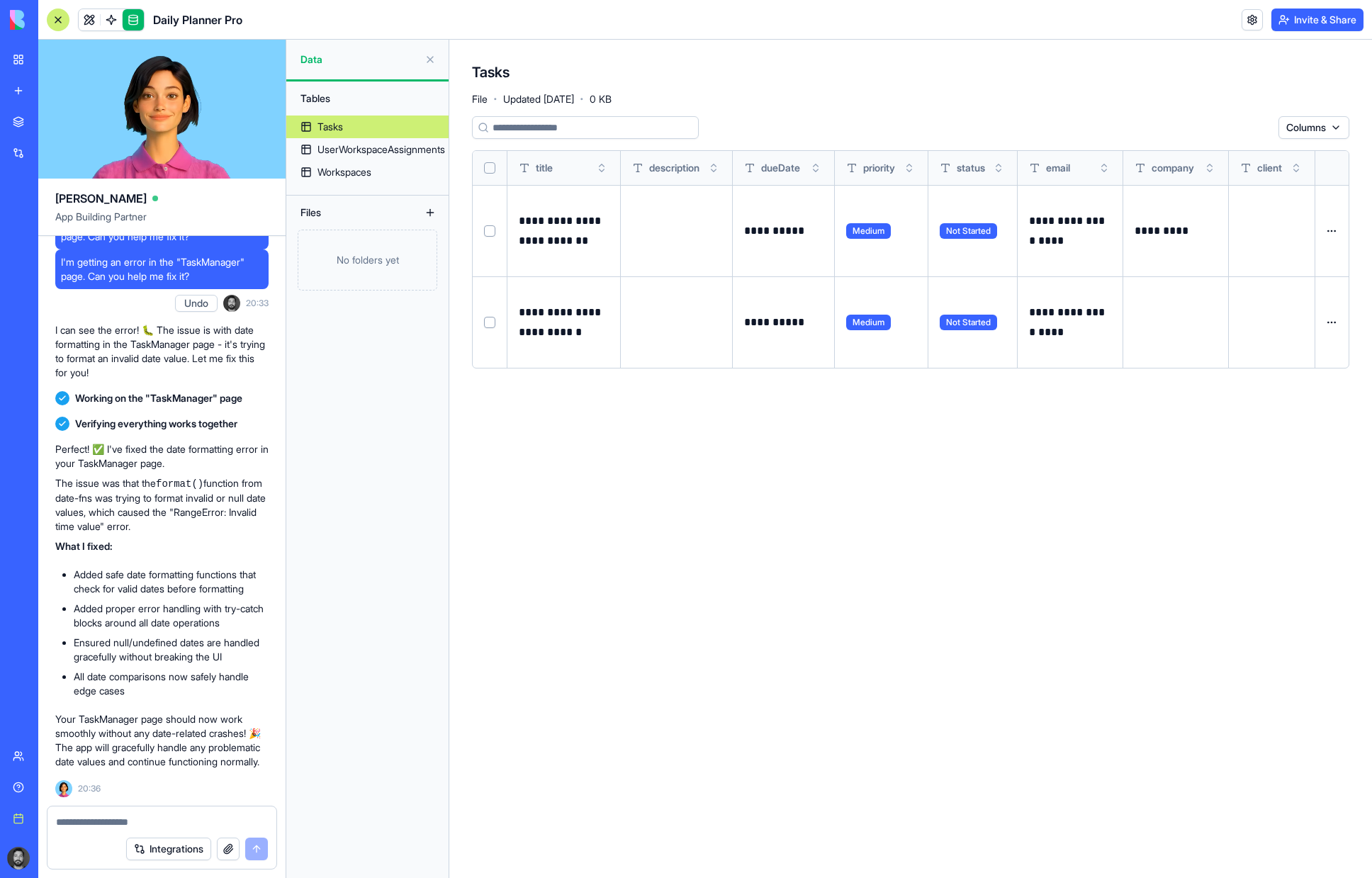
click at [488, 173] on button "Select all" at bounding box center [490, 167] width 12 height 12
click at [1240, 131] on html "BETA My workspace New app Marketplace Integrations Recent Daily Planner Pro Cli…" at bounding box center [686, 439] width 1372 height 878
click at [1224, 161] on div "Delete" at bounding box center [1225, 156] width 84 height 23
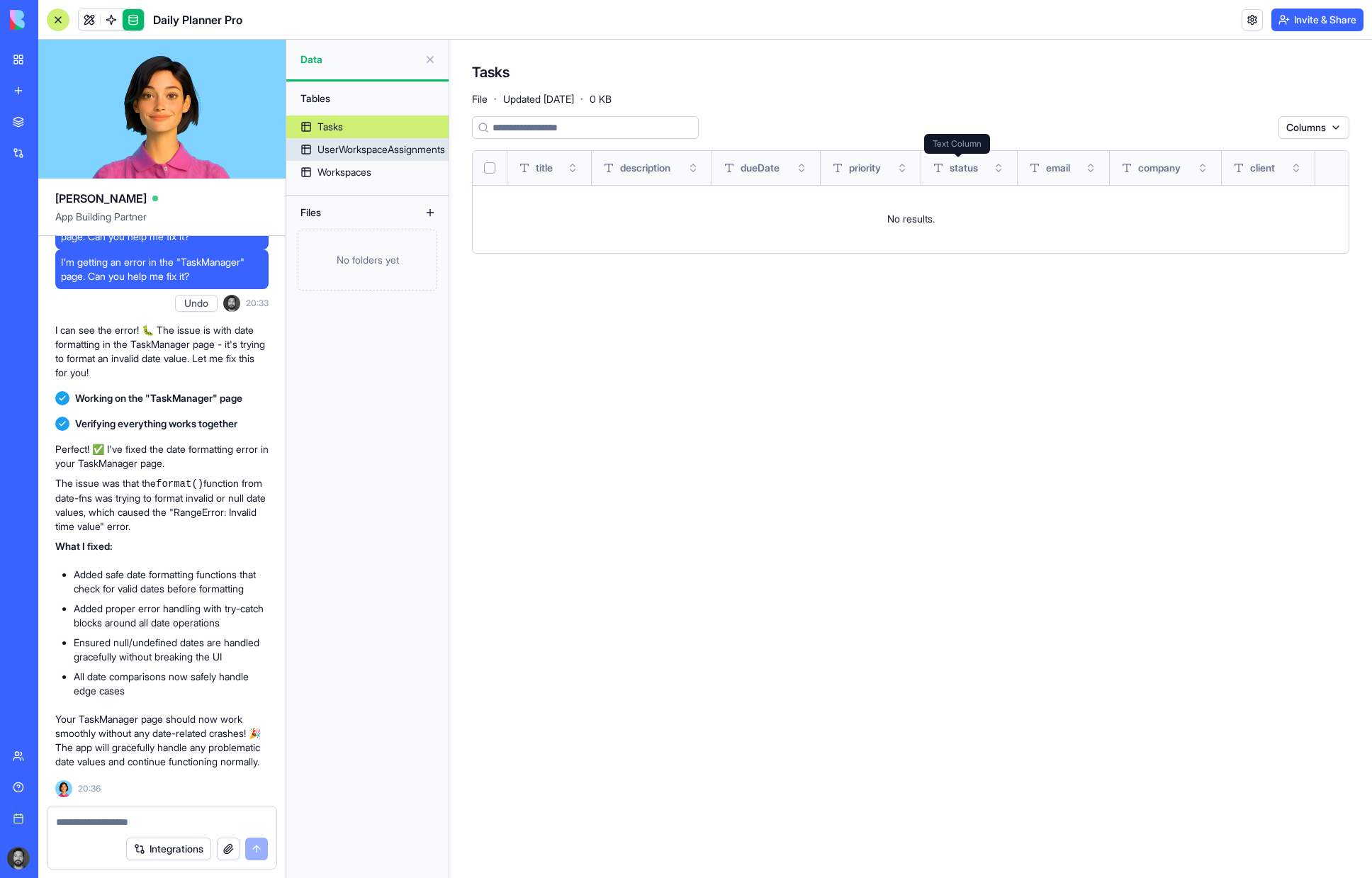
click at [359, 147] on div "UserWorkspaceAssignments" at bounding box center [382, 149] width 128 height 14
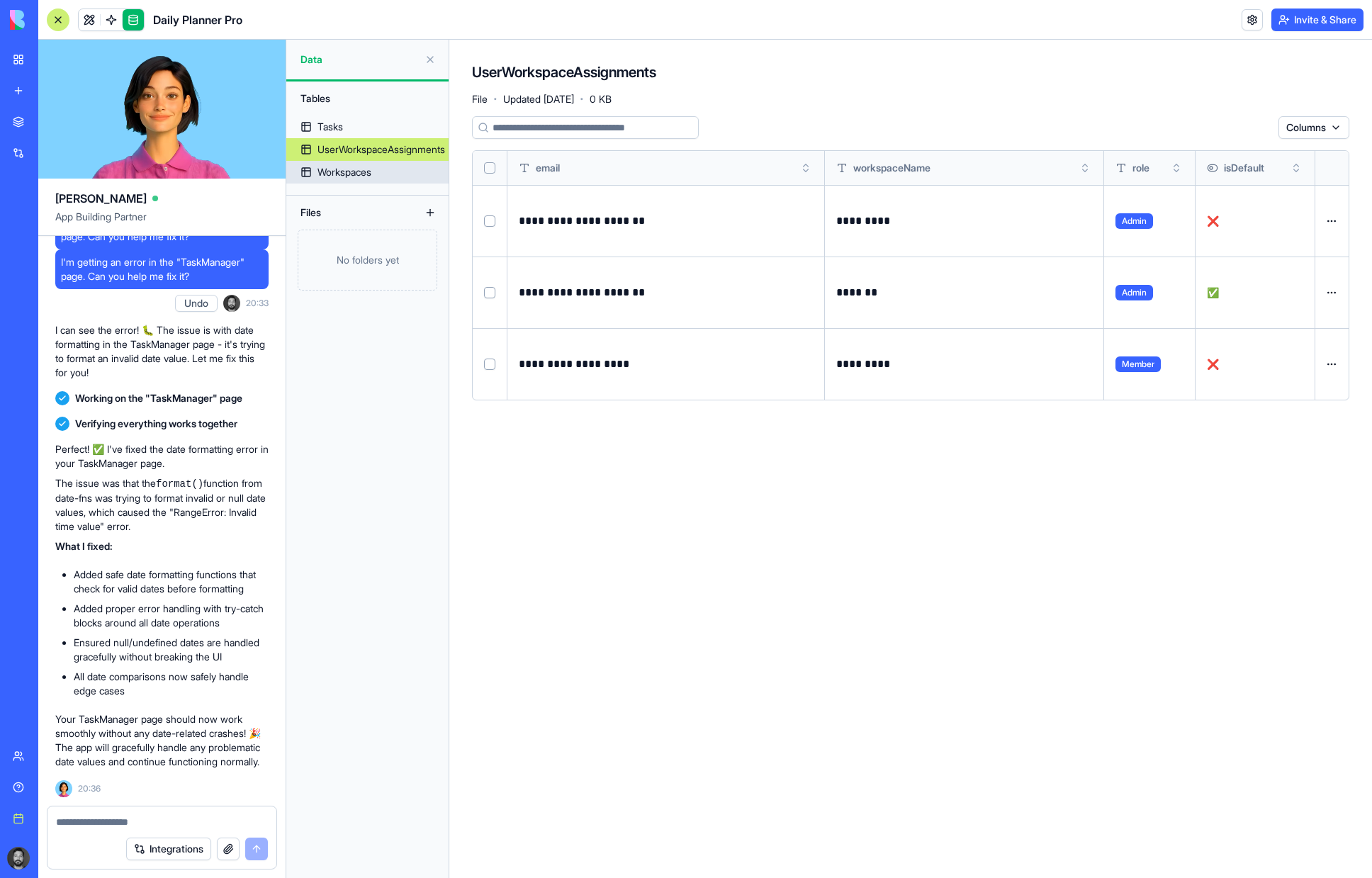
click at [354, 173] on div "Workspaces" at bounding box center [345, 172] width 54 height 14
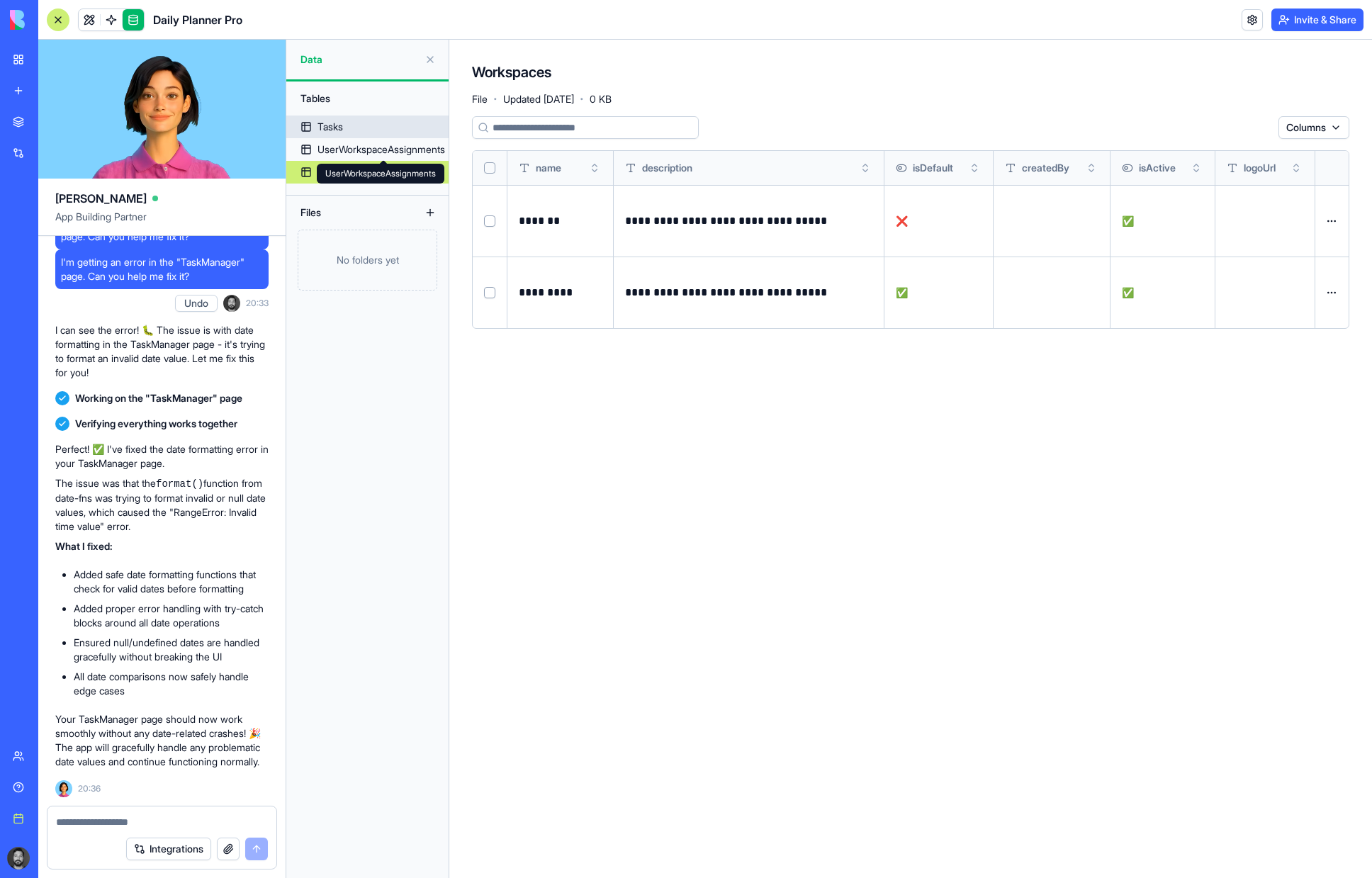
click at [347, 122] on link "Tasks" at bounding box center [367, 126] width 162 height 23
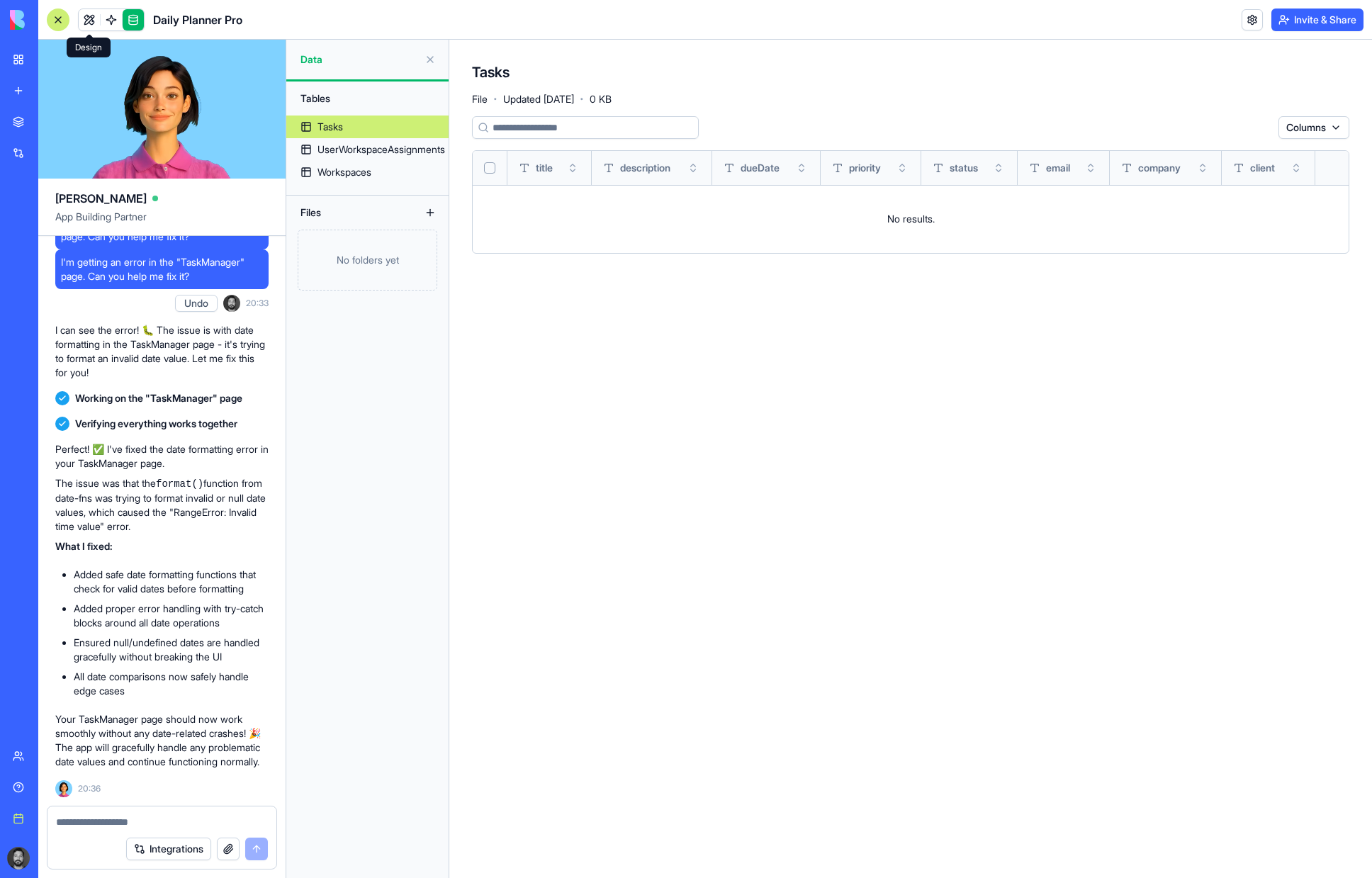
click at [98, 21] on link at bounding box center [89, 20] width 22 height 22
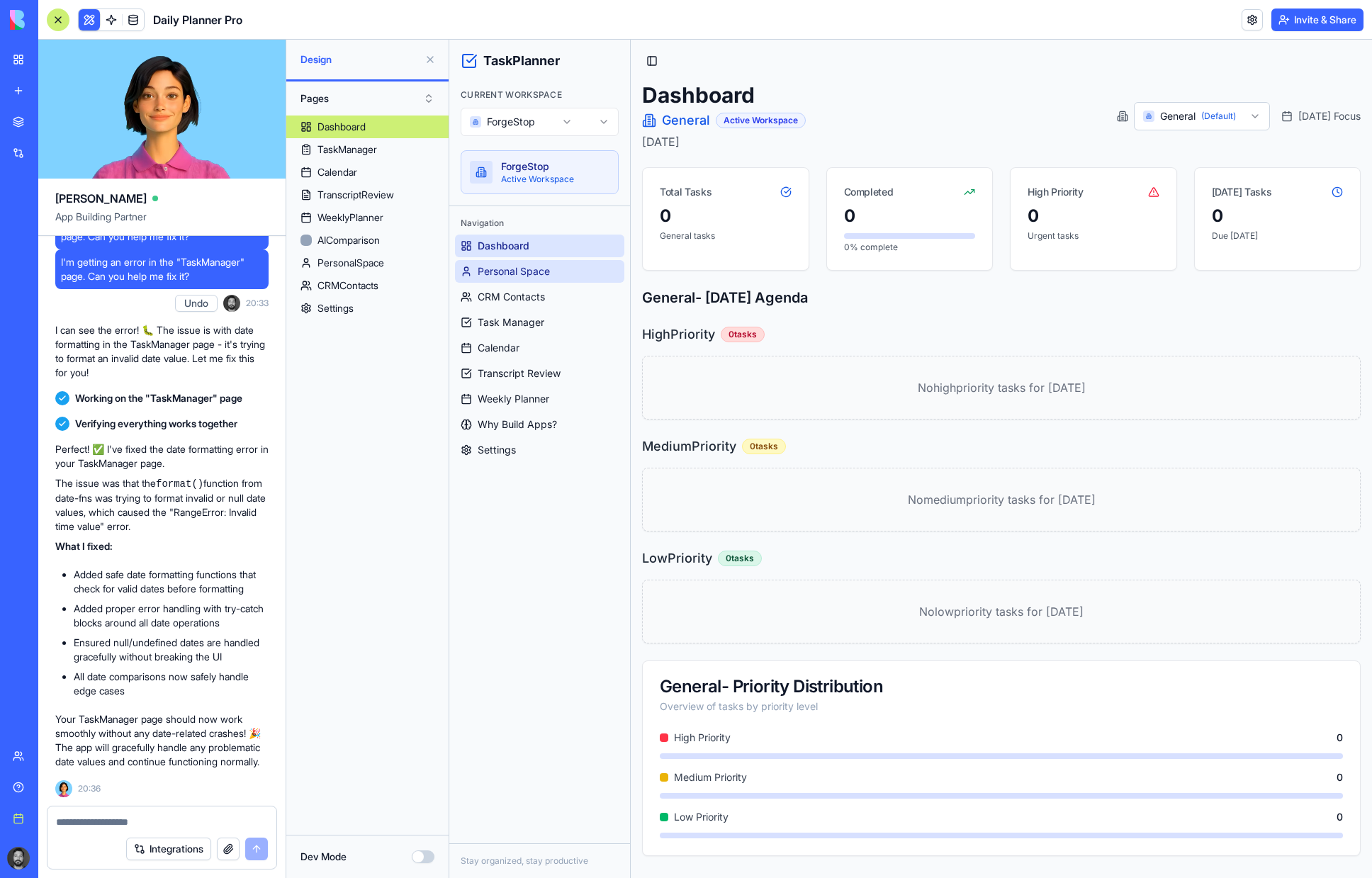
click at [521, 271] on span "Personal Space" at bounding box center [514, 272] width 72 height 14
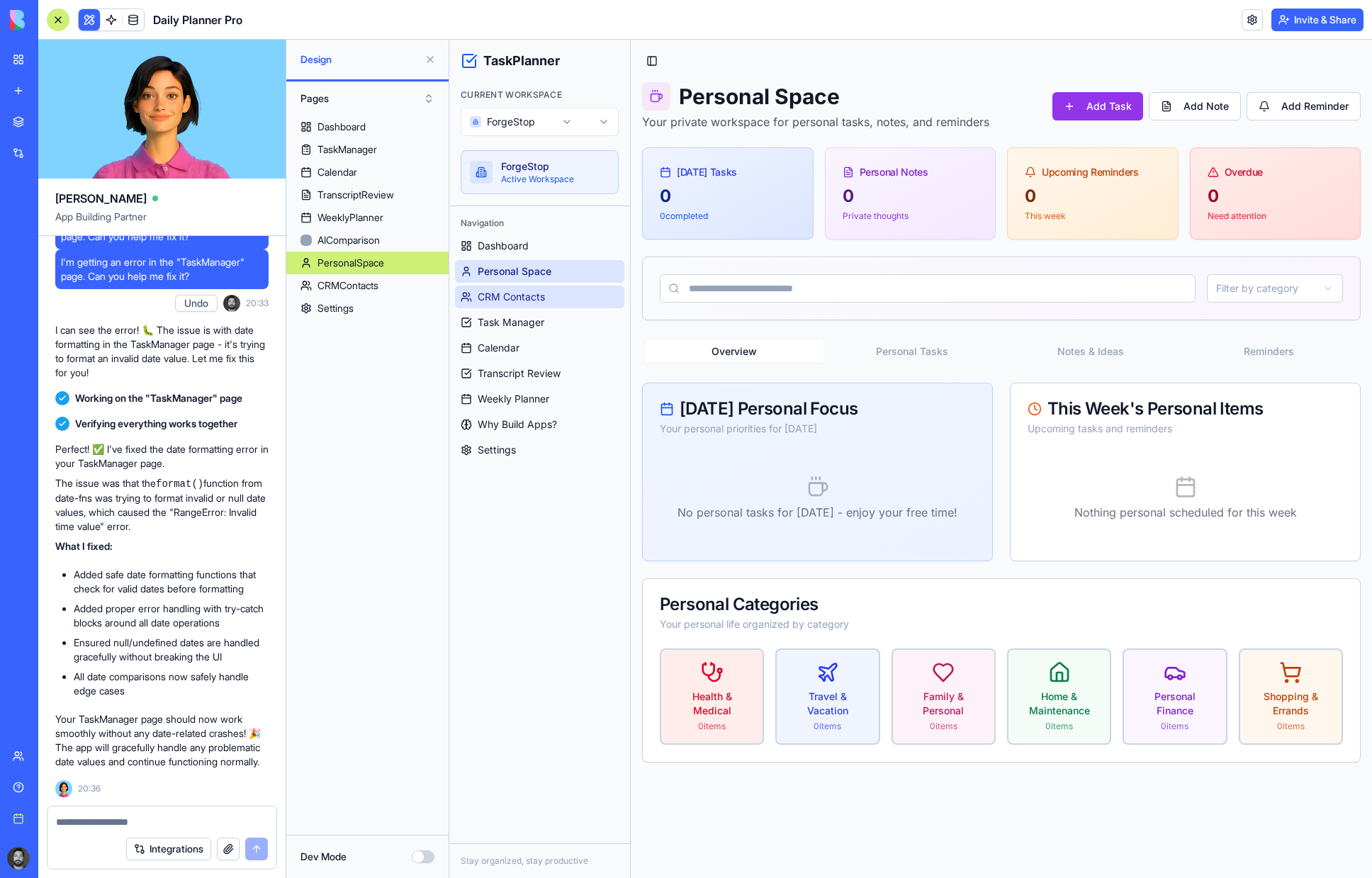
click at [528, 298] on span "CRM Contacts" at bounding box center [511, 297] width 68 height 14
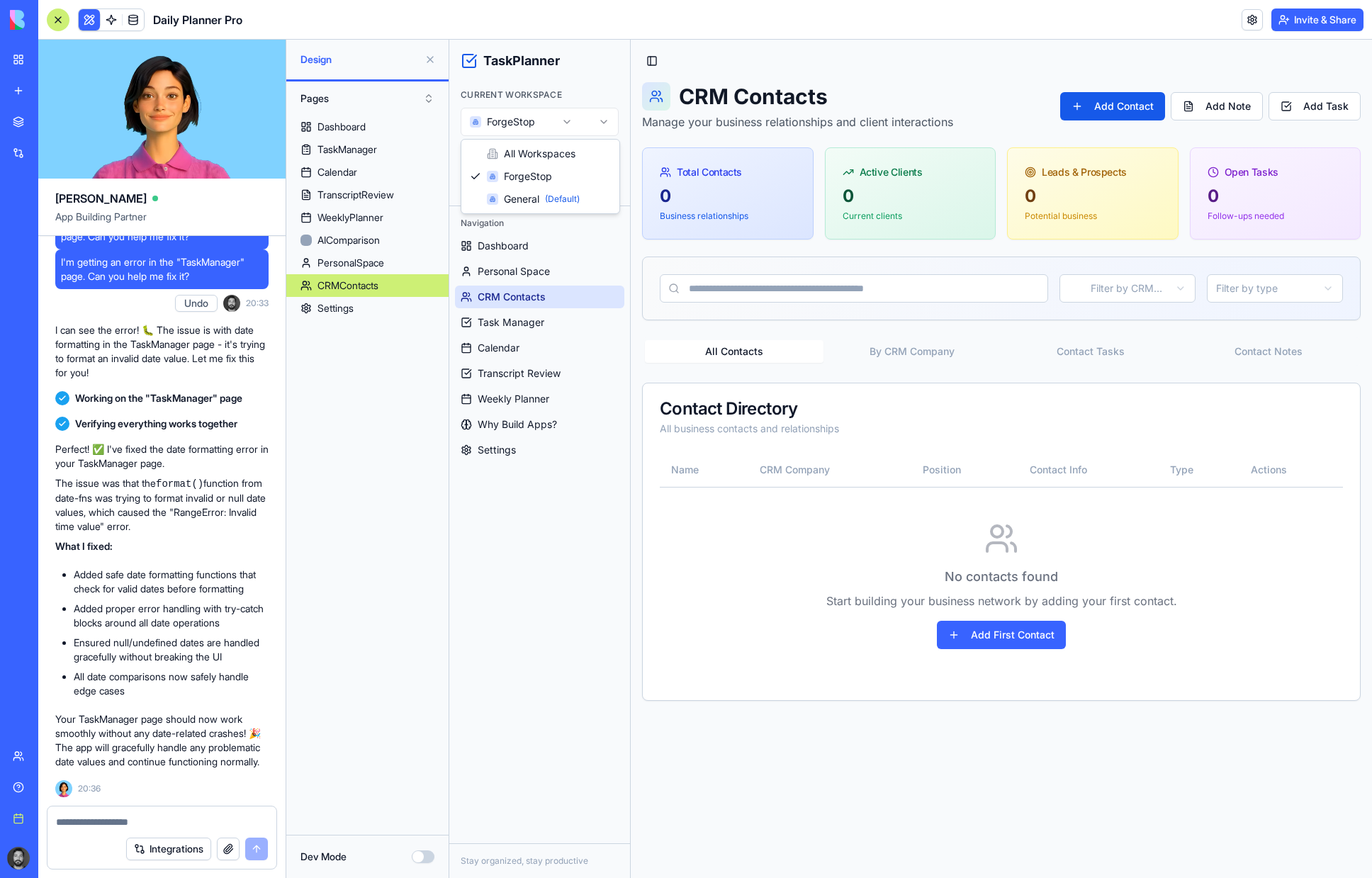
click at [541, 122] on html "TaskPlanner Current Workspace ForgeStop ForgeStop Active Workspace Navigation D…" at bounding box center [910, 458] width 923 height 838
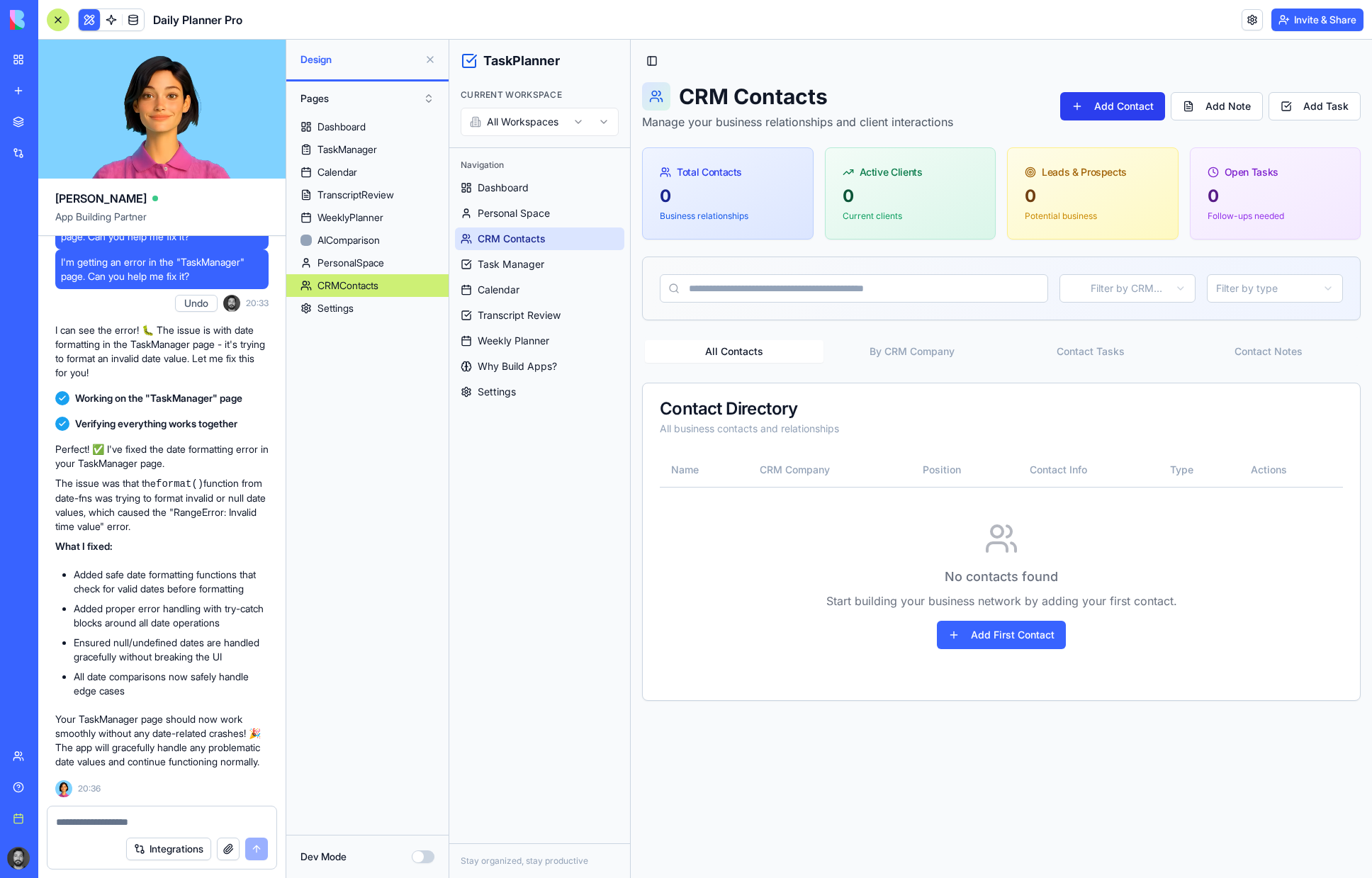
click at [1121, 105] on button "Add Contact" at bounding box center [1113, 105] width 105 height 28
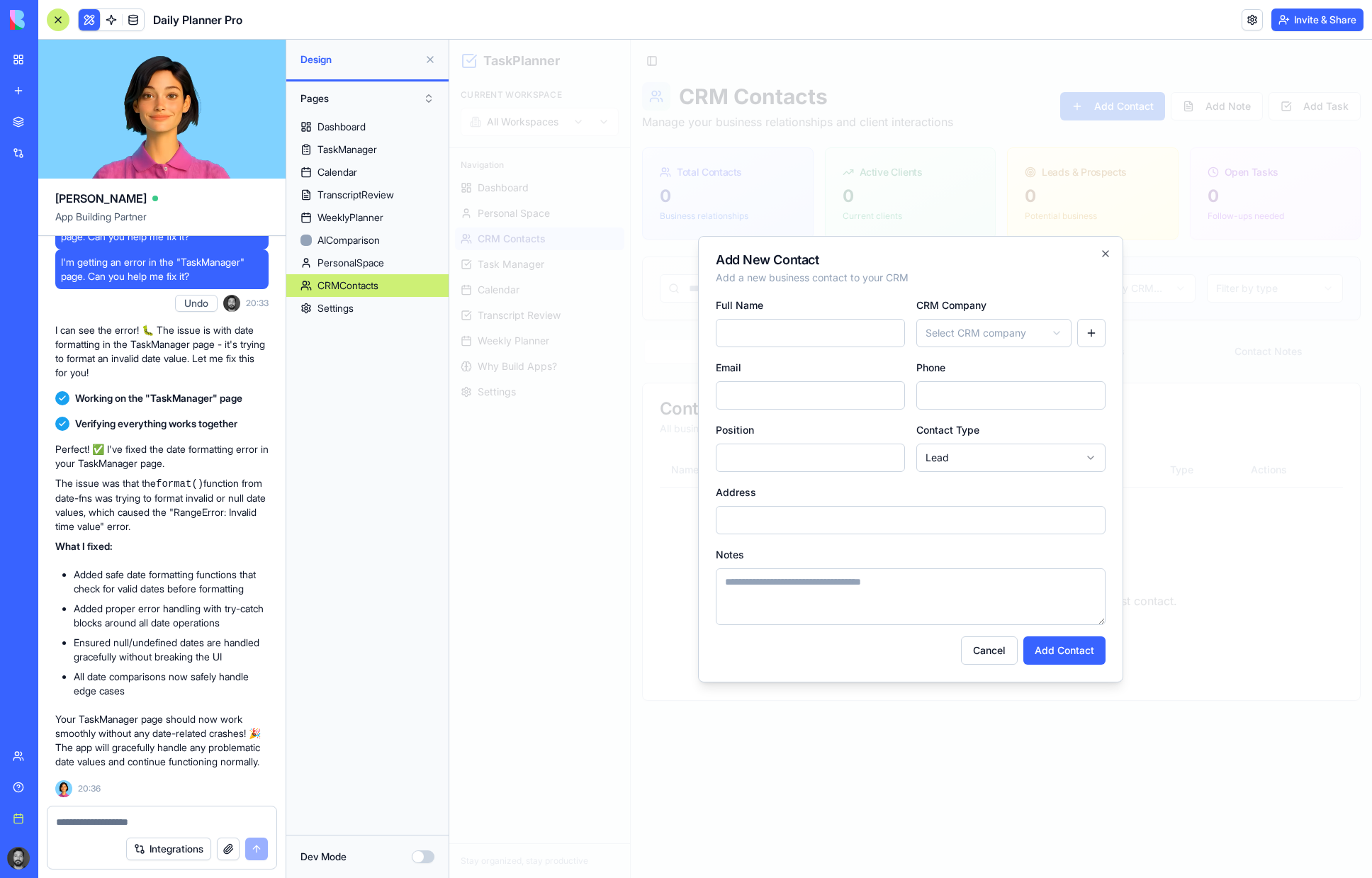
click at [1005, 331] on body "TaskPlanner Current Workspace All Workspaces Navigation Dashboard Personal Spac…" at bounding box center [910, 458] width 923 height 838
click at [1021, 291] on body "TaskPlanner Current Workspace All Workspaces Navigation Dashboard Personal Spac…" at bounding box center [910, 458] width 923 height 838
click at [879, 312] on div "Full Name" at bounding box center [810, 321] width 189 height 51
click at [878, 328] on input "Full Name" at bounding box center [810, 332] width 189 height 28
click at [1097, 254] on h2 "Add New Contact" at bounding box center [910, 260] width 390 height 13
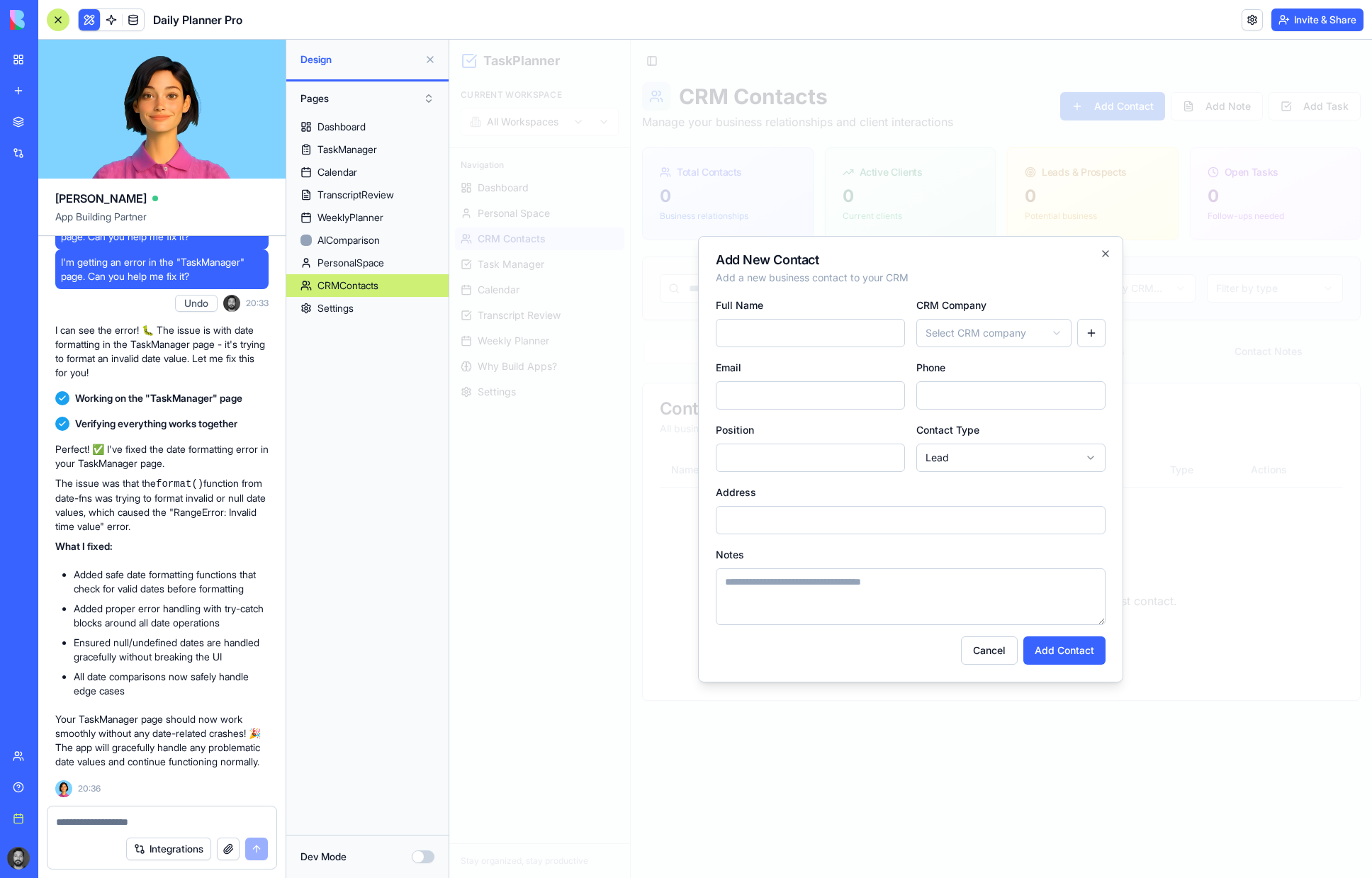
click at [1093, 255] on h2 "Add New Contact" at bounding box center [910, 260] width 390 height 13
click at [1071, 255] on h2 "Add New Contact" at bounding box center [910, 260] width 390 height 13
click at [1100, 255] on icon "button" at bounding box center [1106, 254] width 12 height 12
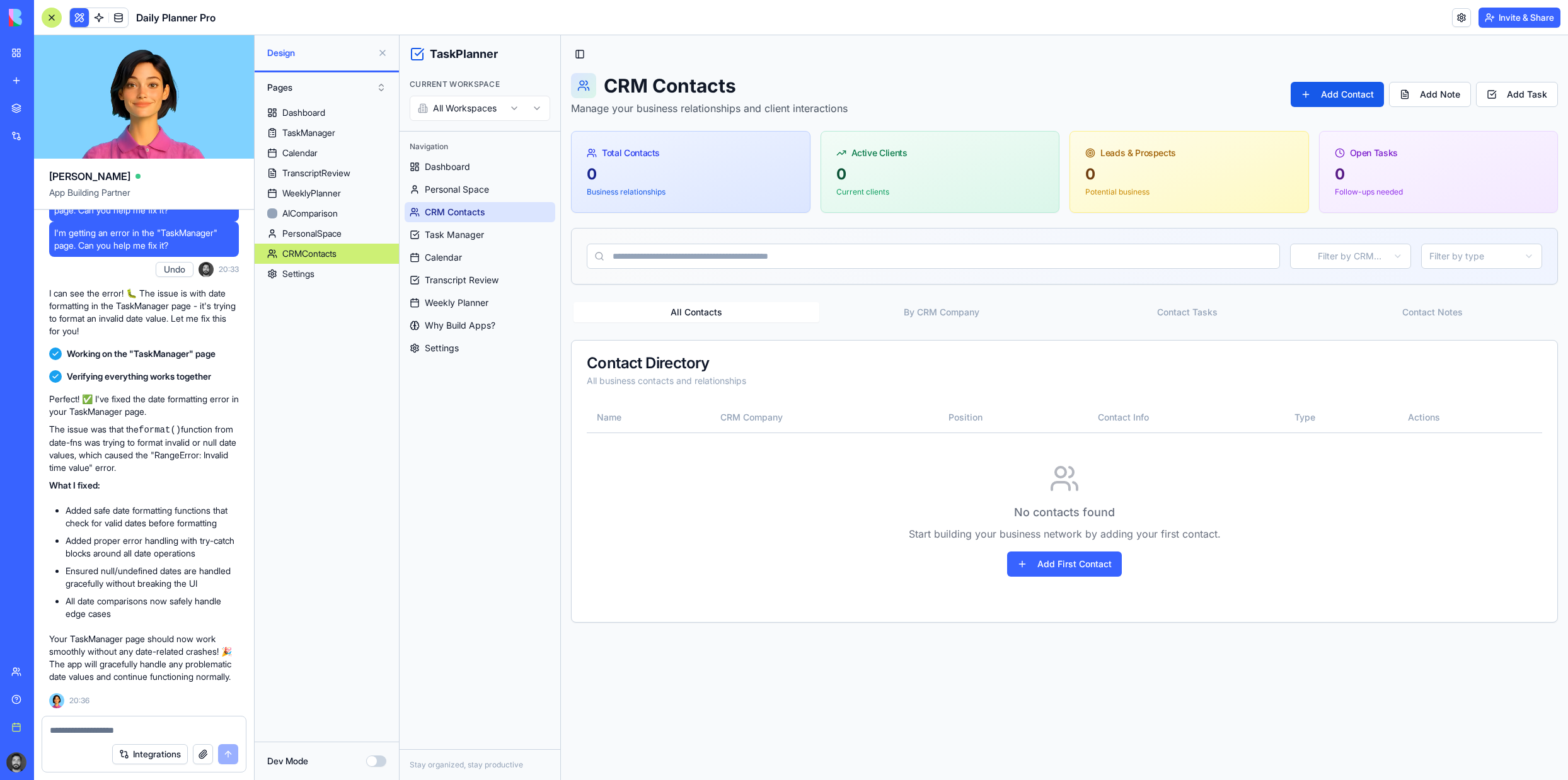
click at [140, 730] on textarea at bounding box center [143, 730] width 188 height 13
type textarea "**********"
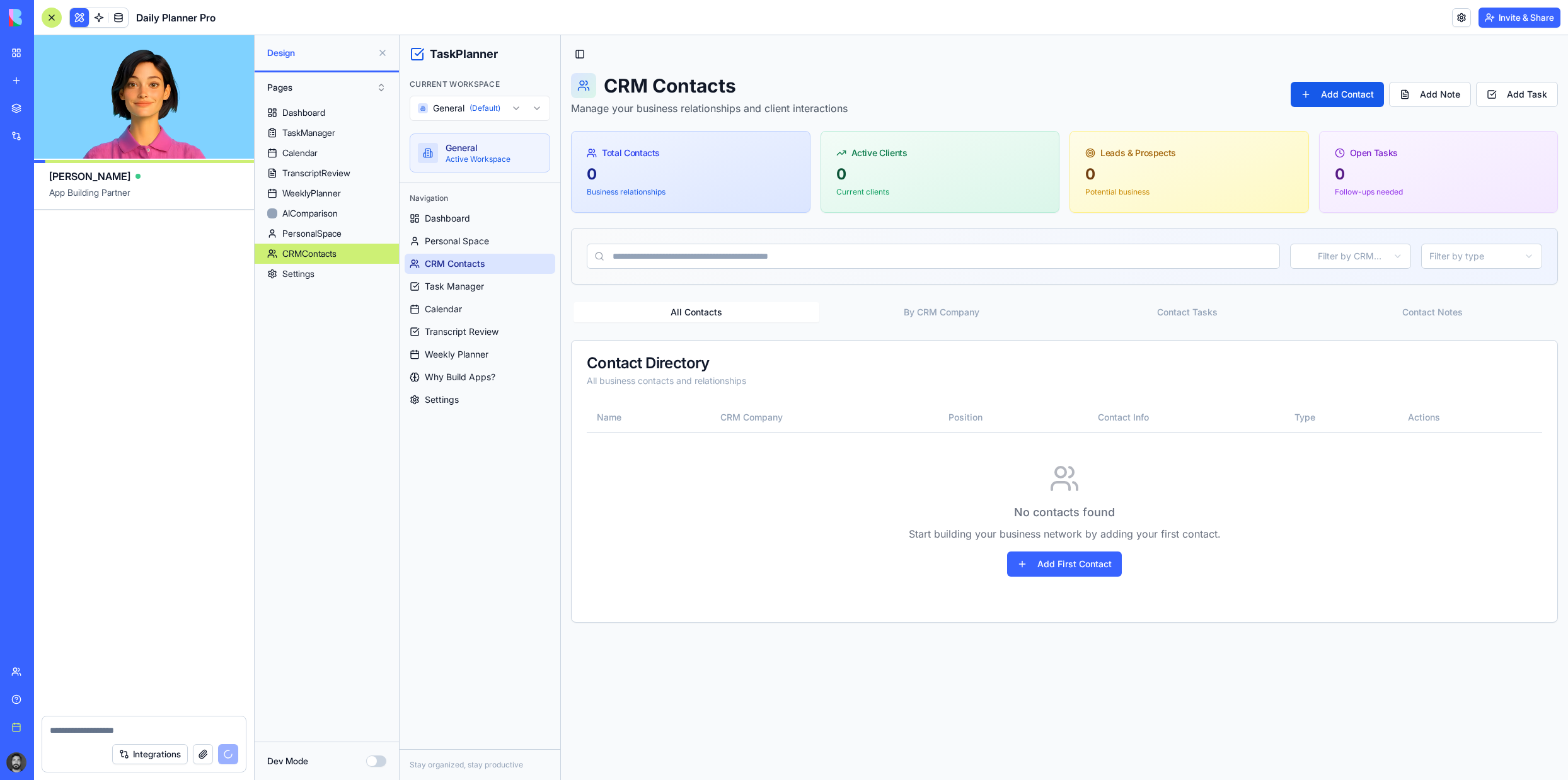
scroll to position [52686, 0]
